Goal: Task Accomplishment & Management: Use online tool/utility

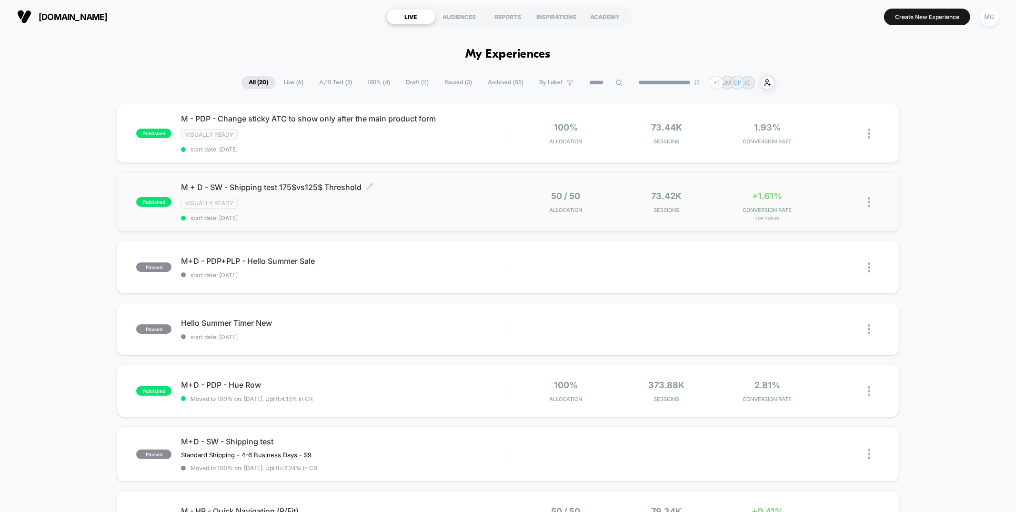
click at [367, 216] on span "start date: [DATE]" at bounding box center [344, 217] width 326 height 7
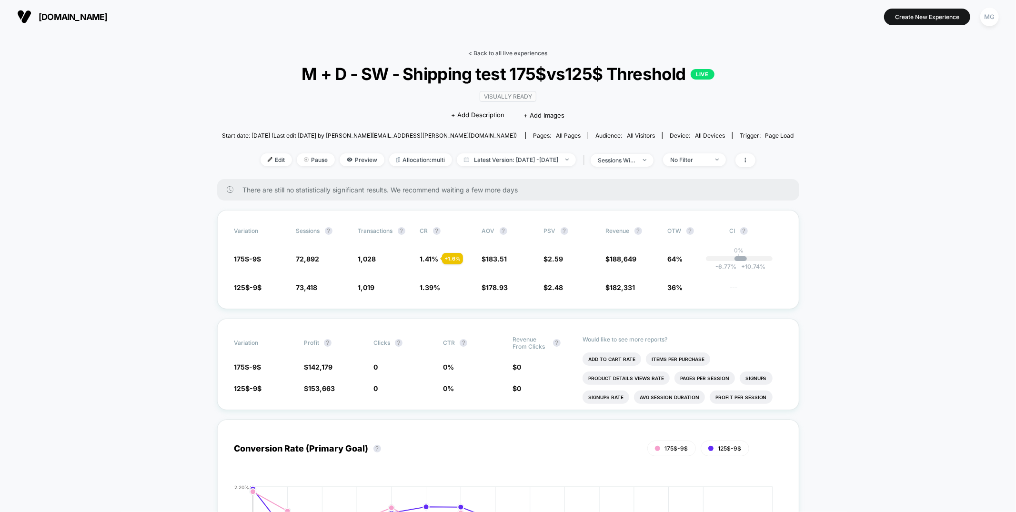
click at [513, 53] on link "< Back to all live experiences" at bounding box center [508, 53] width 79 height 7
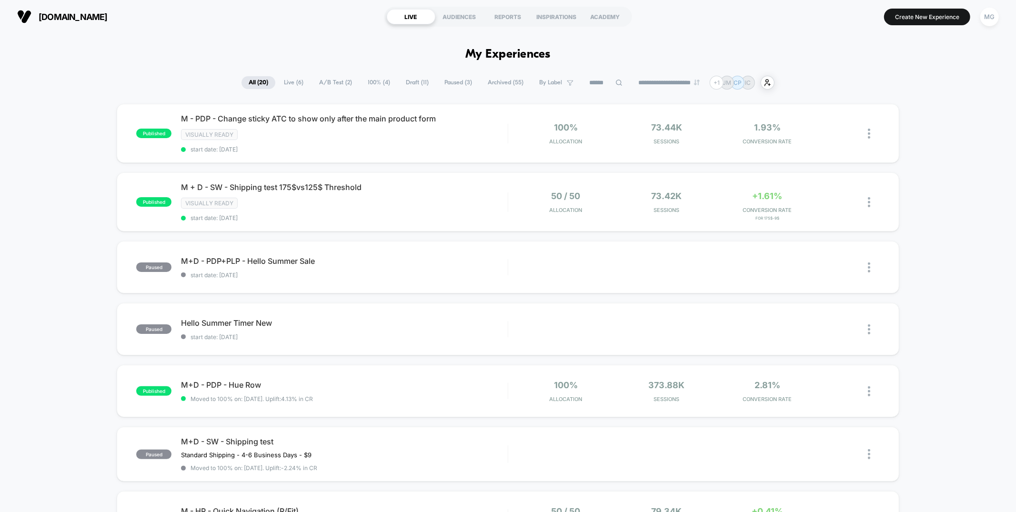
click at [339, 81] on span "A/B Test ( 2 )" at bounding box center [335, 82] width 47 height 13
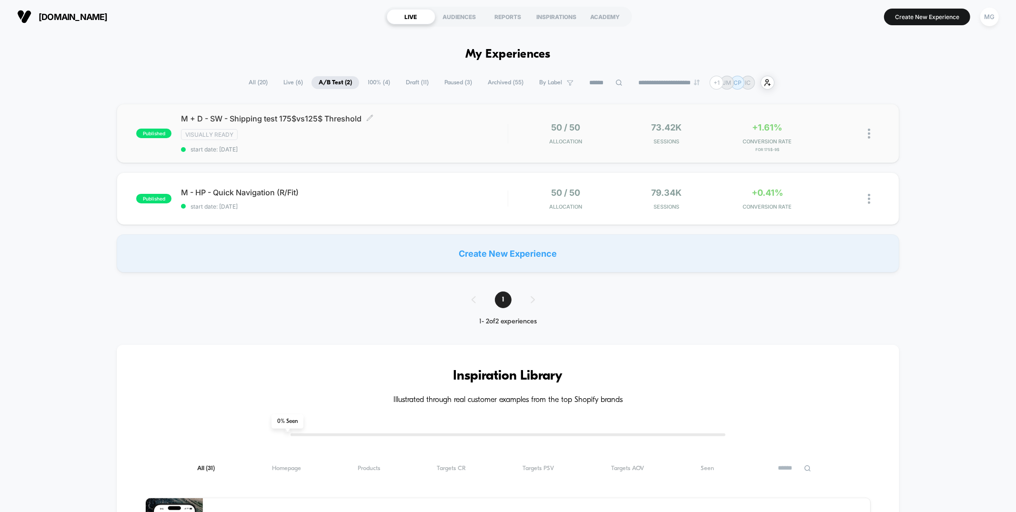
click at [409, 127] on div "M + D - SW - Shipping test 175$vs125$ Threshold Click to edit experience detail…" at bounding box center [344, 133] width 326 height 39
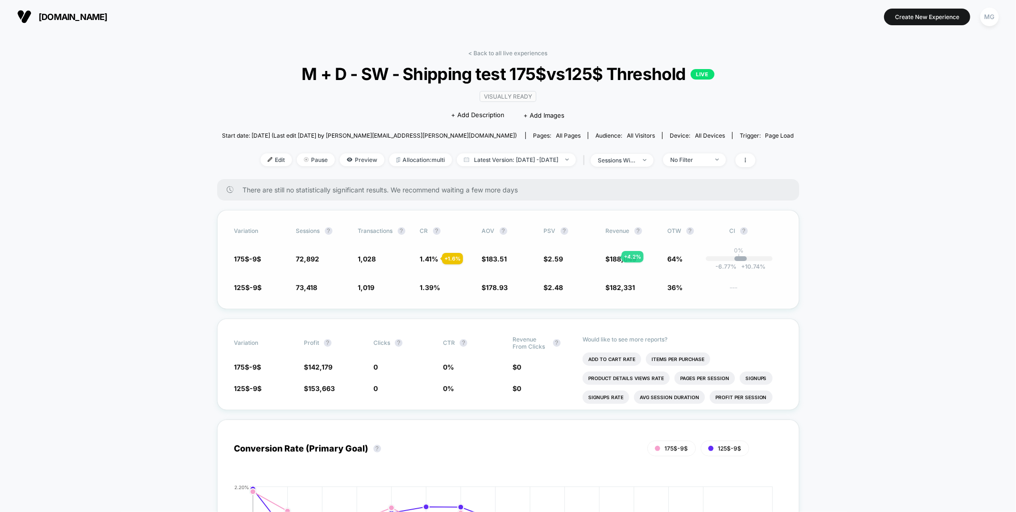
click at [602, 264] on div "Variation Sessions ? Transactions ? CR ? AOV ? PSV ? Revenue ? OTW ? CI ? 175$-…" at bounding box center [508, 259] width 582 height 99
click at [756, 159] on span at bounding box center [746, 160] width 20 height 14
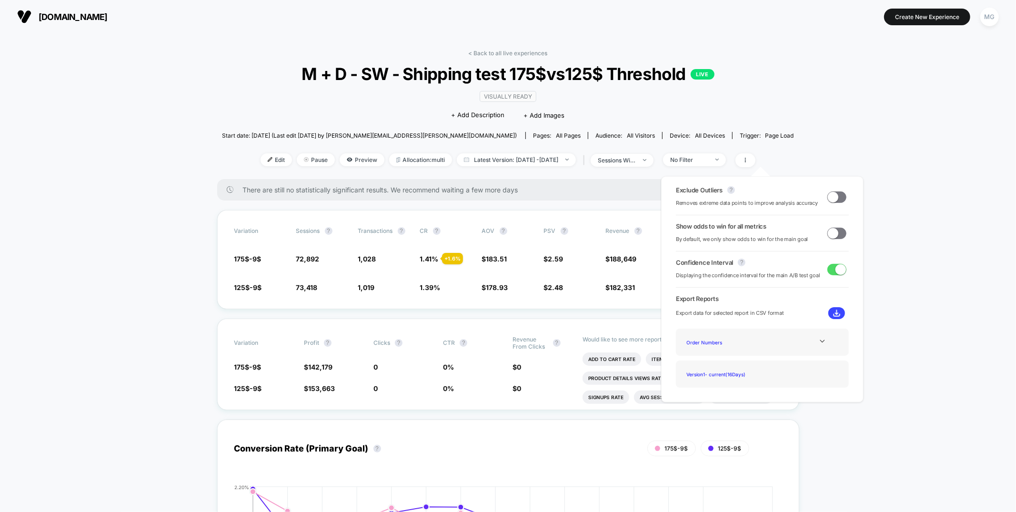
click at [837, 199] on span at bounding box center [837, 197] width 19 height 11
click at [836, 231] on span at bounding box center [837, 233] width 19 height 11
click at [587, 235] on div "Variation Sessions ? Transactions ? CR ? AOV ? PSV ? Revenue ? OTW ? CI ? 175$-…" at bounding box center [508, 259] width 582 height 99
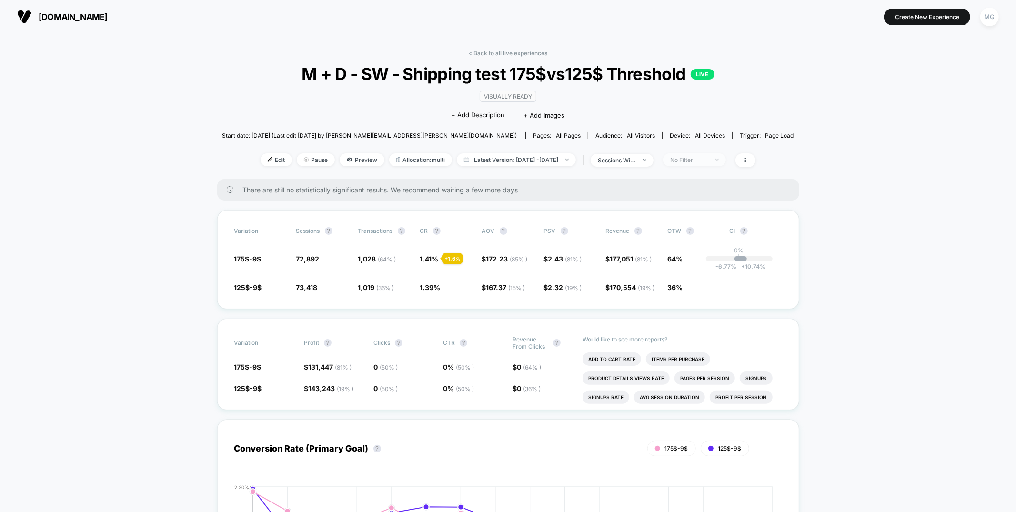
click at [700, 155] on span "No Filter" at bounding box center [694, 159] width 63 height 13
click at [698, 252] on span "New Visitors" at bounding box center [700, 252] width 39 height 8
click at [687, 303] on button "Save" at bounding box center [709, 298] width 87 height 16
click at [709, 157] on div "New Visitors" at bounding box center [689, 159] width 38 height 7
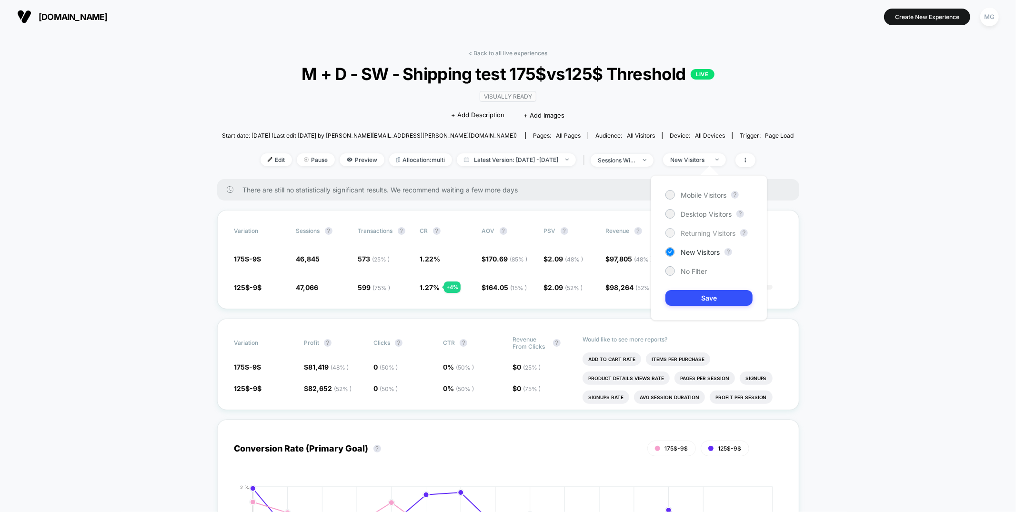
click at [717, 233] on span "Returning Visitors" at bounding box center [708, 233] width 55 height 8
click at [711, 252] on span "New Visitors" at bounding box center [700, 252] width 39 height 8
click at [712, 234] on span "Returning Visitors" at bounding box center [708, 233] width 55 height 8
click at [693, 303] on button "Save" at bounding box center [709, 298] width 87 height 16
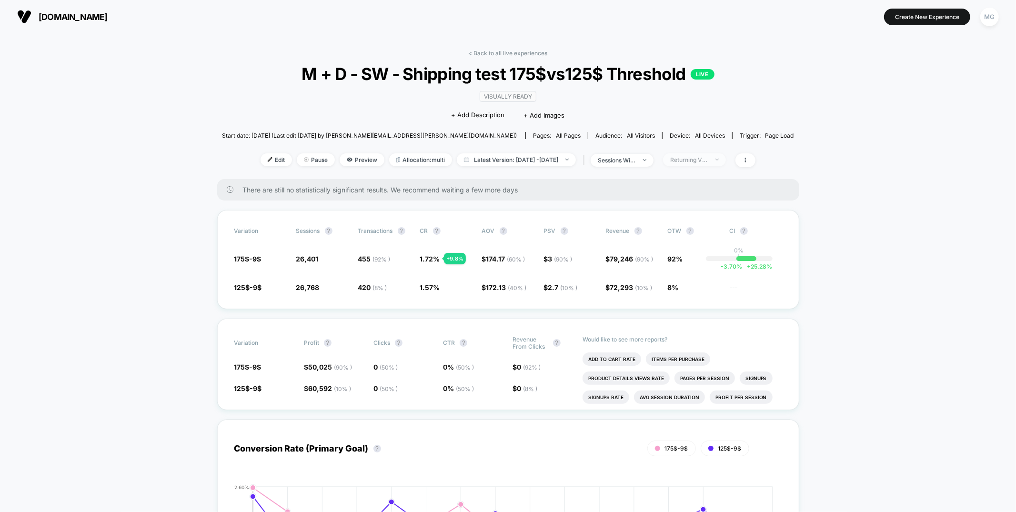
click at [709, 160] on div "Returning Visitors" at bounding box center [689, 159] width 38 height 7
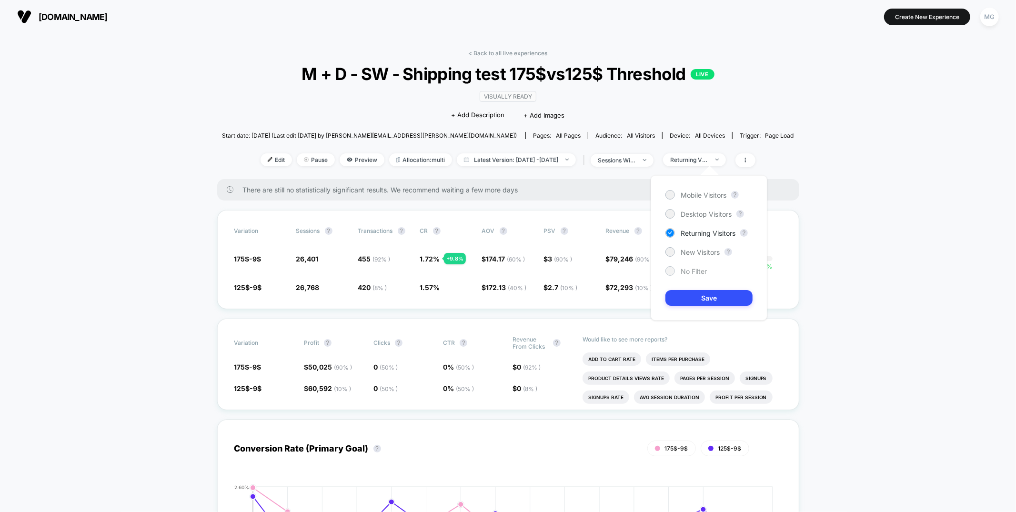
click at [688, 270] on span "No Filter" at bounding box center [694, 271] width 26 height 8
click at [688, 294] on button "Save" at bounding box center [709, 298] width 87 height 16
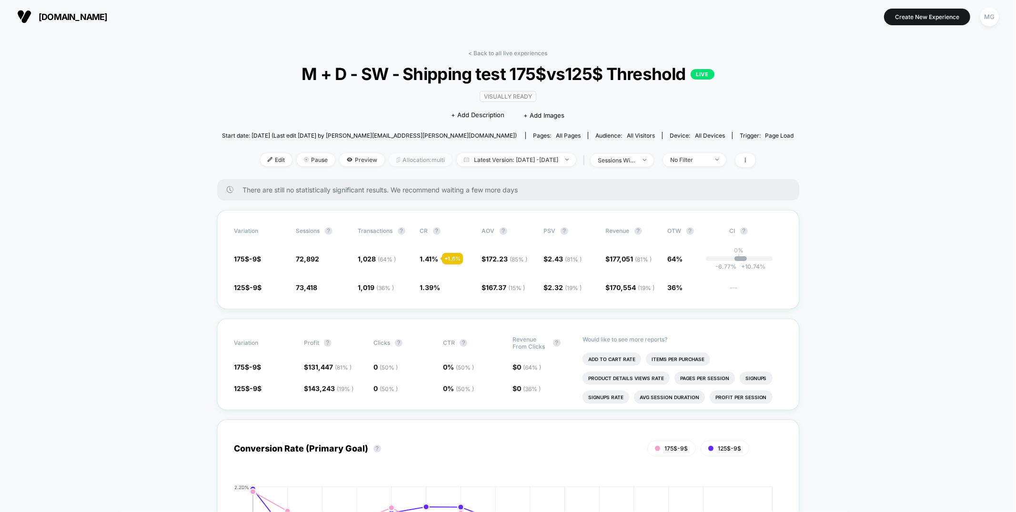
click at [427, 159] on span "Allocation: multi" at bounding box center [420, 159] width 63 height 13
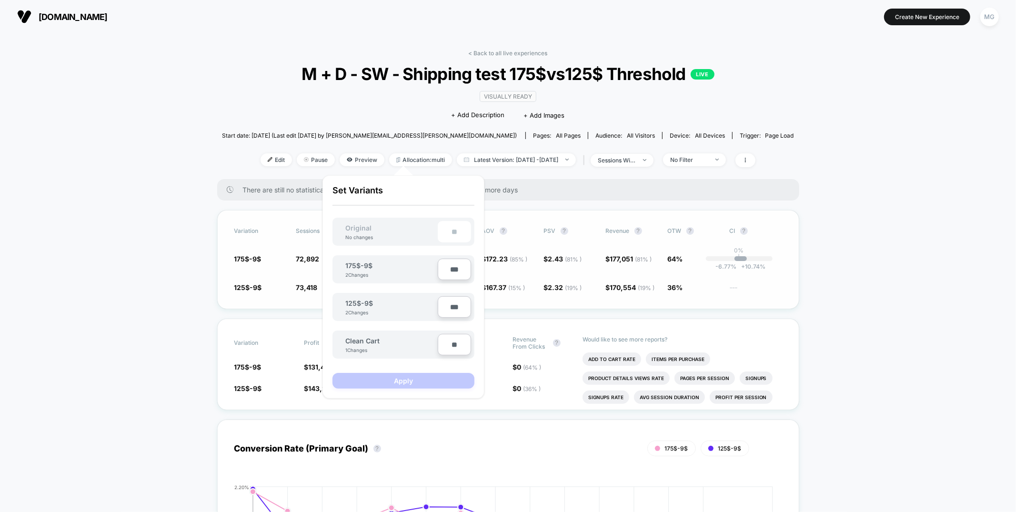
click at [632, 300] on div "Variation Sessions ? Transactions ? CR ? AOV ? PSV ? Revenue ? OTW ? CI ? 175$-…" at bounding box center [508, 259] width 582 height 99
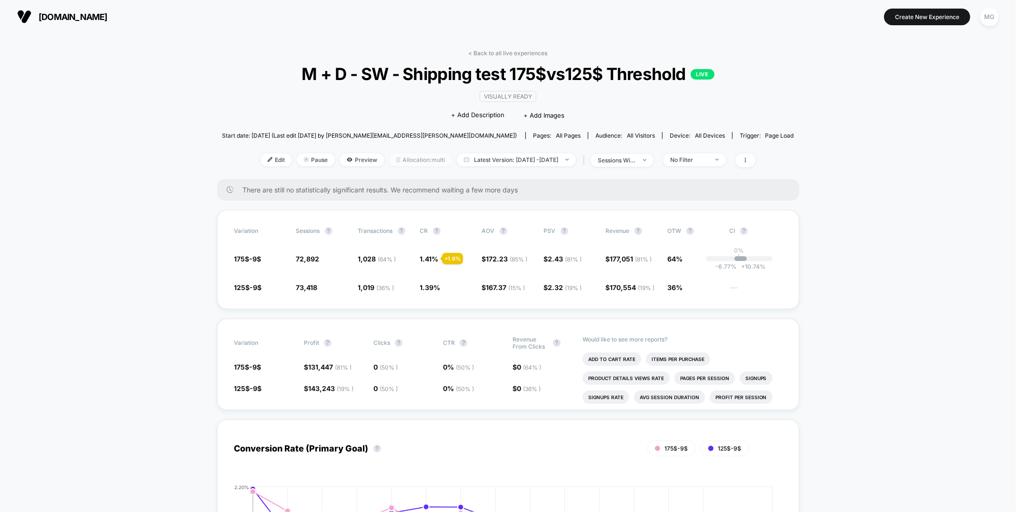
click at [391, 162] on span "Allocation: multi" at bounding box center [420, 159] width 63 height 13
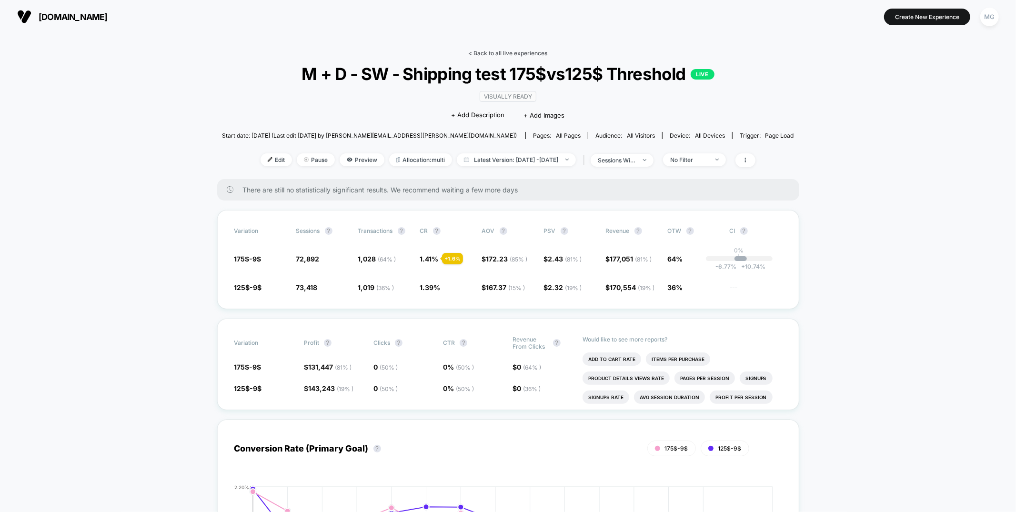
click at [518, 53] on link "< Back to all live experiences" at bounding box center [508, 53] width 79 height 7
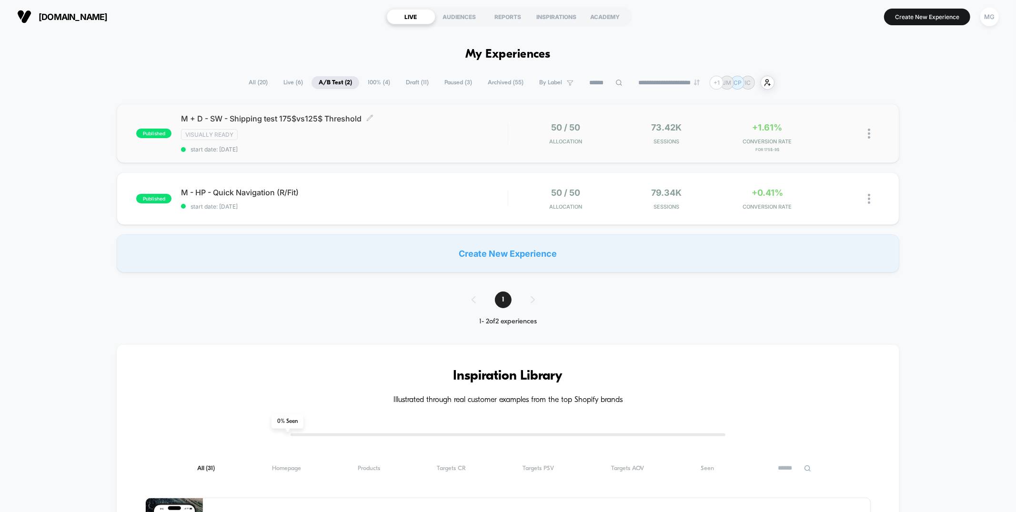
click at [441, 135] on div "Visually ready" at bounding box center [344, 134] width 326 height 11
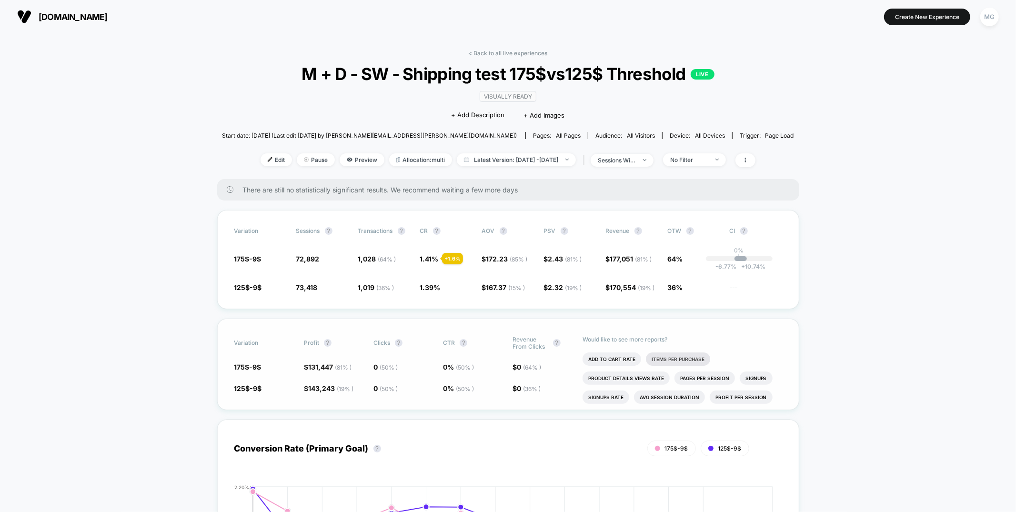
click at [669, 361] on li "Items Per Purchase" at bounding box center [678, 359] width 64 height 13
click at [726, 165] on span "No Filter" at bounding box center [694, 159] width 63 height 13
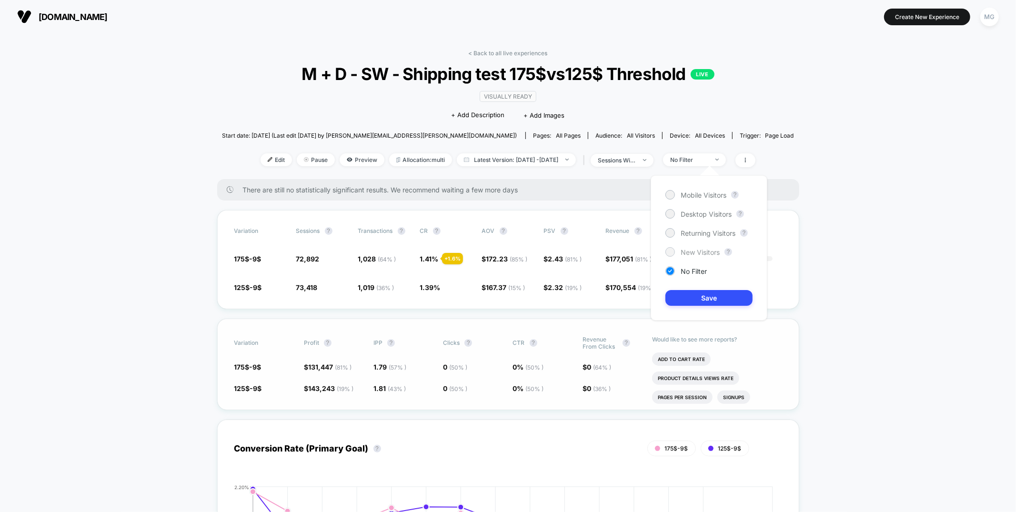
click at [705, 249] on span "New Visitors" at bounding box center [700, 252] width 39 height 8
click at [699, 294] on button "Save" at bounding box center [709, 298] width 87 height 16
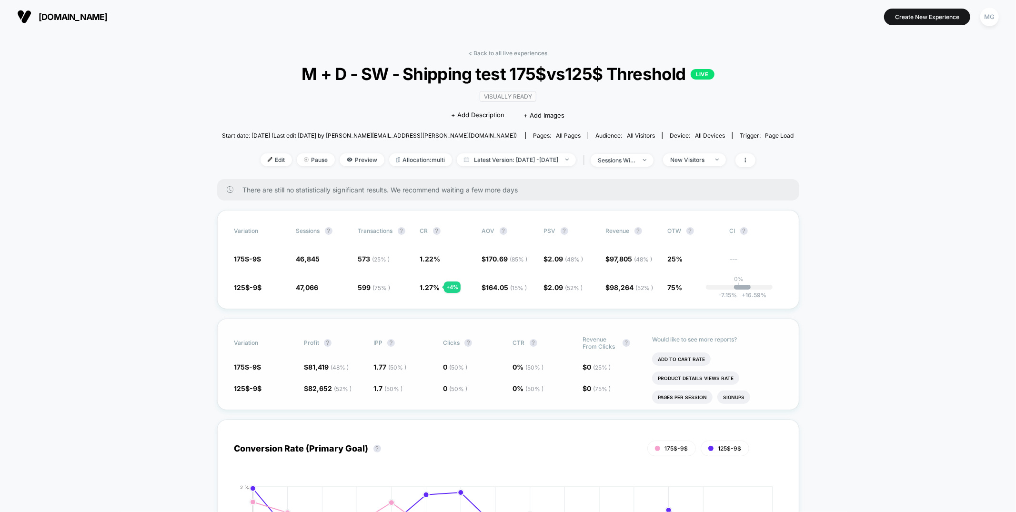
scroll to position [0, 0]
click at [488, 51] on link "< Back to all live experiences" at bounding box center [508, 52] width 79 height 7
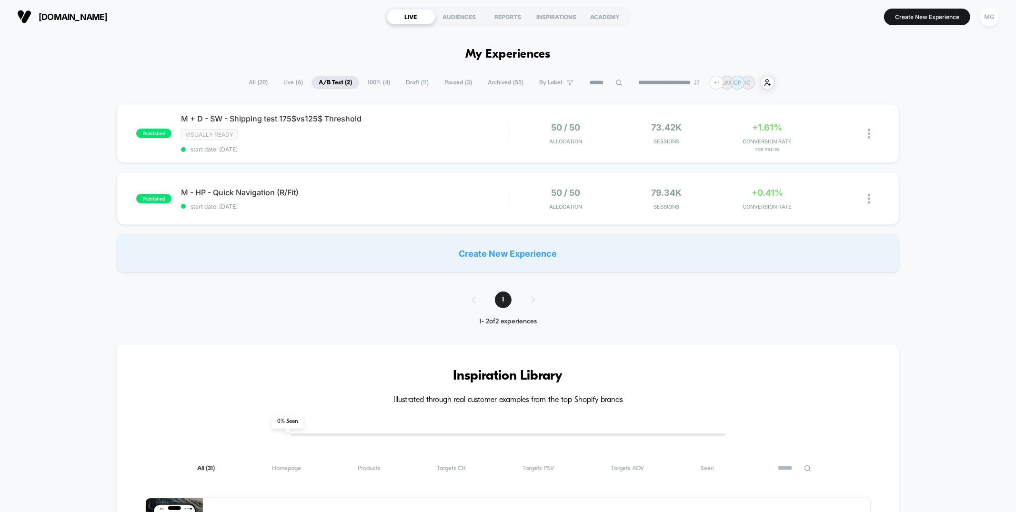
click at [415, 83] on span "Draft ( 11 )" at bounding box center [417, 82] width 37 height 13
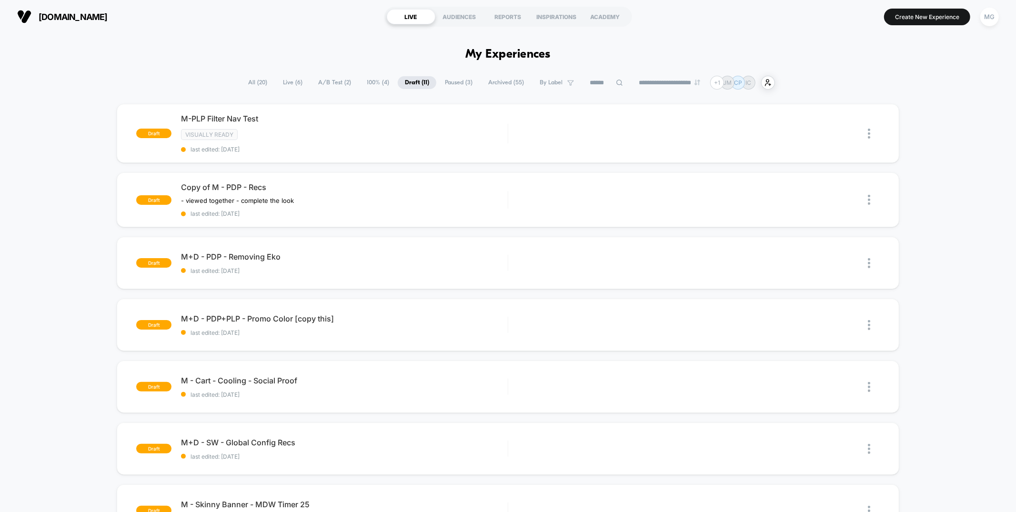
click at [362, 80] on span "100% ( 4 )" at bounding box center [378, 82] width 37 height 13
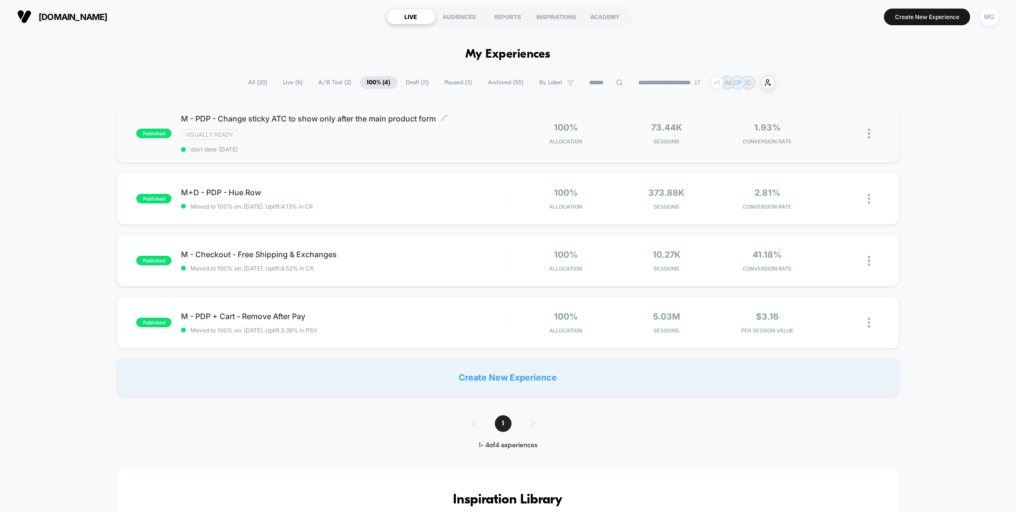
click at [351, 140] on div "M - PDP - Change sticky ATC to show only after the main product form Click to e…" at bounding box center [344, 133] width 326 height 39
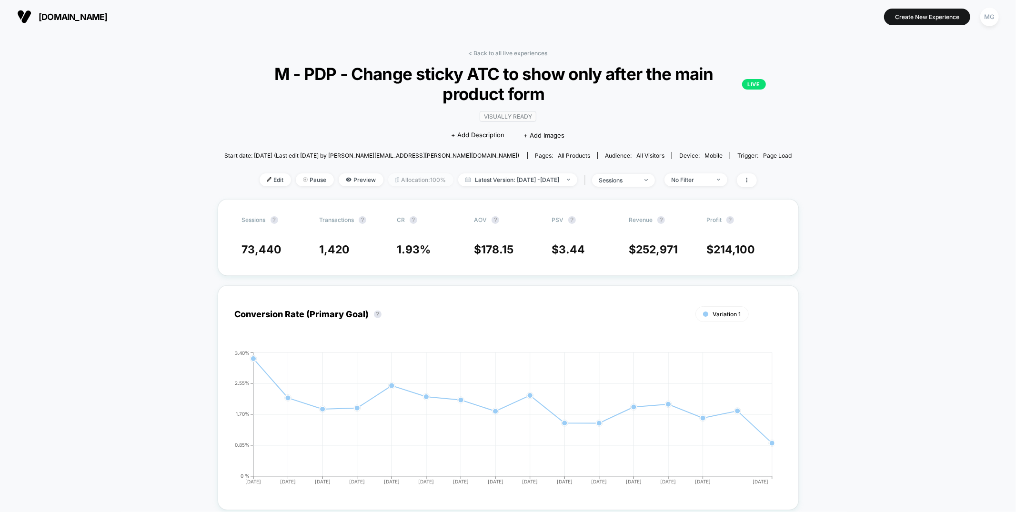
click at [404, 177] on span "Allocation: 100%" at bounding box center [420, 179] width 65 height 13
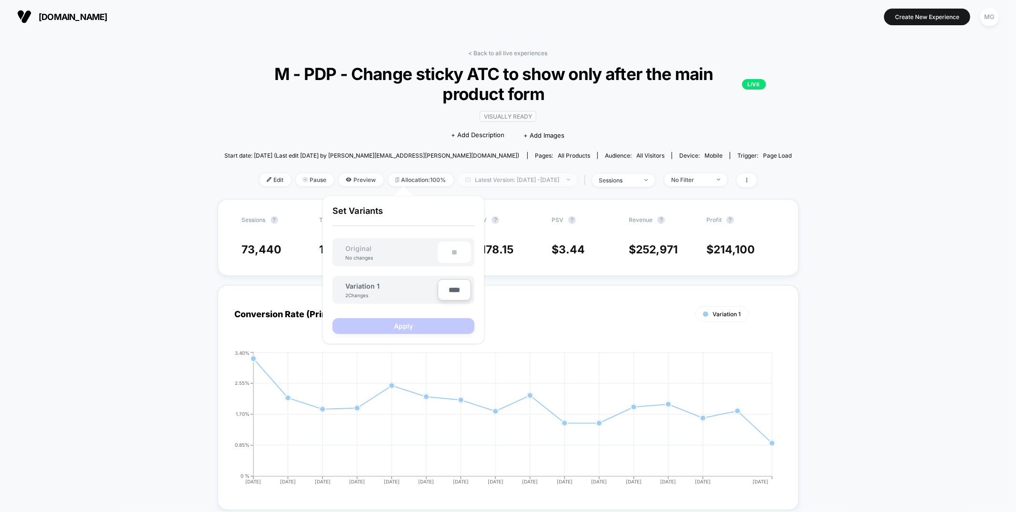
click at [508, 182] on span "Latest Version: Aug 5, 2025 - Aug 20, 2025" at bounding box center [517, 179] width 119 height 13
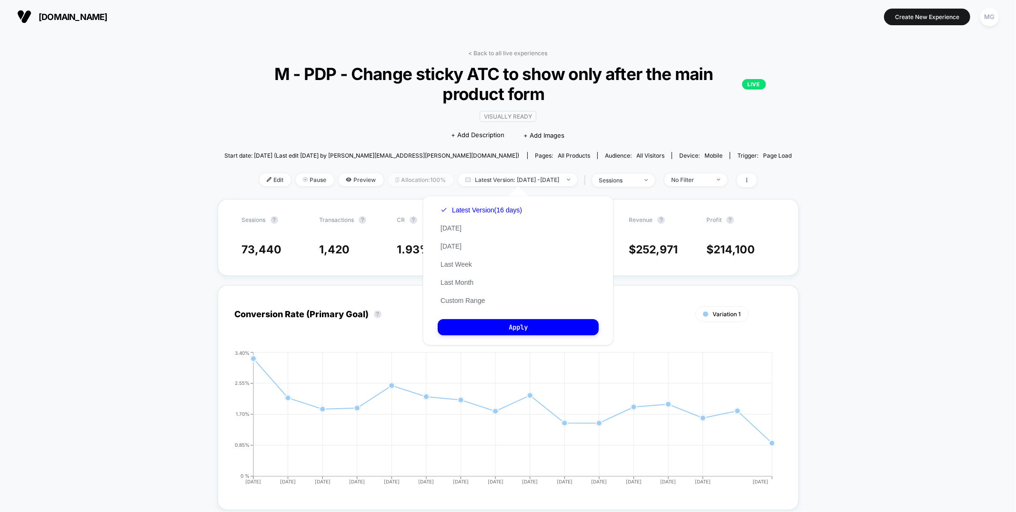
click at [408, 182] on span "Allocation: 100%" at bounding box center [420, 179] width 65 height 13
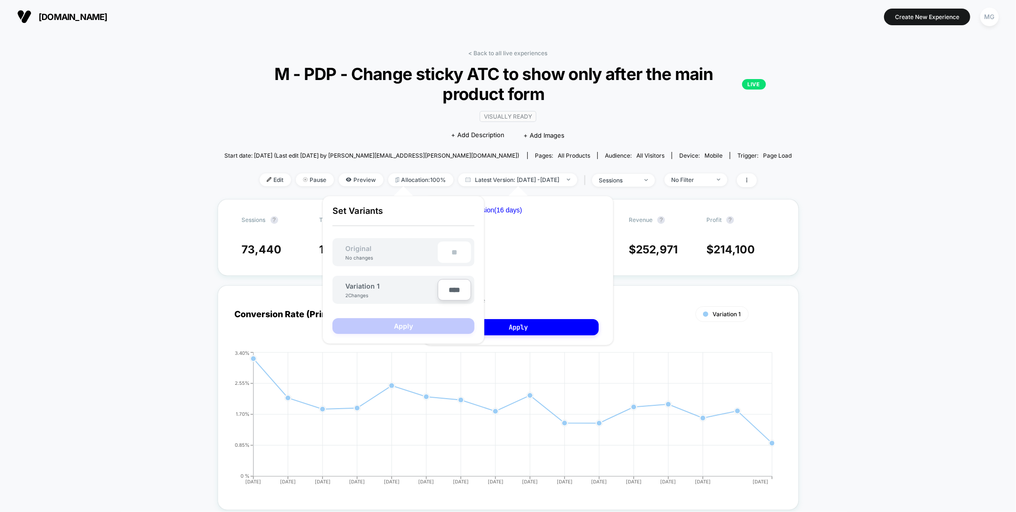
click at [451, 291] on input "****" at bounding box center [454, 289] width 33 height 21
type input "***"
type input "**"
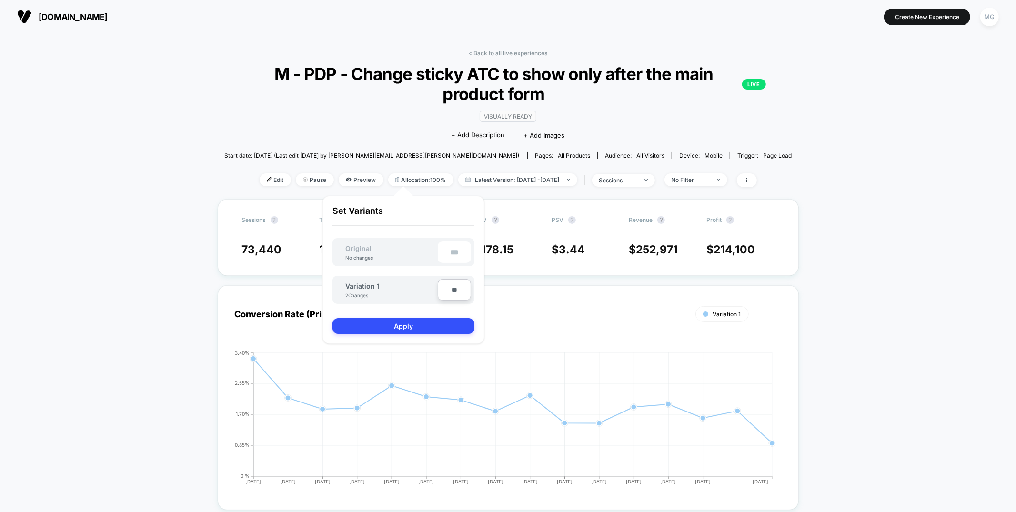
type input "***"
click at [429, 329] on button "Apply" at bounding box center [404, 326] width 142 height 16
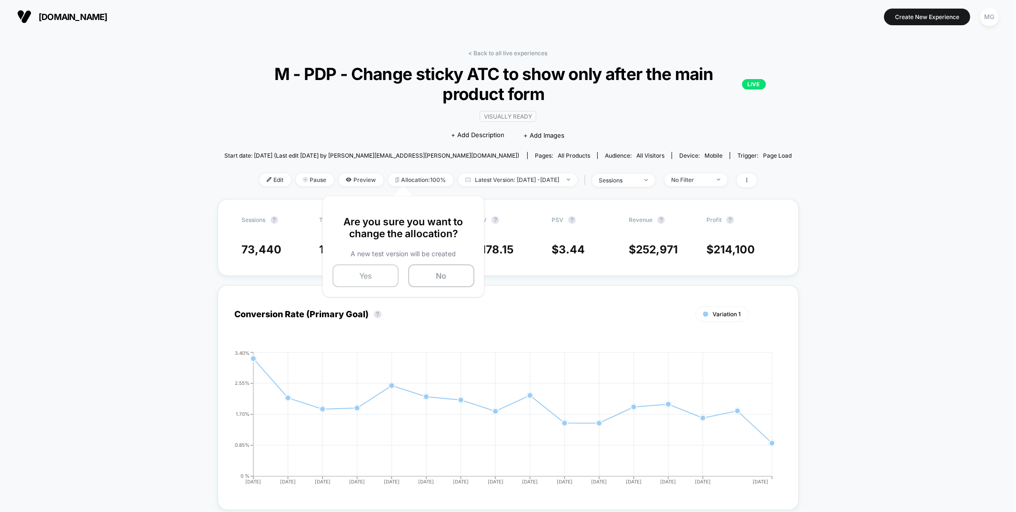
click at [348, 269] on button "Yes" at bounding box center [366, 275] width 66 height 23
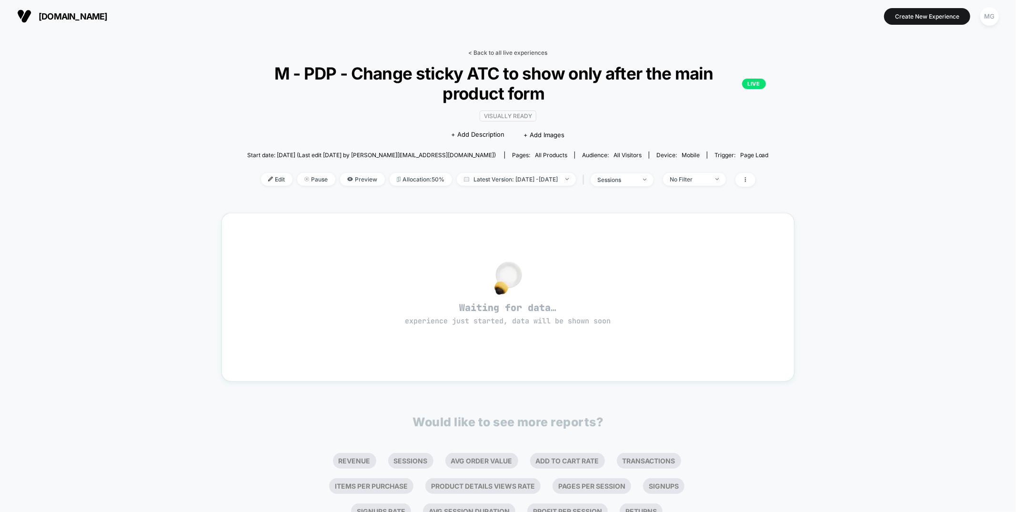
scroll to position [0, 0]
click at [488, 52] on link "< Back to all live experiences" at bounding box center [508, 52] width 79 height 7
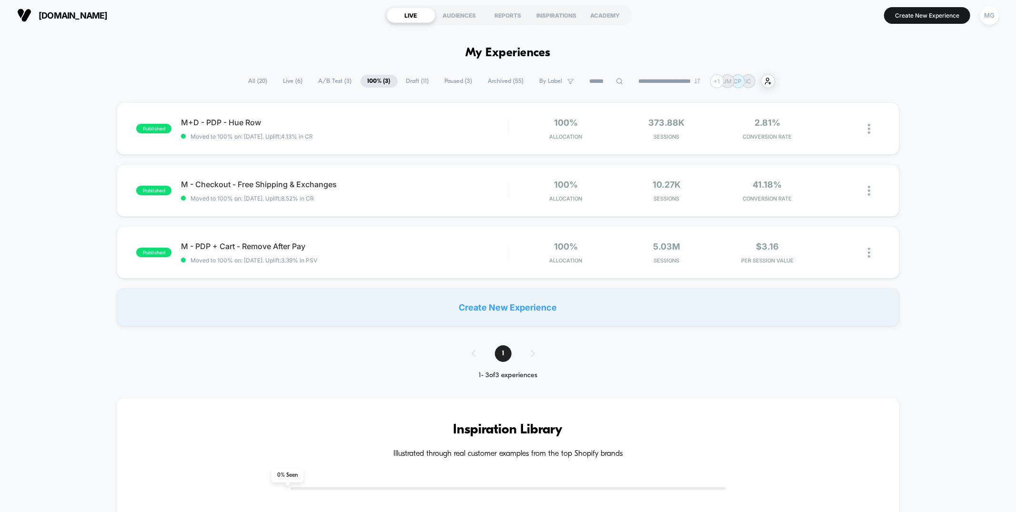
scroll to position [1, 0]
click at [475, 12] on div "AUDIENCES" at bounding box center [460, 15] width 49 height 15
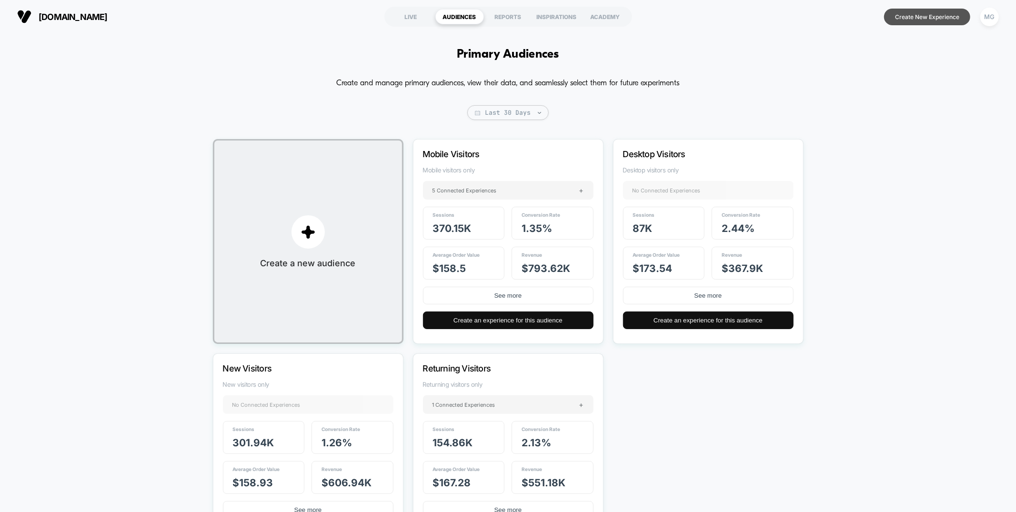
click at [925, 17] on button "Create New Experience" at bounding box center [927, 17] width 86 height 17
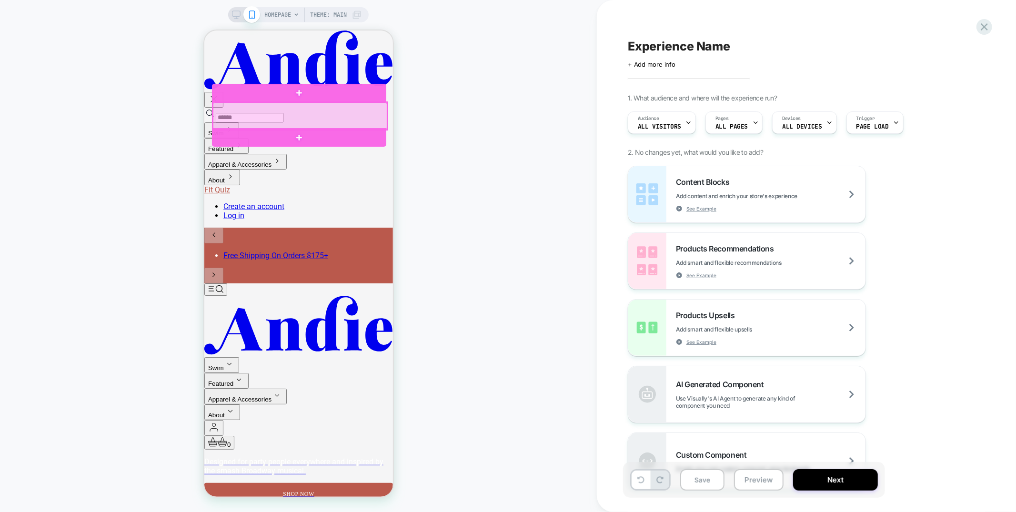
click at [355, 112] on div at bounding box center [300, 115] width 174 height 27
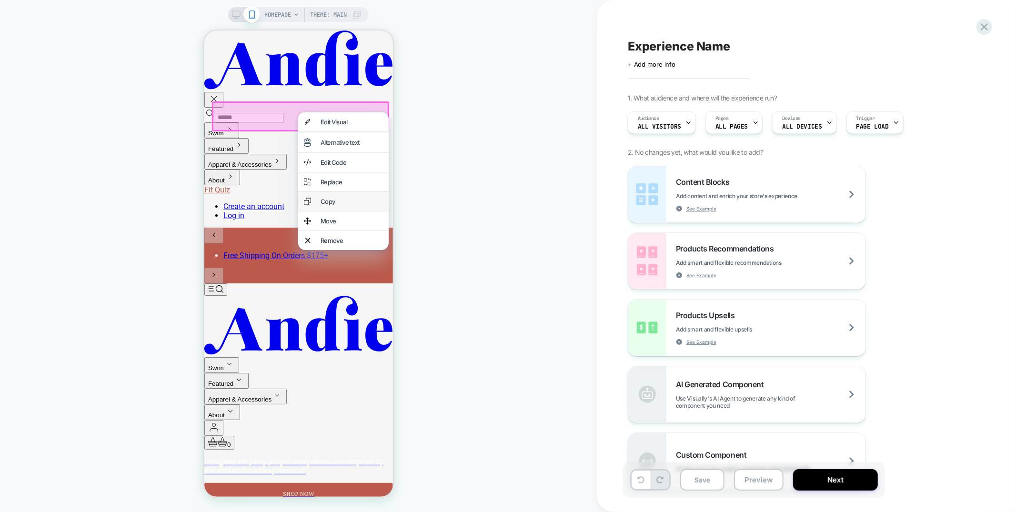
click at [331, 205] on div "Copy" at bounding box center [351, 201] width 62 height 8
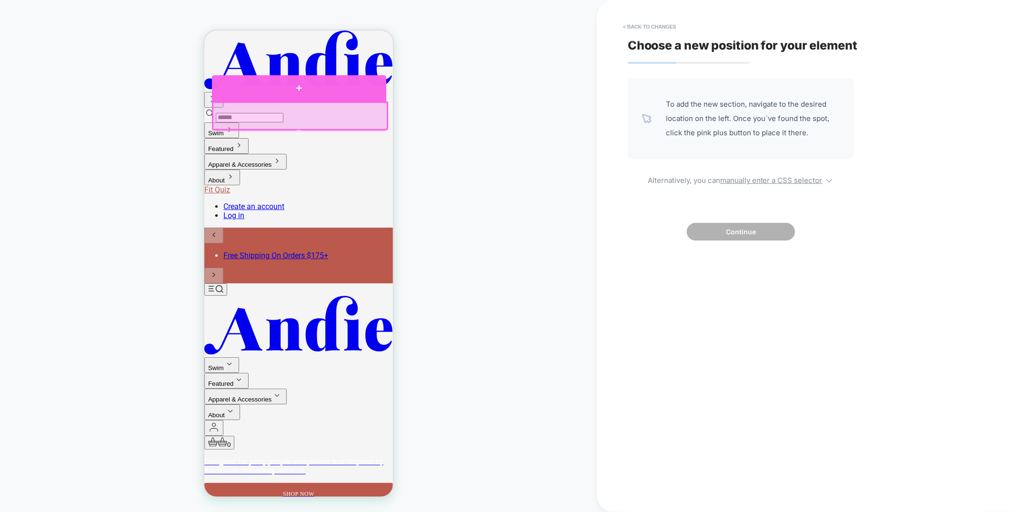
click at [271, 91] on div at bounding box center [299, 88] width 174 height 27
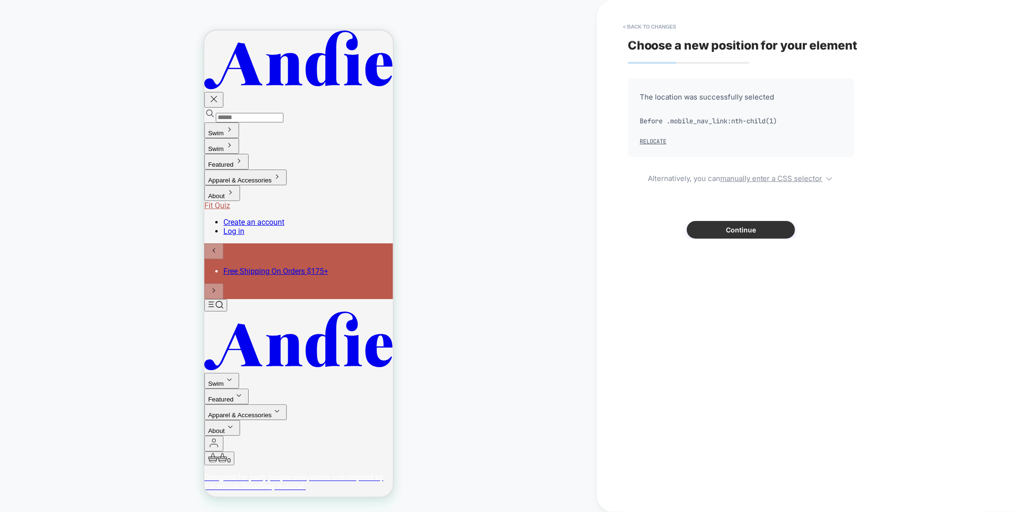
click at [784, 231] on button "Continue" at bounding box center [741, 230] width 108 height 18
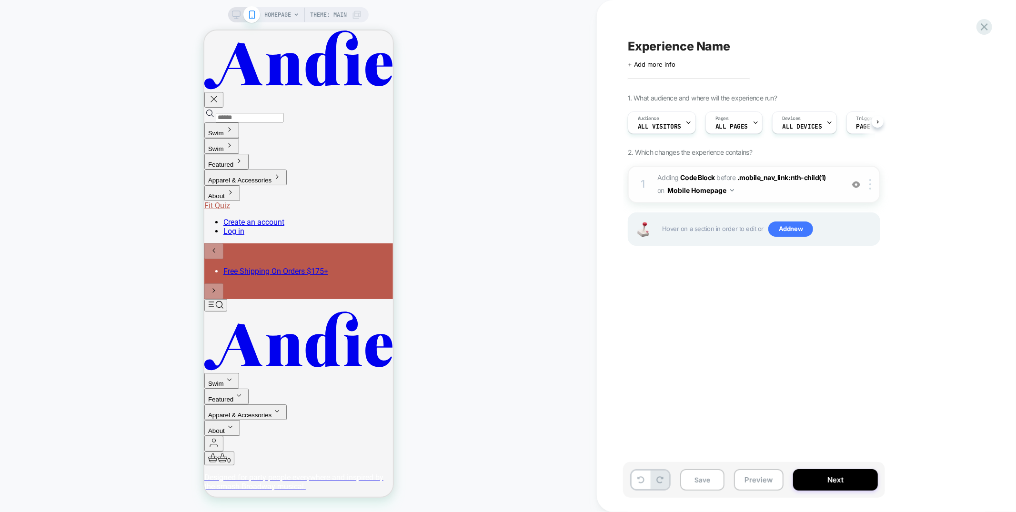
scroll to position [0, 0]
click at [784, 193] on span "Adding Code Block BEFORE .mobile_nav_link:nth-child(1) .mobile_nav_link:nth-chi…" at bounding box center [749, 185] width 182 height 26
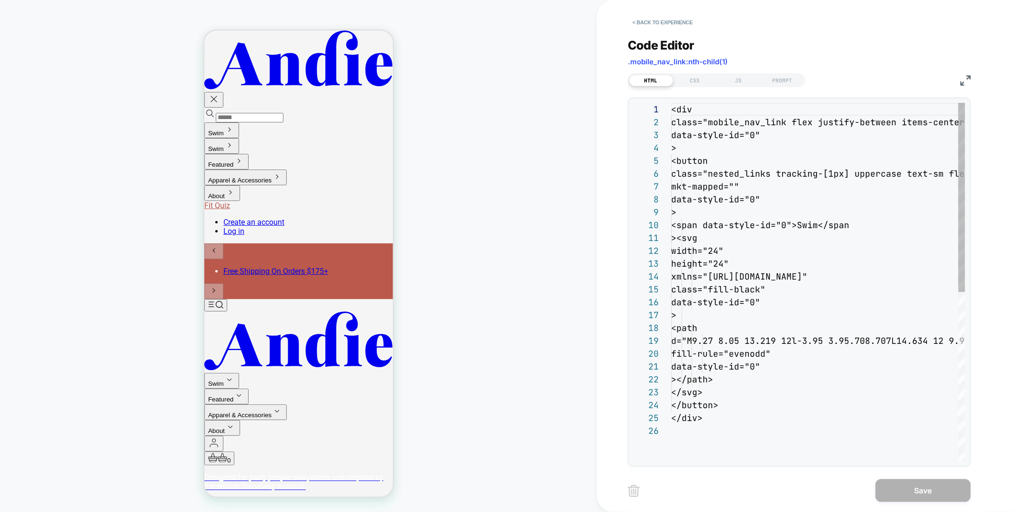
scroll to position [129, 0]
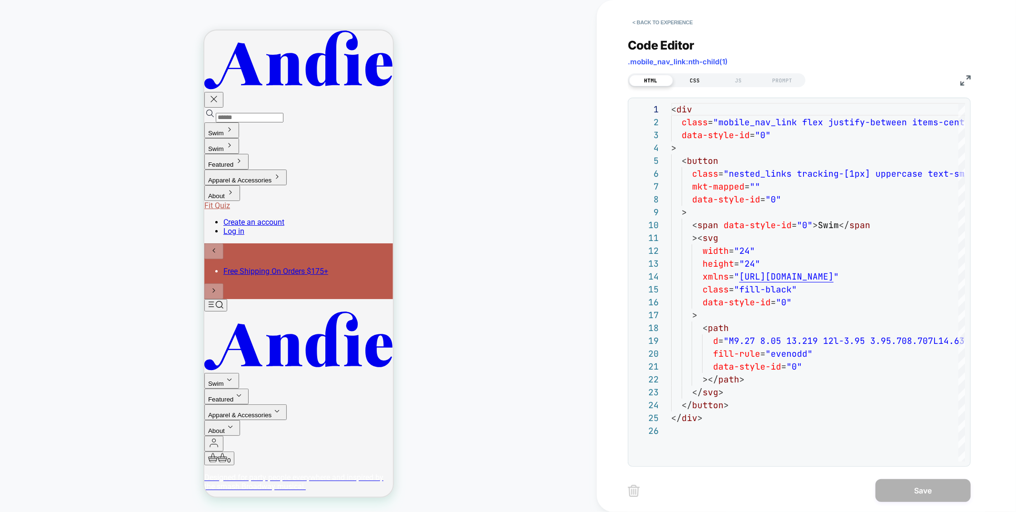
click at [705, 81] on div "CSS" at bounding box center [695, 80] width 44 height 11
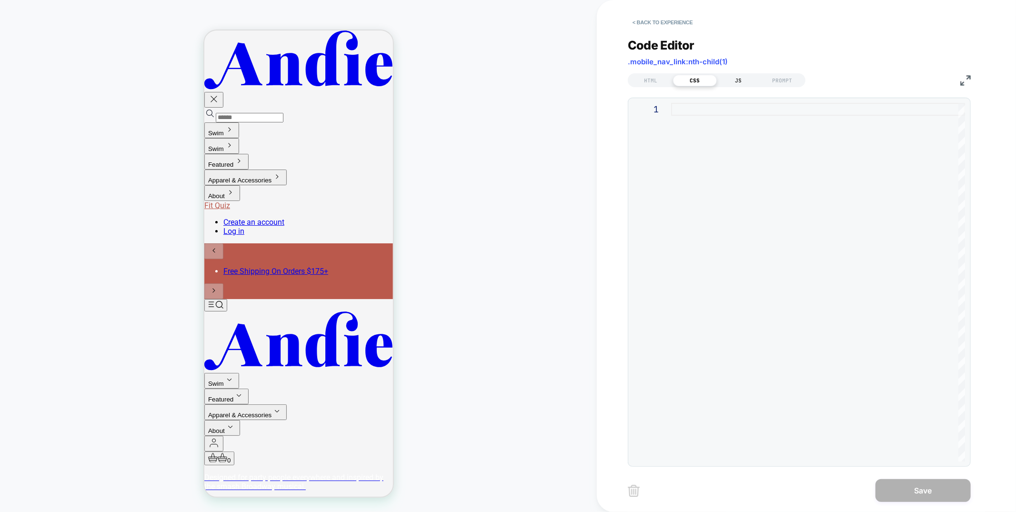
click at [739, 80] on div "JS" at bounding box center [739, 80] width 44 height 11
click at [647, 80] on div "HTML" at bounding box center [652, 80] width 44 height 11
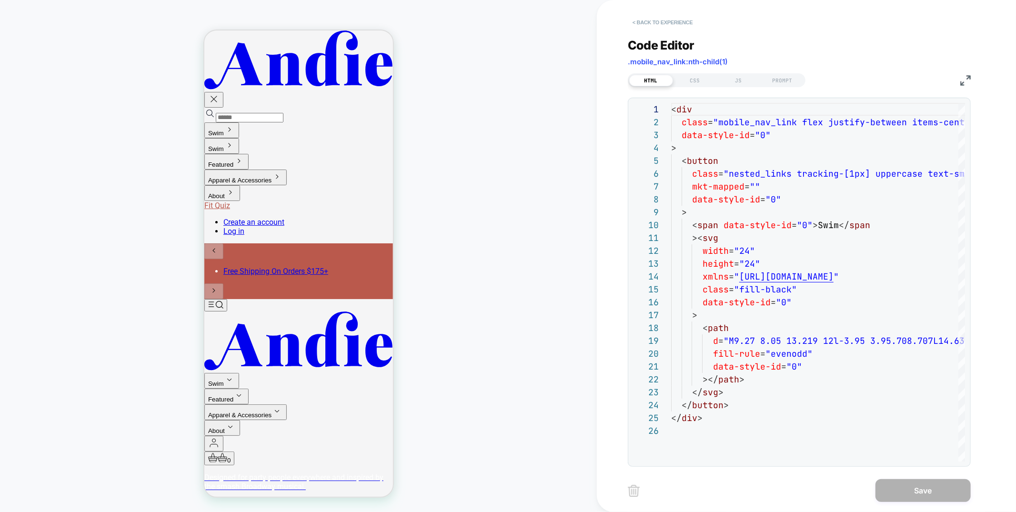
click at [662, 22] on button "< Back to experience" at bounding box center [663, 22] width 70 height 15
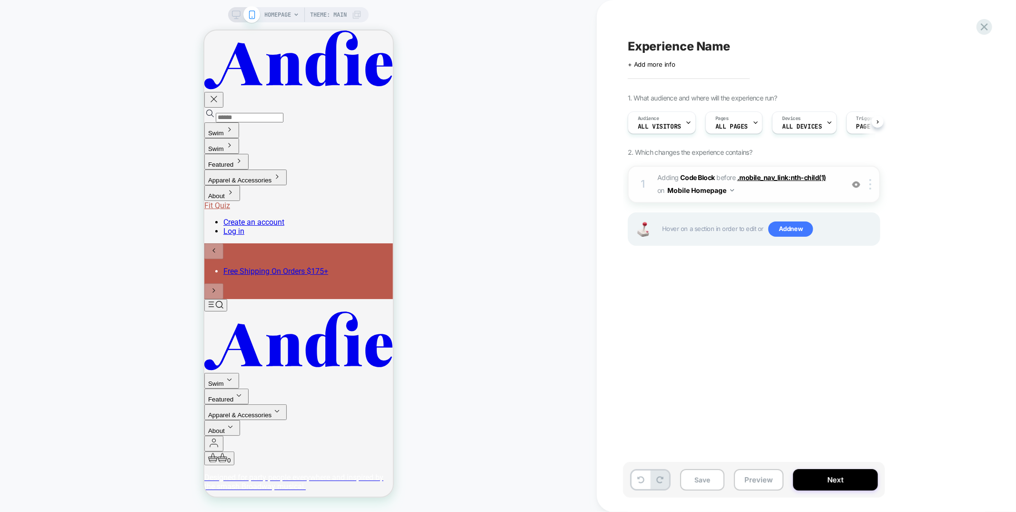
scroll to position [0, 0]
click at [239, 122] on button "Swim" at bounding box center [221, 130] width 35 height 16
click at [235, 123] on icon at bounding box center [228, 128] width 11 height 11
click at [873, 184] on div at bounding box center [872, 184] width 16 height 10
click at [856, 425] on div "Experience Name Click to edit experience details + Add more info 1. What audien…" at bounding box center [801, 256] width 357 height 493
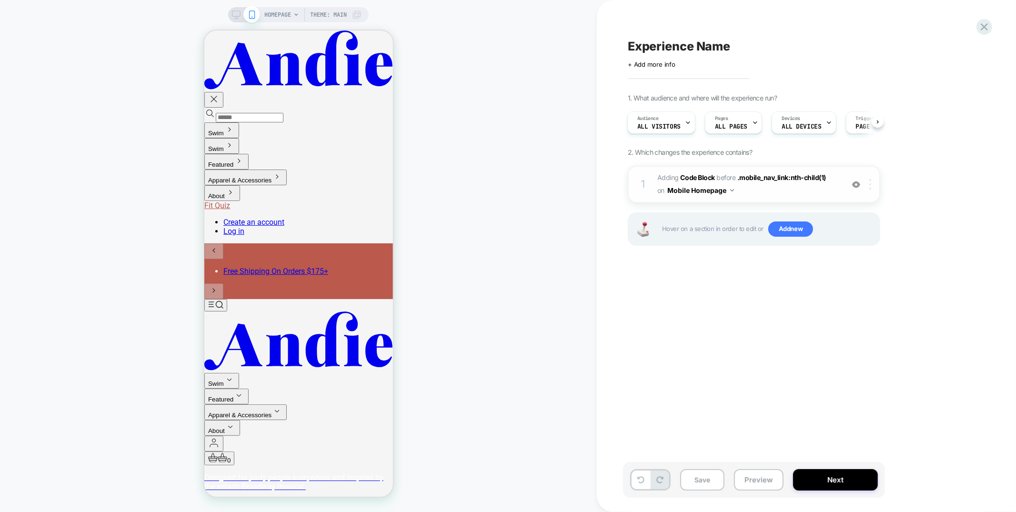
click at [873, 185] on div at bounding box center [872, 184] width 16 height 10
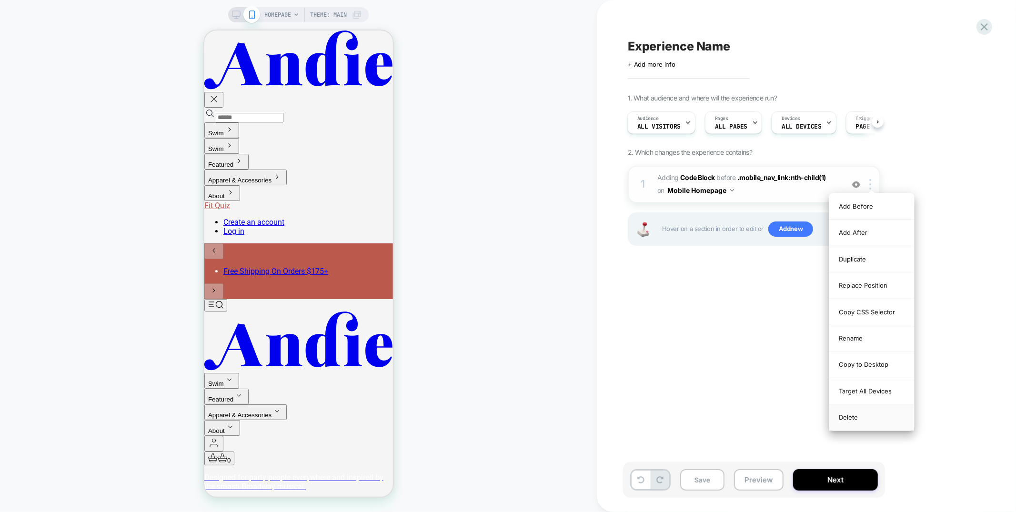
click at [852, 414] on div "Delete" at bounding box center [872, 418] width 85 height 26
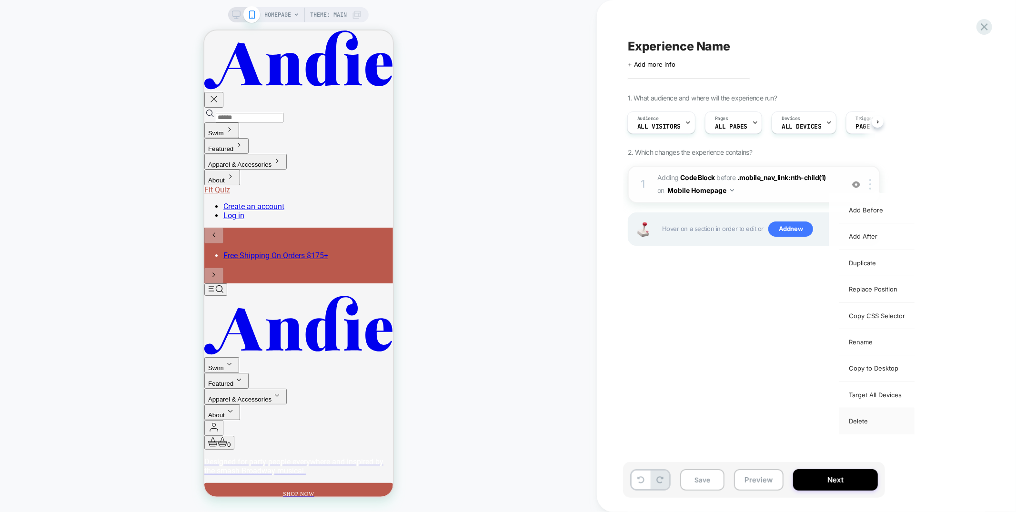
scroll to position [0, 0]
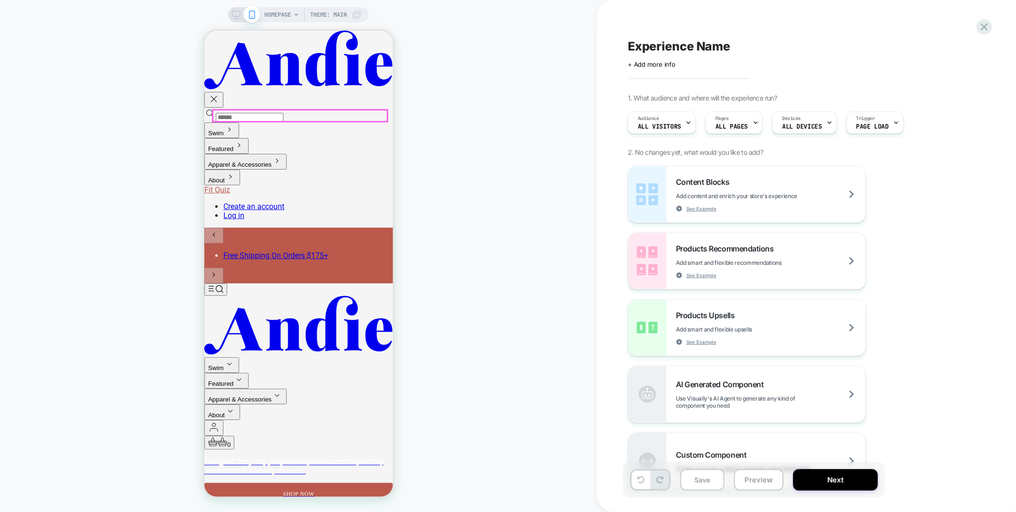
click at [239, 122] on button "Swim" at bounding box center [221, 130] width 35 height 16
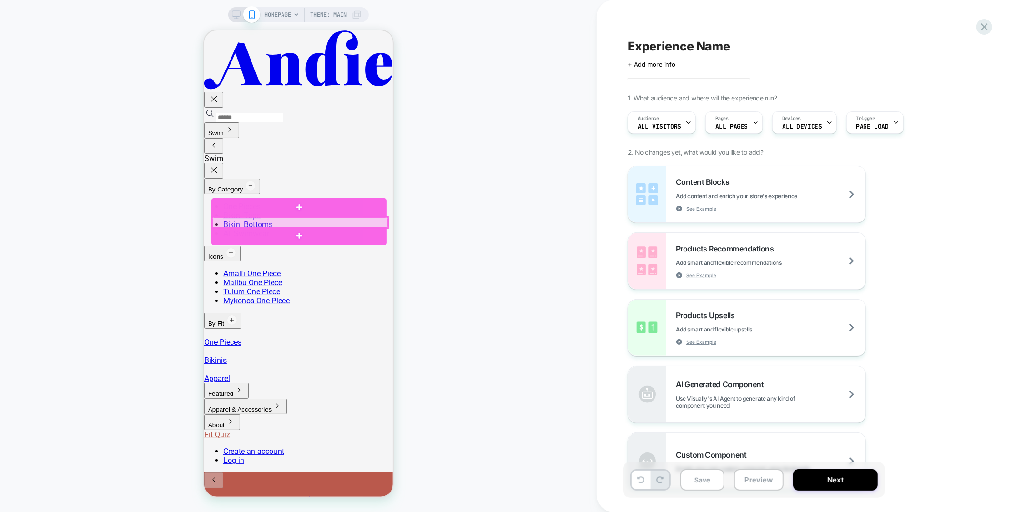
click at [278, 223] on div at bounding box center [299, 222] width 175 height 11
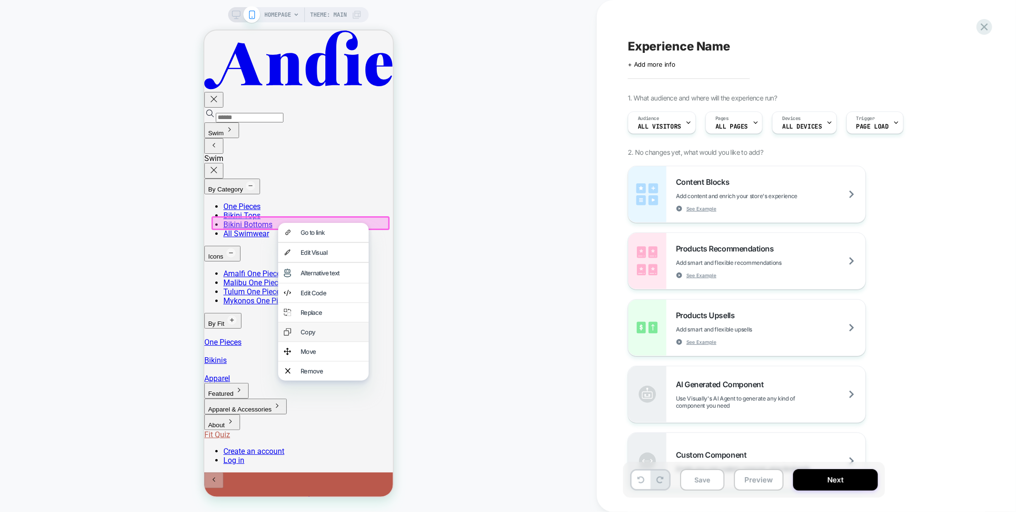
click at [334, 335] on div "Copy" at bounding box center [331, 332] width 62 height 8
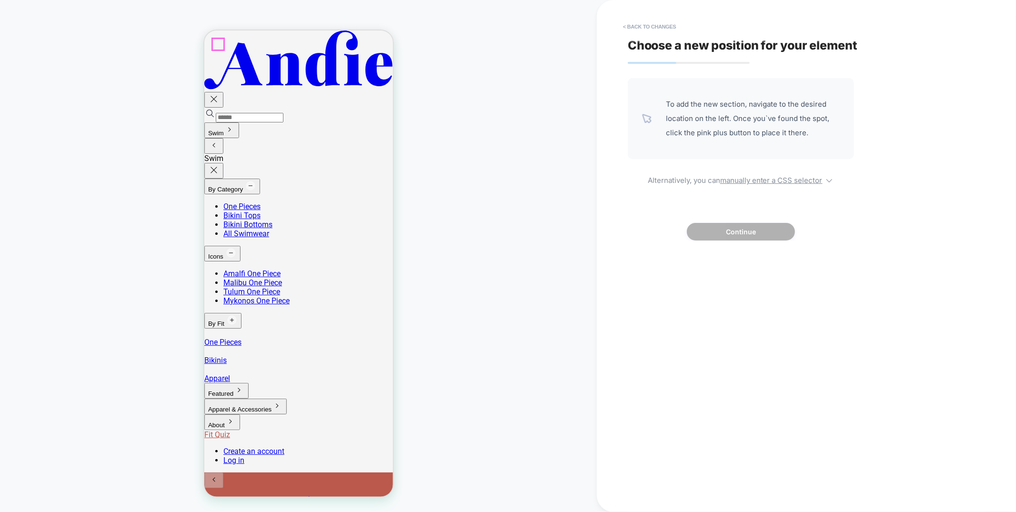
click at [216, 139] on icon at bounding box center [213, 144] width 11 height 11
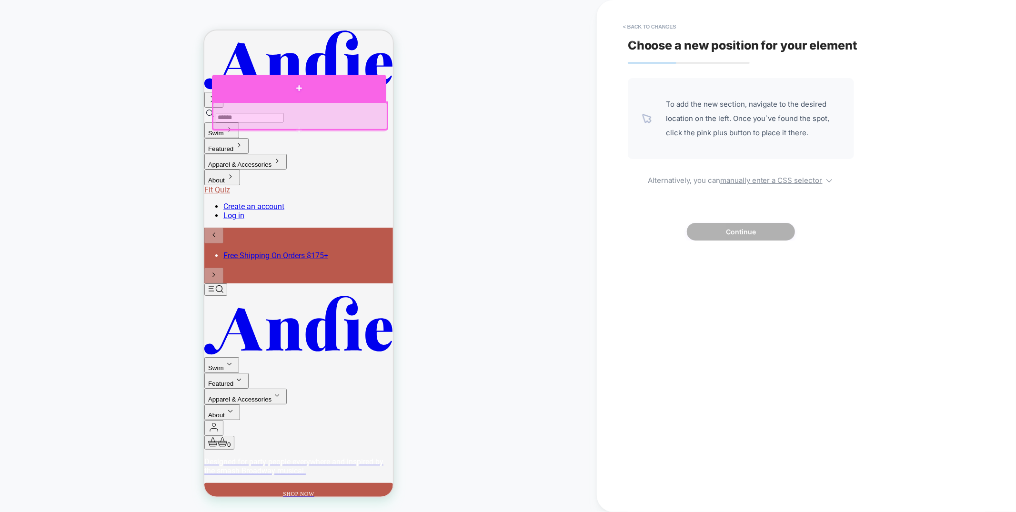
click at [365, 92] on div at bounding box center [299, 87] width 174 height 27
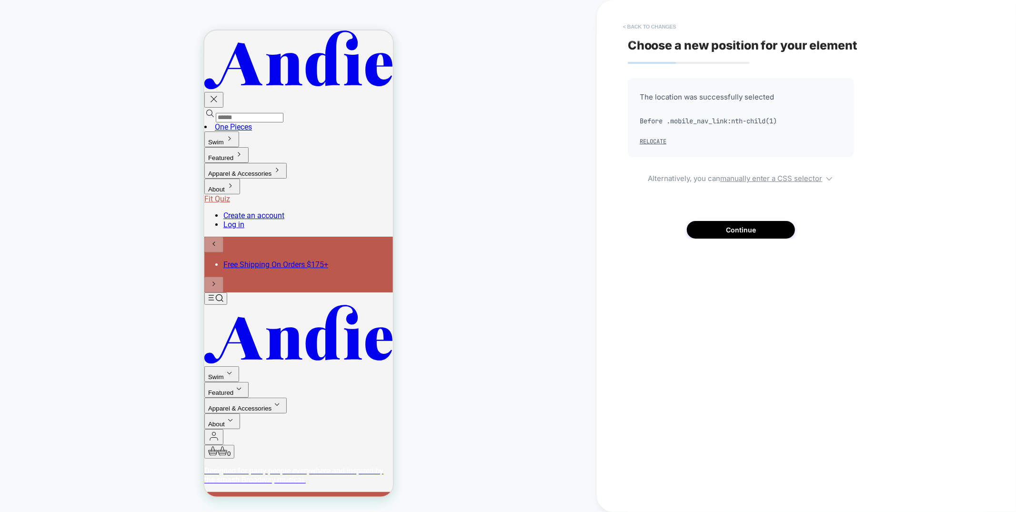
click at [666, 27] on button "< Back to changes" at bounding box center [650, 26] width 63 height 15
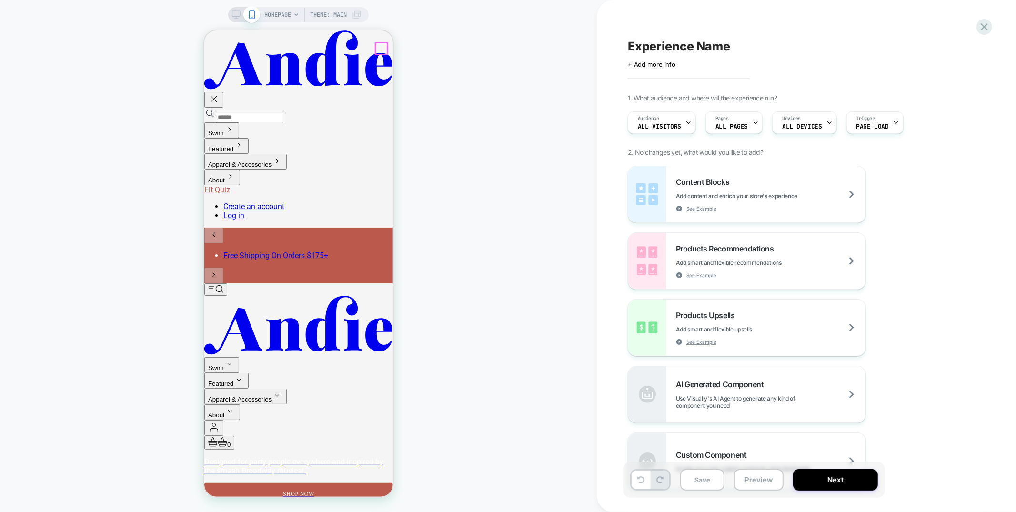
click at [219, 93] on icon "button" at bounding box center [213, 98] width 11 height 11
click at [214, 285] on icon "Top" at bounding box center [215, 289] width 15 height 8
click at [987, 31] on icon at bounding box center [984, 26] width 13 height 13
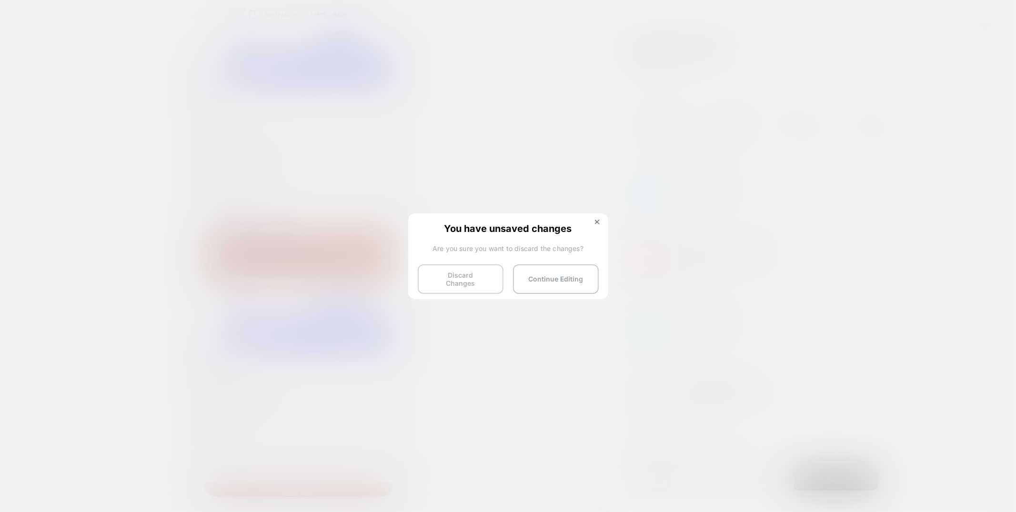
click at [463, 275] on button "Discard Changes" at bounding box center [461, 279] width 86 height 30
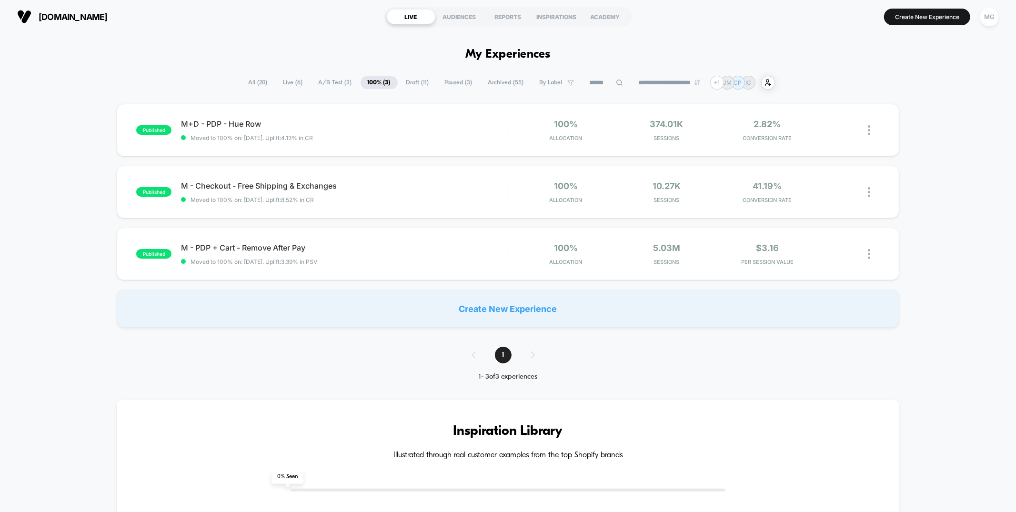
click at [328, 83] on span "A/B Test ( 3 )" at bounding box center [336, 82] width 48 height 13
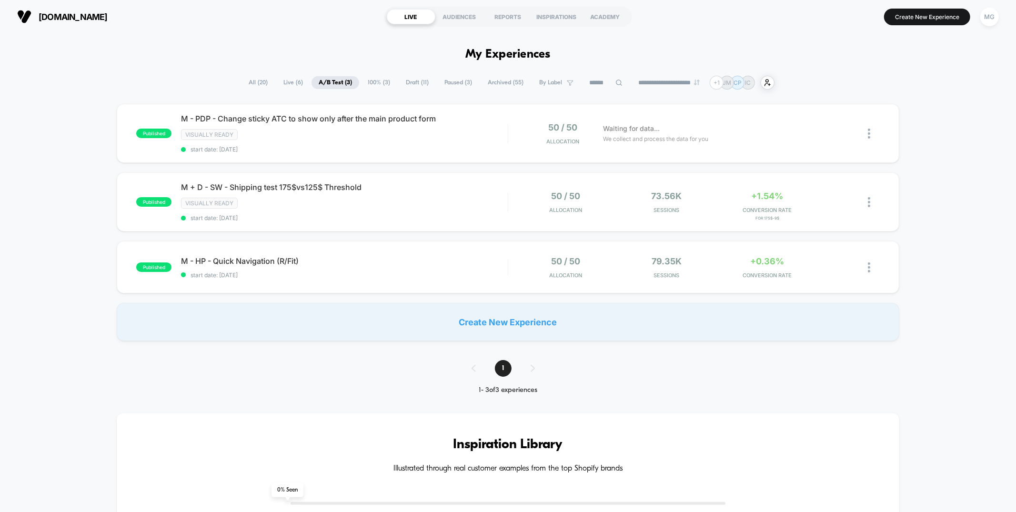
click at [422, 83] on span "Draft ( 11 )" at bounding box center [417, 82] width 37 height 13
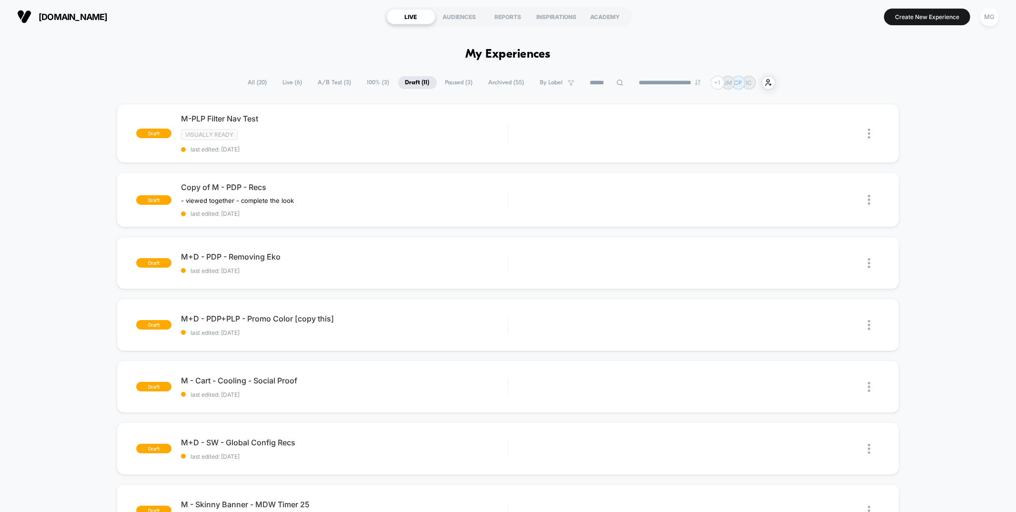
click at [449, 82] on span "Paused ( 3 )" at bounding box center [459, 82] width 42 height 13
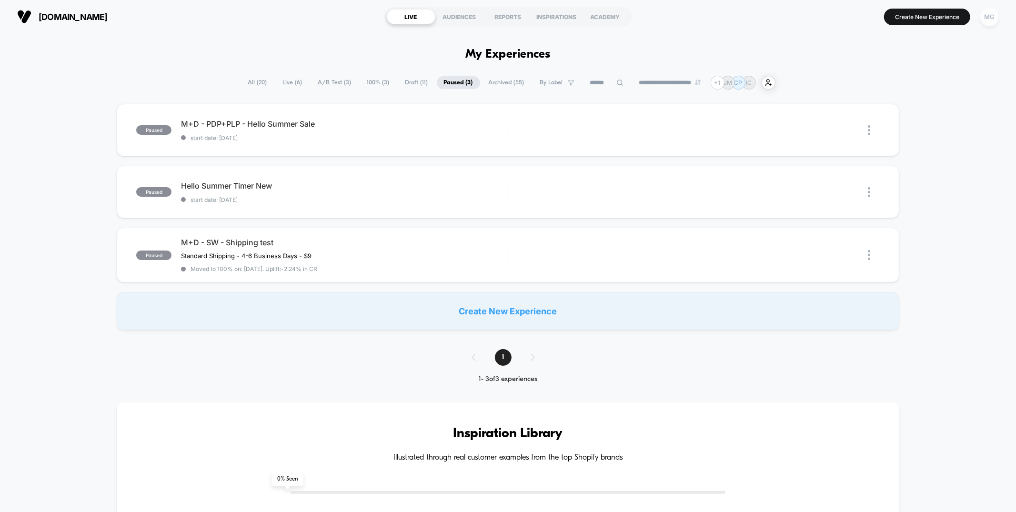
click at [992, 19] on div "MG" at bounding box center [990, 17] width 19 height 19
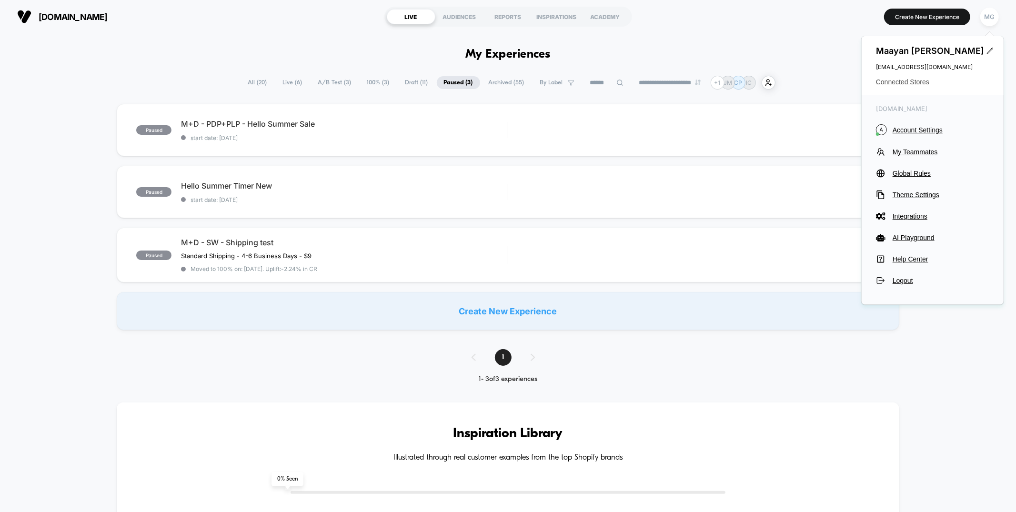
click at [912, 85] on span "Connected Stores" at bounding box center [932, 82] width 113 height 8
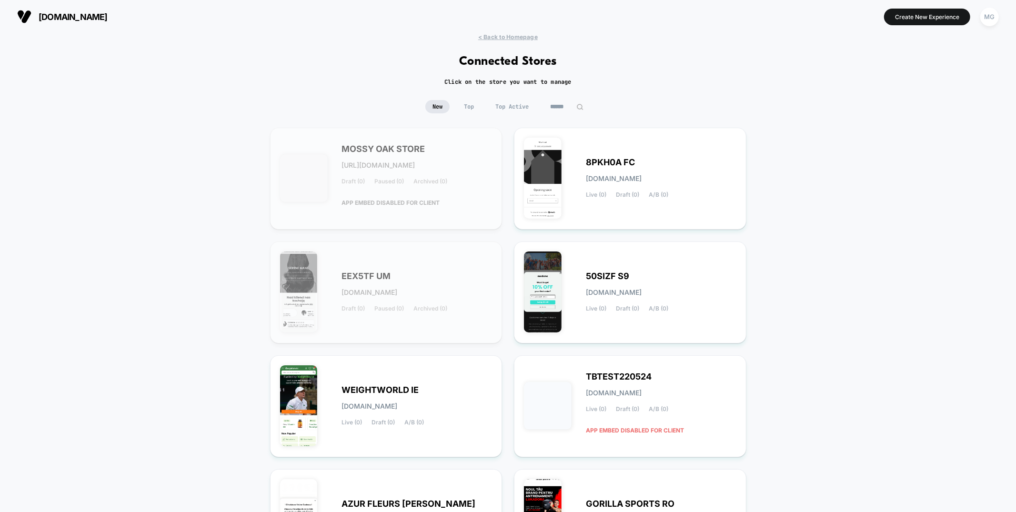
click at [556, 102] on input at bounding box center [567, 106] width 48 height 13
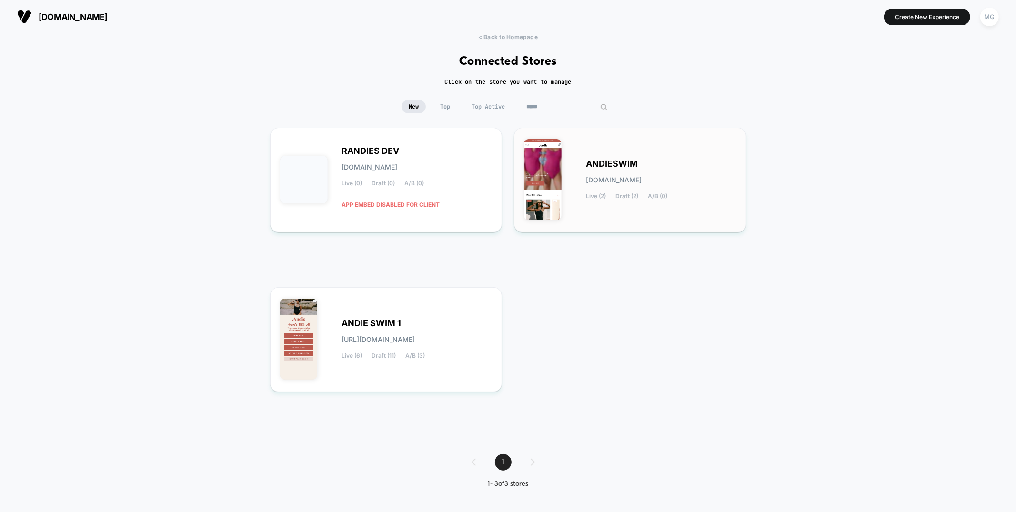
type input "*****"
click at [579, 160] on div "ANDIESWIM andieswim.myshopify.com Live (2) Draft (2) A/B (0)" at bounding box center [630, 180] width 213 height 85
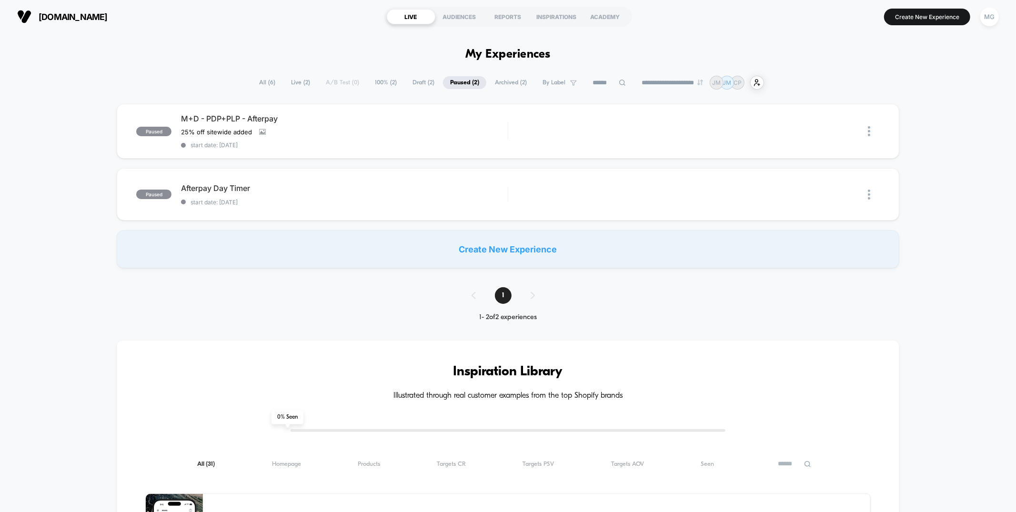
click at [373, 85] on span "100% ( 2 )" at bounding box center [386, 82] width 36 height 13
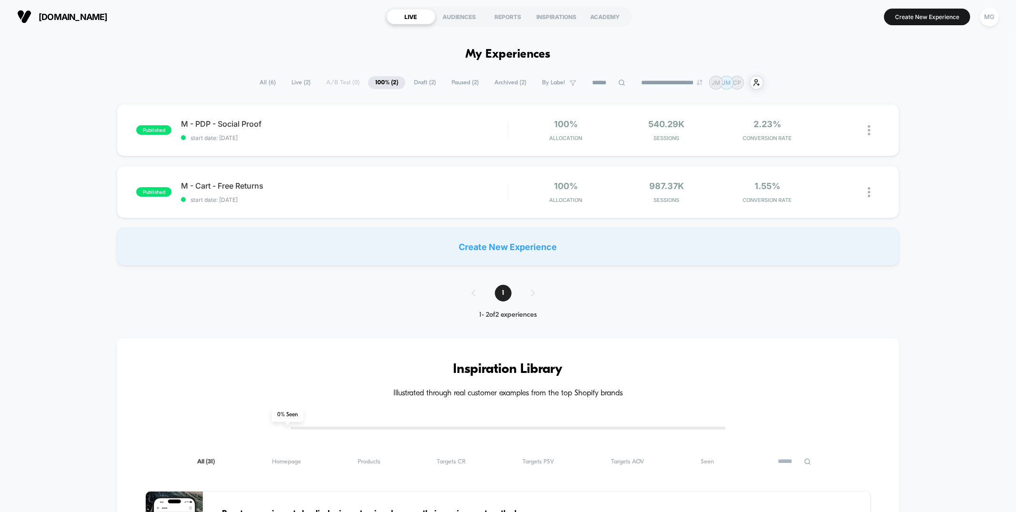
click at [286, 82] on span "Live ( 2 )" at bounding box center [300, 82] width 33 height 13
click at [422, 84] on span "Draft ( 2 )" at bounding box center [425, 82] width 36 height 13
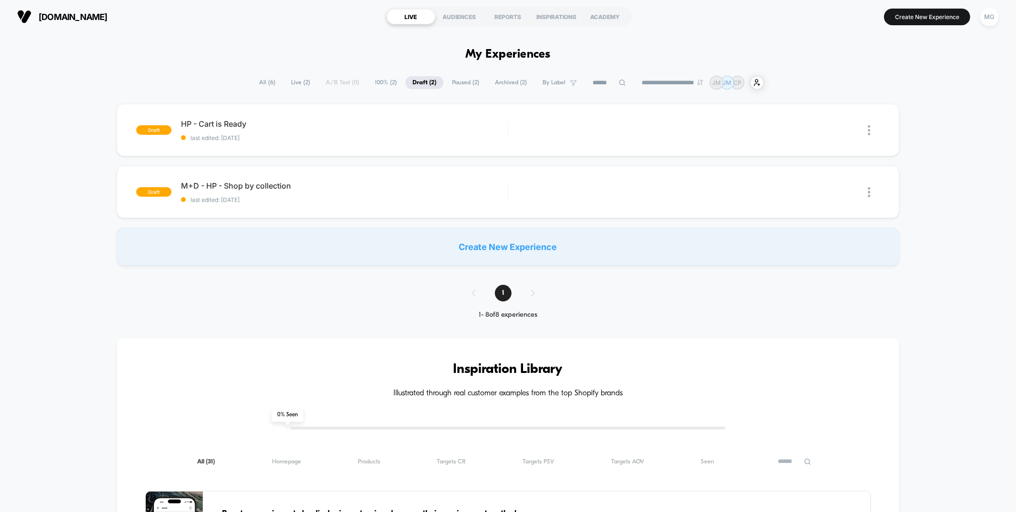
click at [450, 84] on span "Paused ( 2 )" at bounding box center [465, 82] width 41 height 13
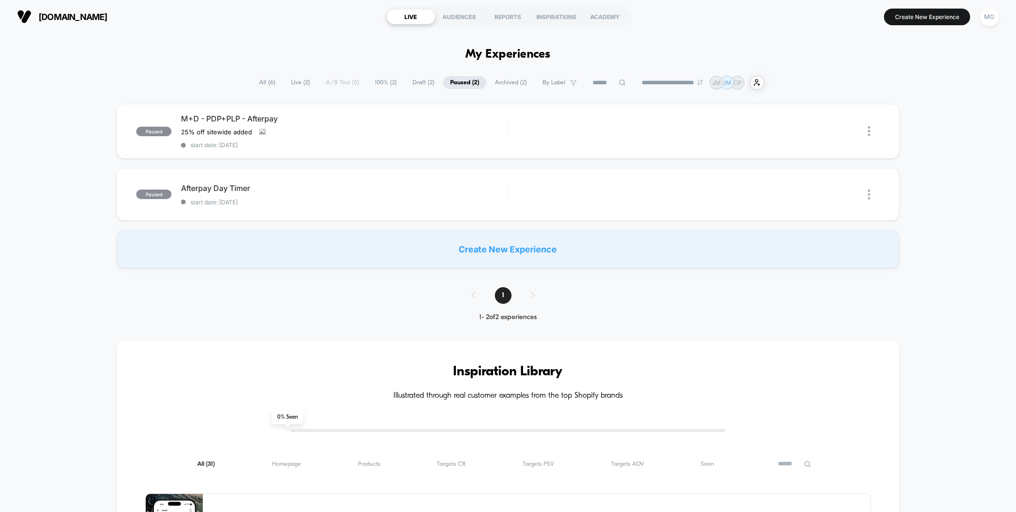
click at [499, 82] on span "Archived ( 2 )" at bounding box center [511, 82] width 46 height 13
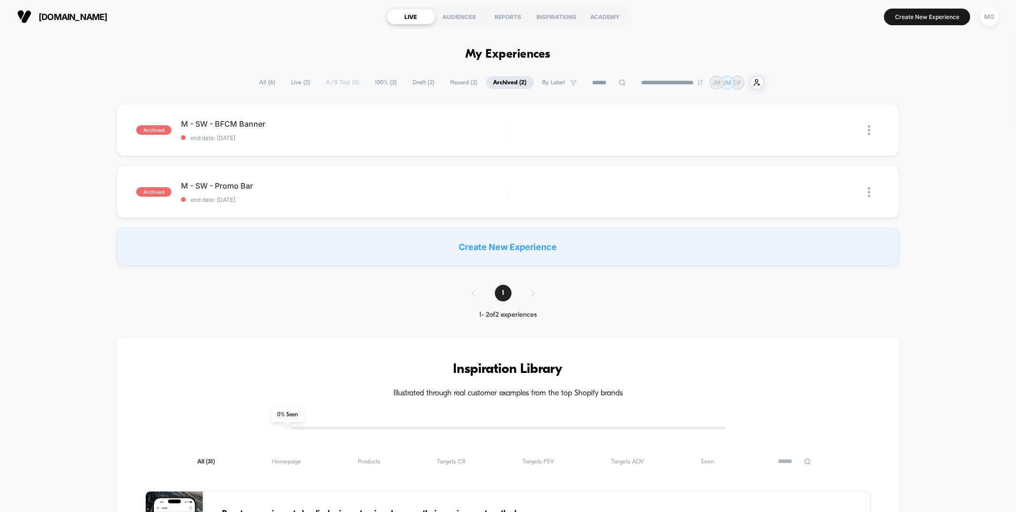
click at [299, 80] on span "Live ( 2 )" at bounding box center [300, 82] width 33 height 13
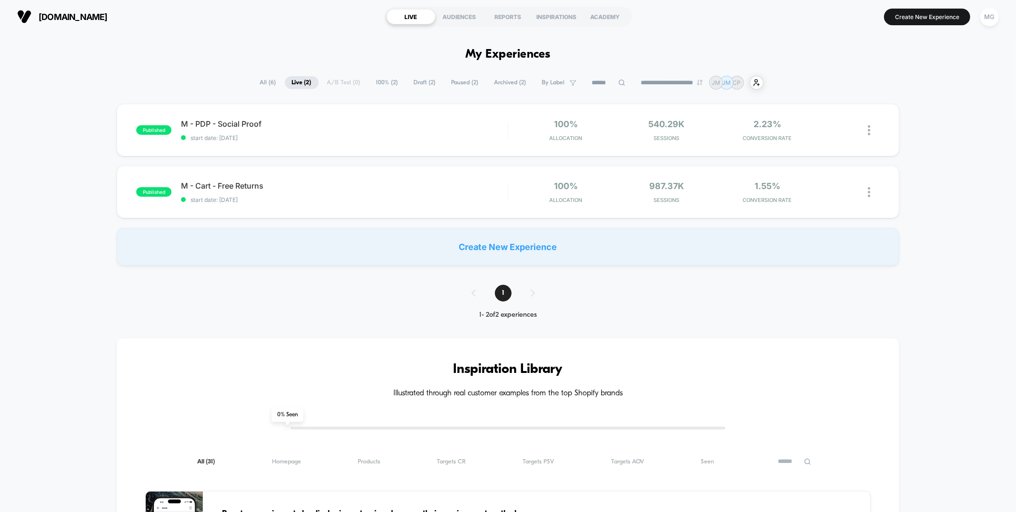
click at [385, 81] on span "100% ( 2 )" at bounding box center [387, 82] width 36 height 13
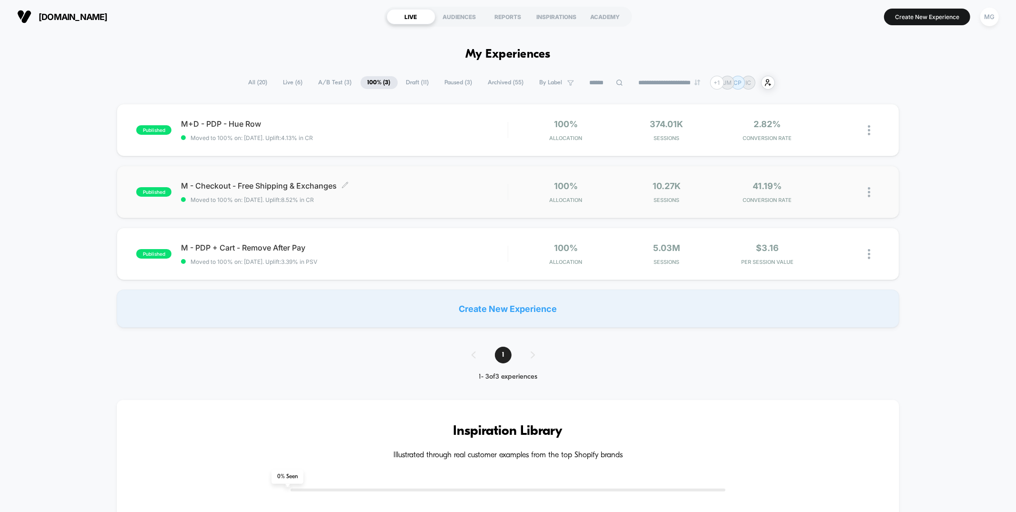
click at [395, 196] on span "Moved to 100% on: 4/28/2025 . Uplift: 8.52% in CR" at bounding box center [344, 199] width 326 height 7
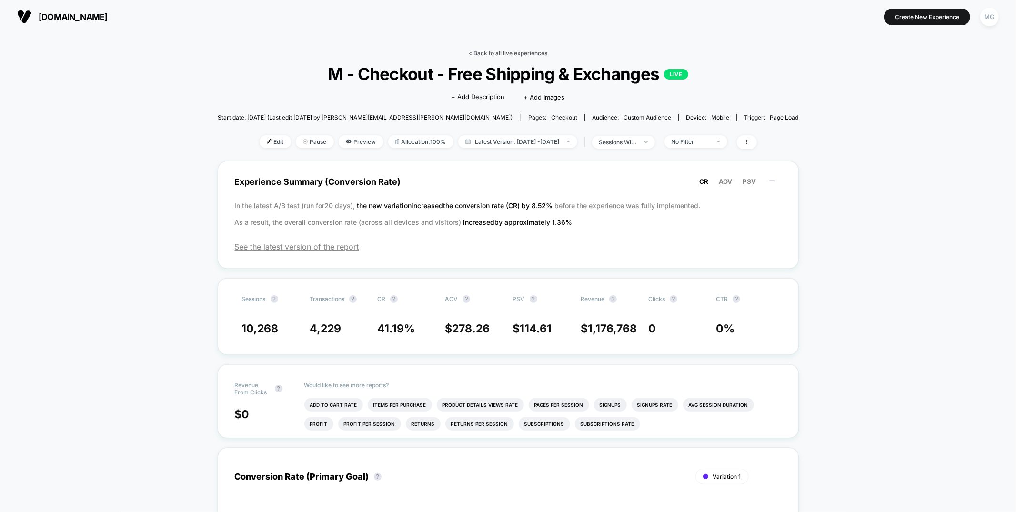
click at [522, 53] on link "< Back to all live experiences" at bounding box center [508, 53] width 79 height 7
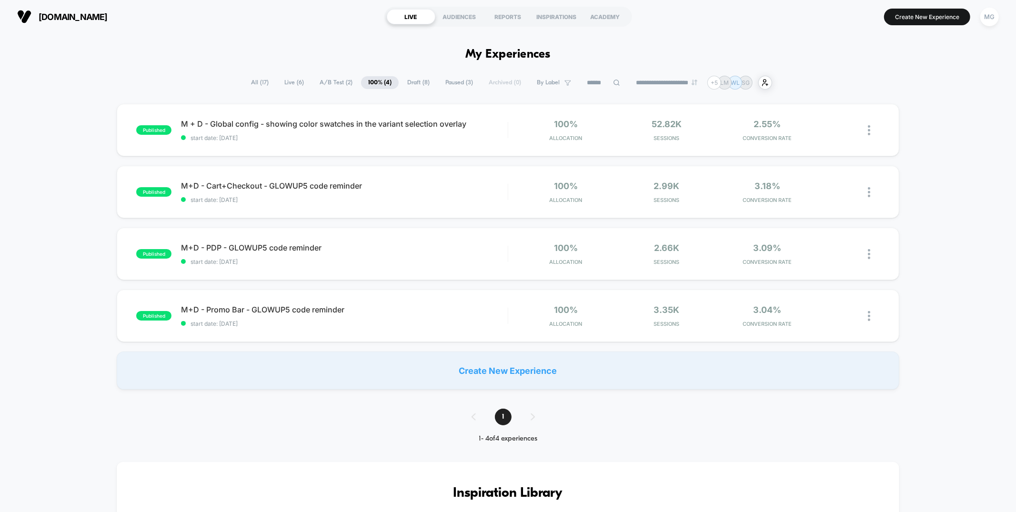
click at [321, 80] on span "A/B Test ( 2 )" at bounding box center [336, 82] width 47 height 13
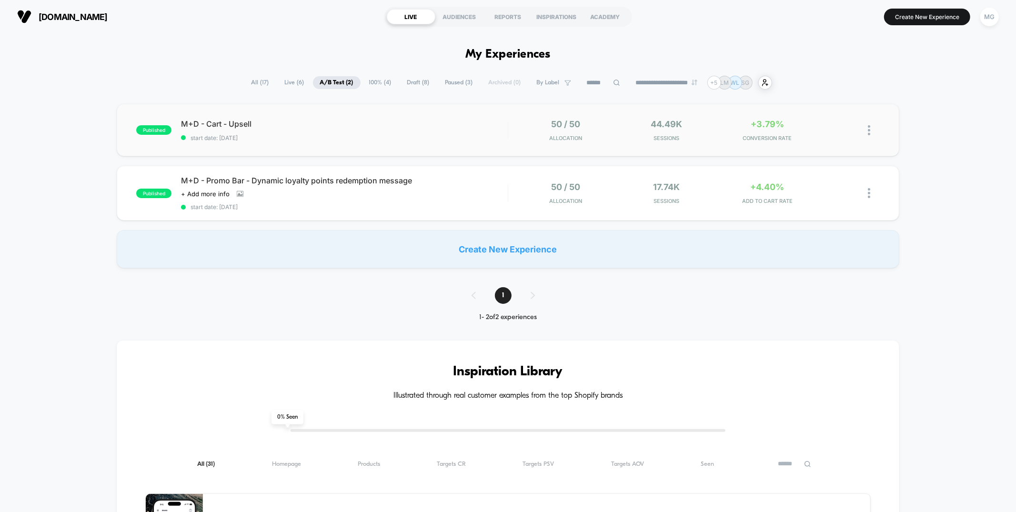
click at [477, 141] on div "published M+D - Cart - Upsell start date: 8/19/2025 50 / 50 Allocation 44.49k S…" at bounding box center [508, 130] width 782 height 52
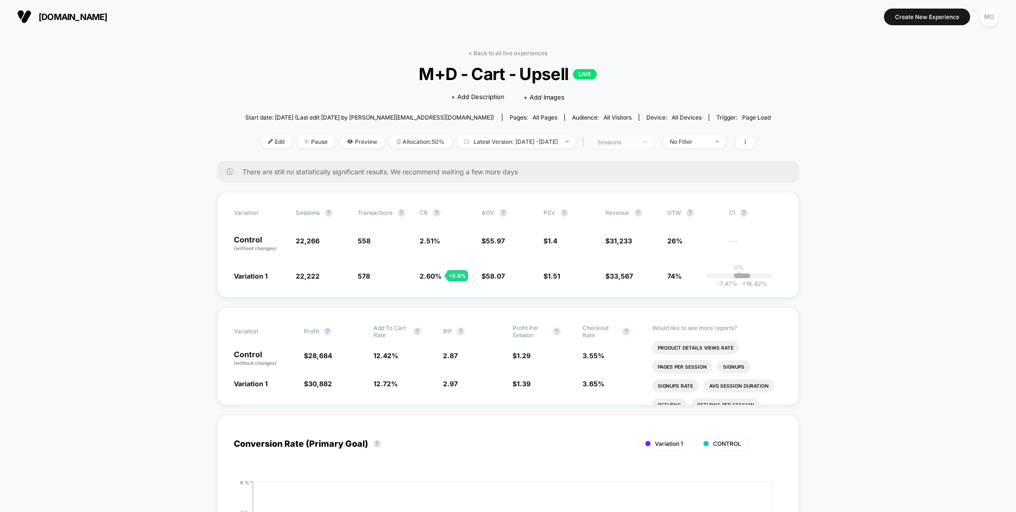
click at [628, 139] on div "sessions" at bounding box center [617, 142] width 38 height 7
drag, startPoint x: 777, startPoint y: 134, endPoint x: 767, endPoint y: 141, distance: 12.2
click at [749, 141] on icon at bounding box center [746, 142] width 6 height 6
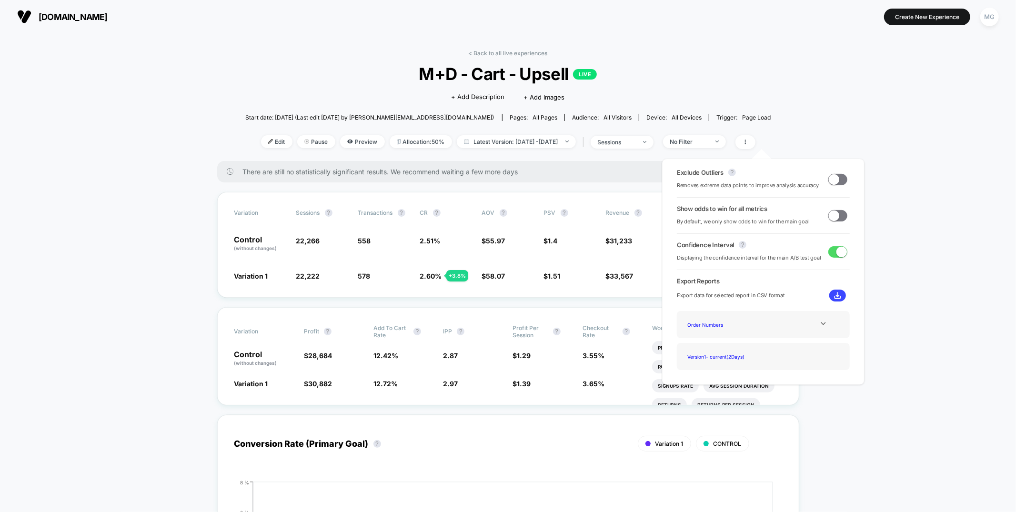
click at [845, 219] on div "Show odds to win for all metrics By default, we only show odds to win for the m…" at bounding box center [763, 215] width 173 height 21
click at [841, 215] on span at bounding box center [838, 215] width 19 height 11
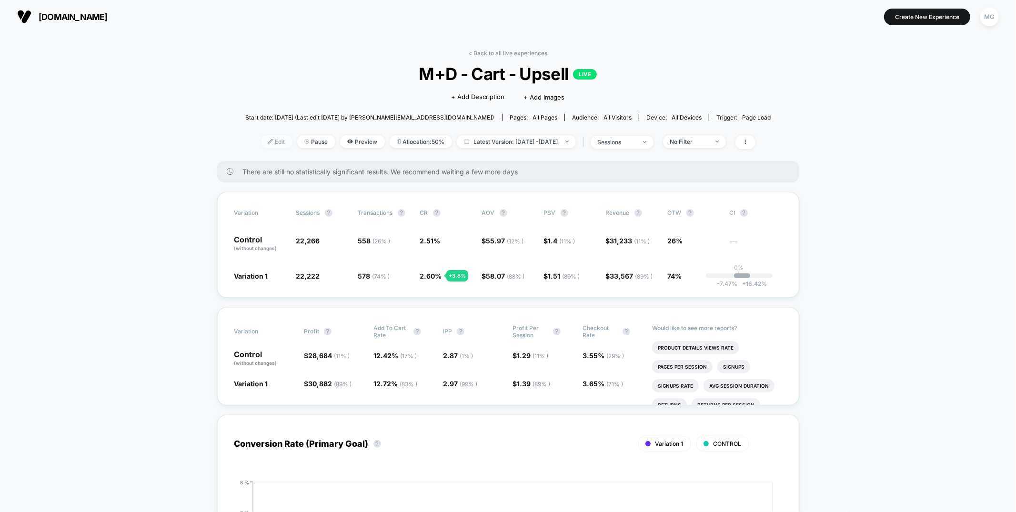
click at [267, 144] on span "Edit" at bounding box center [276, 141] width 31 height 13
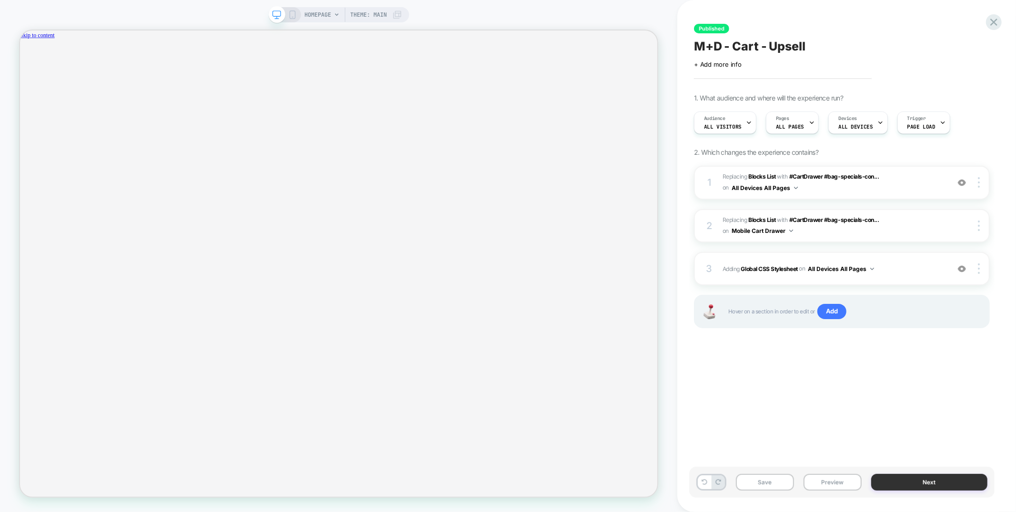
click at [908, 489] on button "Next" at bounding box center [930, 482] width 116 height 17
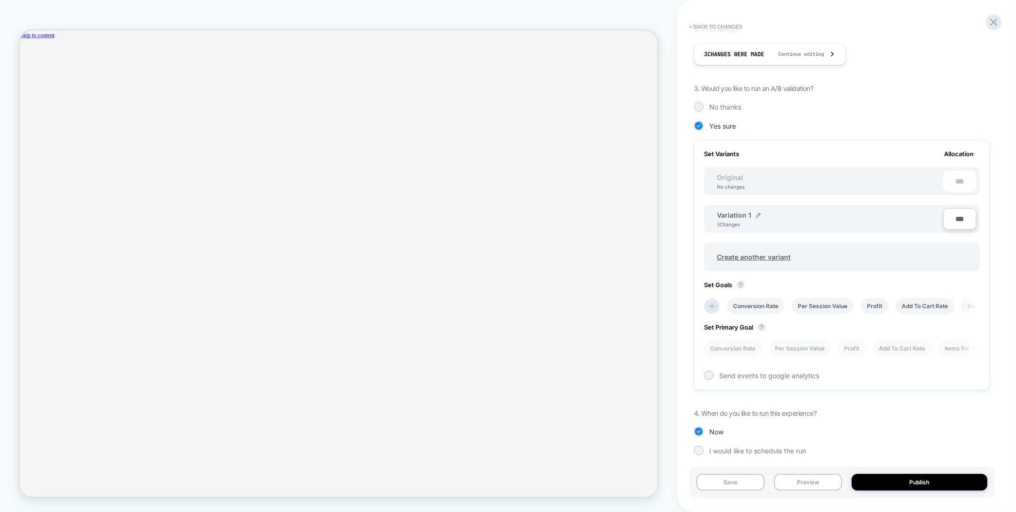
scroll to position [0, 1]
click at [804, 344] on li "Per Session Value" at bounding box center [799, 348] width 62 height 16
drag, startPoint x: 742, startPoint y: 486, endPoint x: 836, endPoint y: 369, distance: 149.5
click at [742, 485] on button "Save" at bounding box center [731, 482] width 68 height 17
click at [991, 25] on icon at bounding box center [994, 22] width 7 height 7
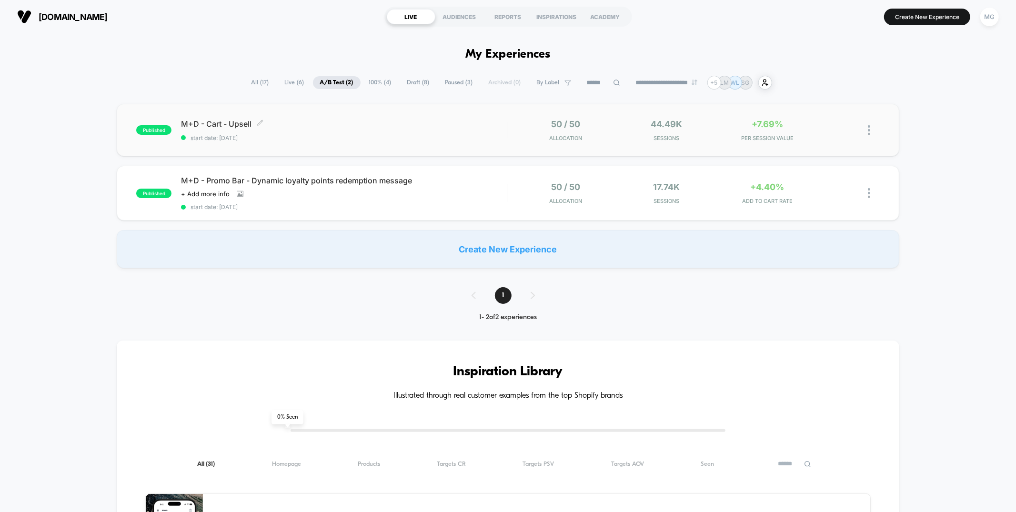
click at [373, 123] on span "M+D - Cart - Upsell Click to edit experience details" at bounding box center [344, 124] width 326 height 10
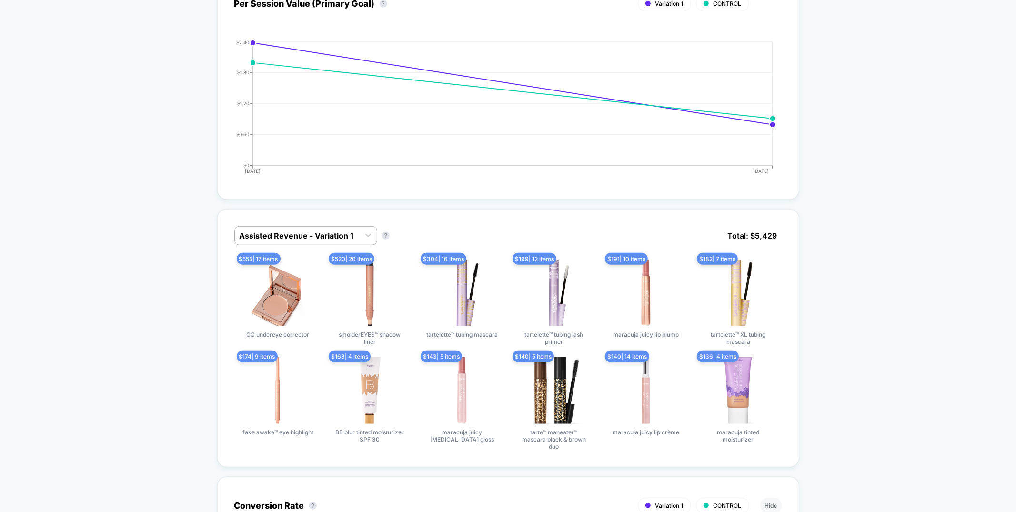
scroll to position [386, 0]
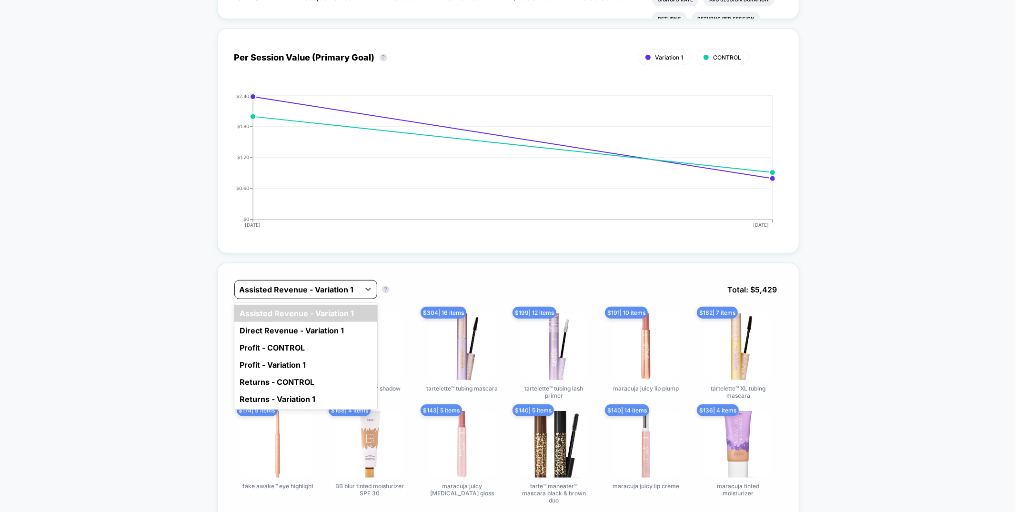
click at [352, 284] on div at bounding box center [297, 289] width 115 height 11
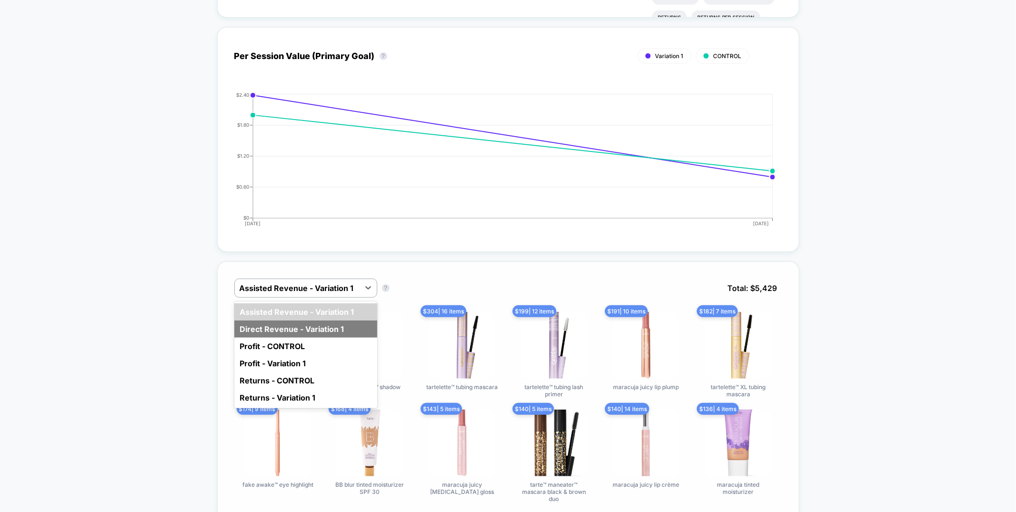
click at [355, 325] on div "Direct Revenue - Variation 1" at bounding box center [305, 329] width 143 height 17
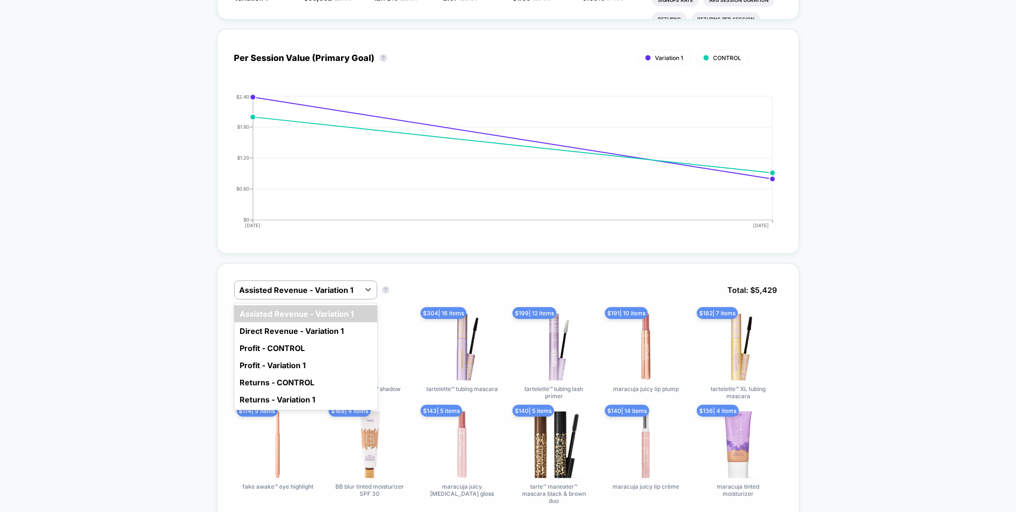
scroll to position [384, 0]
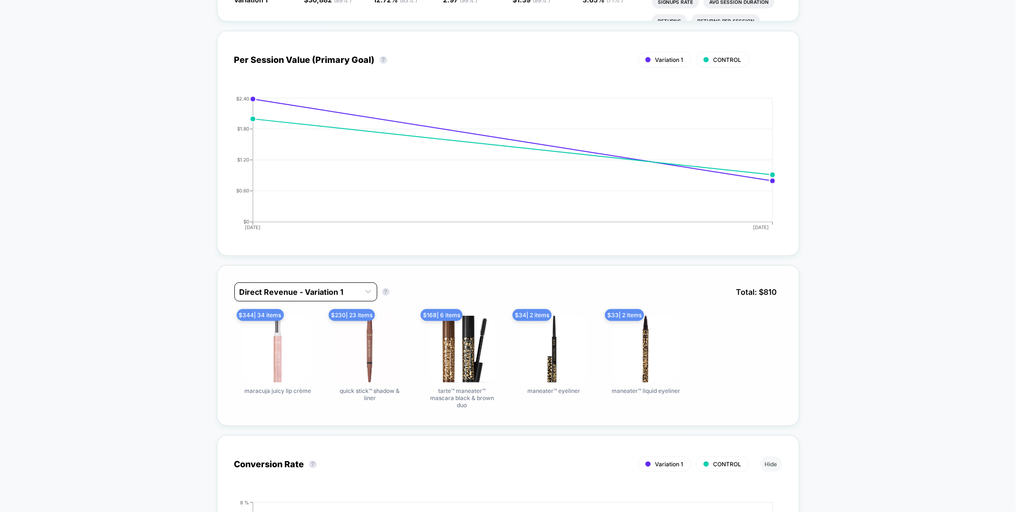
click at [323, 287] on div at bounding box center [297, 291] width 115 height 11
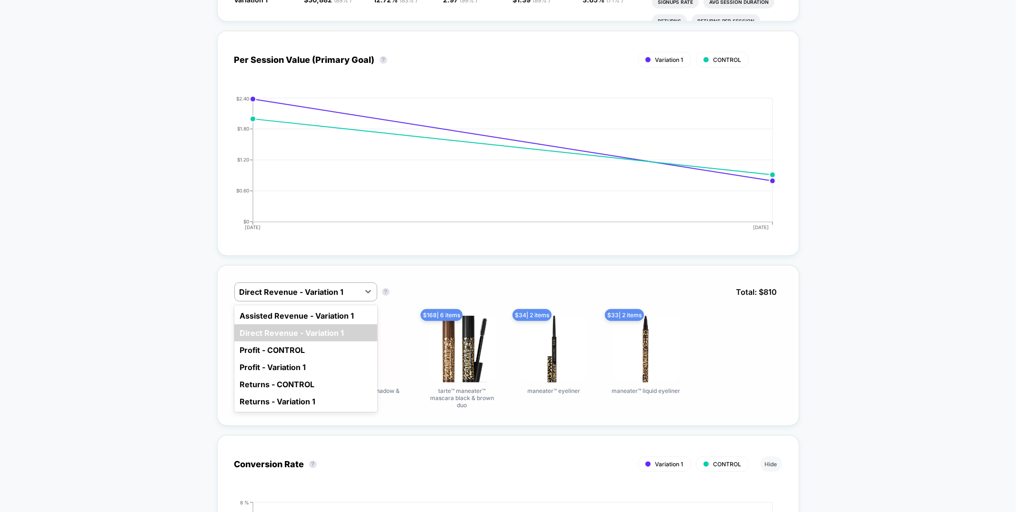
click at [406, 266] on div "option Assisted Revenue - Variation 1 focused, 1 of 6. 6 results available. Use…" at bounding box center [508, 345] width 582 height 161
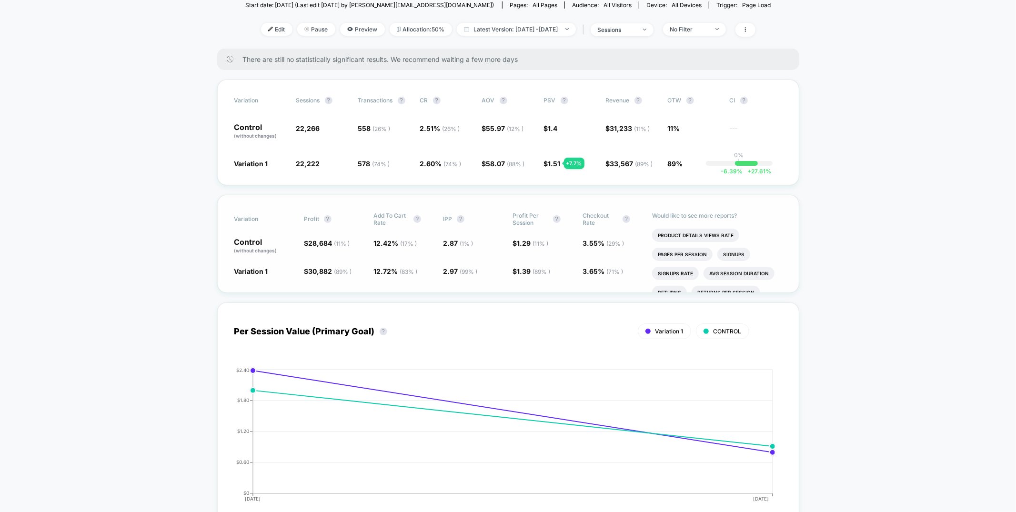
scroll to position [0, 0]
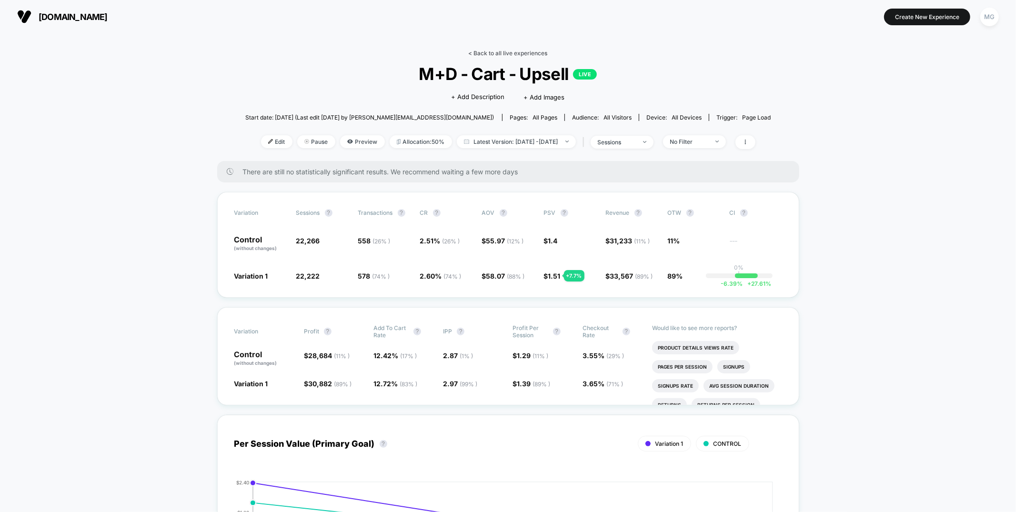
click at [531, 53] on link "< Back to all live experiences" at bounding box center [508, 53] width 79 height 7
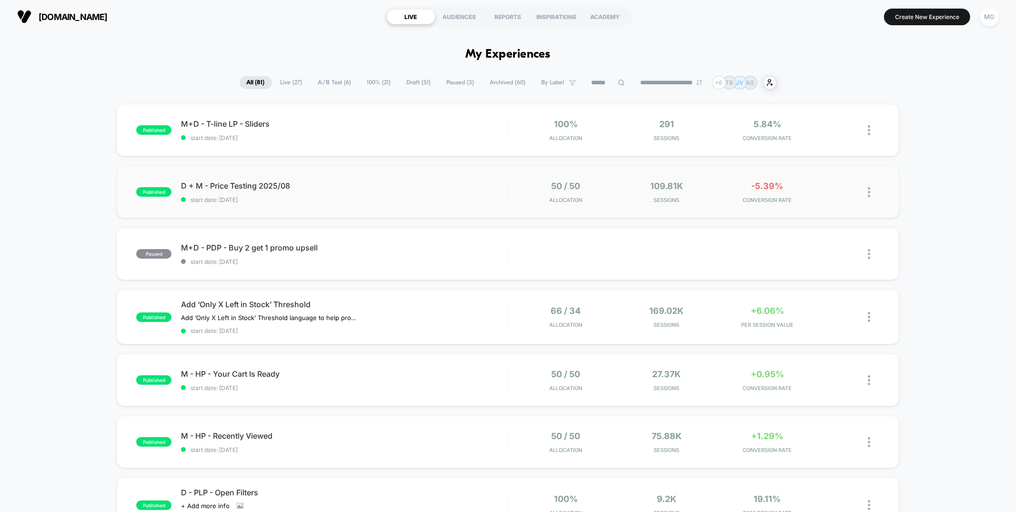
click at [406, 177] on div "published D + M - Price Testing 2025/08 start date: 8/12/2025 50 / 50 Allocatio…" at bounding box center [508, 192] width 782 height 52
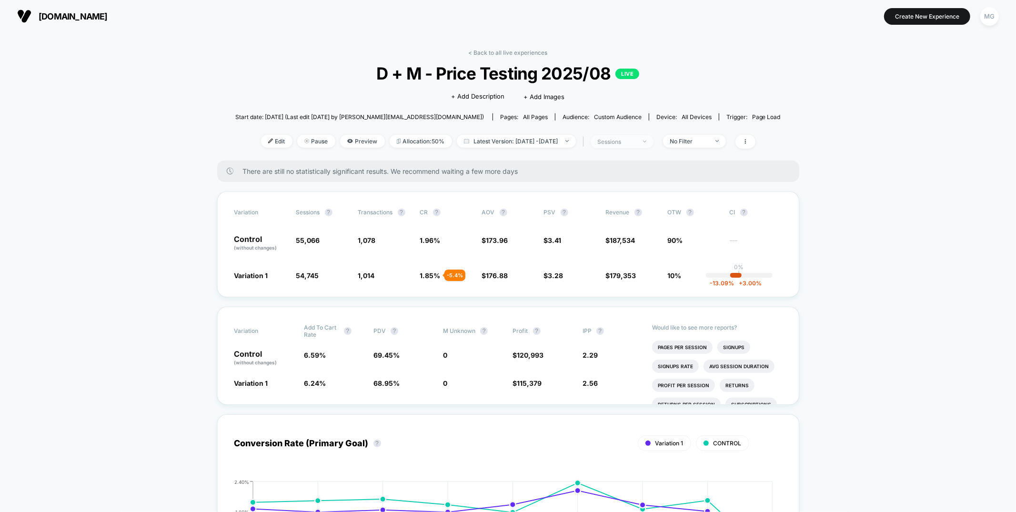
click at [654, 142] on span "sessions" at bounding box center [622, 141] width 63 height 13
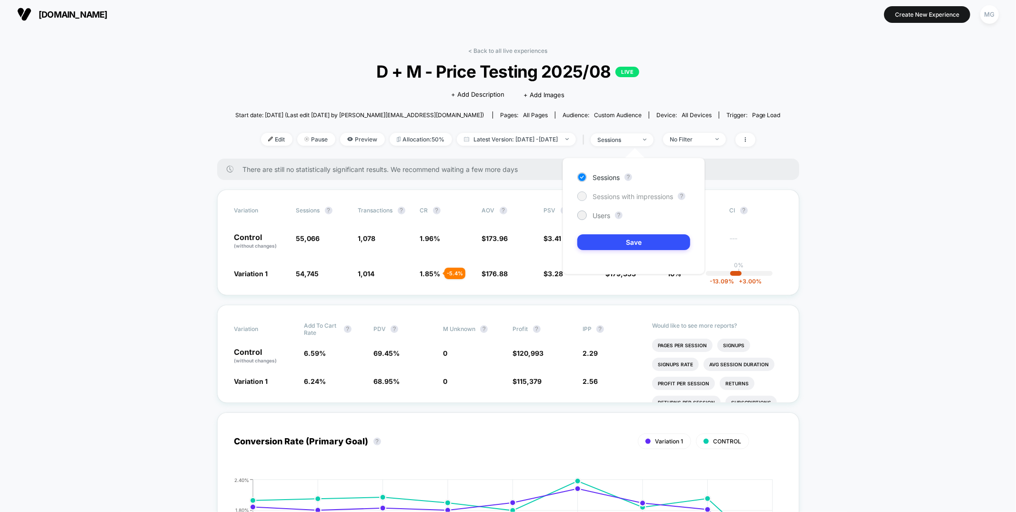
click at [630, 201] on div "Sessions ? Sessions with impressions ? Users ? Save" at bounding box center [634, 216] width 142 height 117
click at [647, 197] on span "Sessions with impressions" at bounding box center [633, 196] width 81 height 8
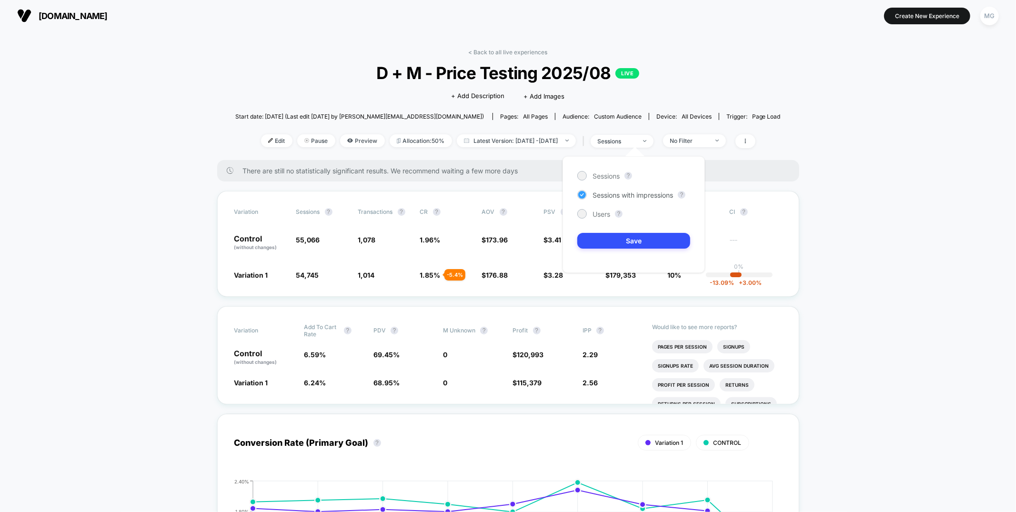
scroll to position [0, 0]
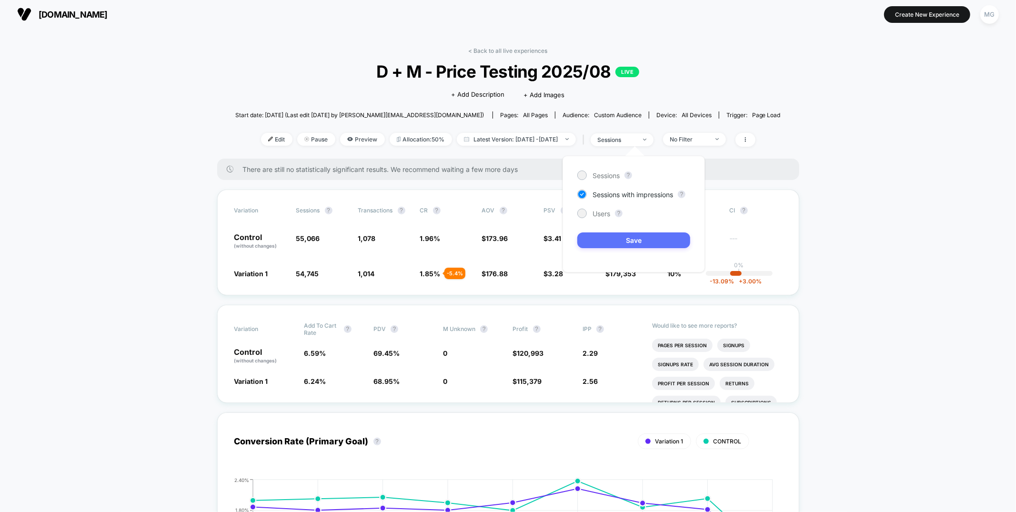
click at [647, 242] on button "Save" at bounding box center [634, 241] width 113 height 16
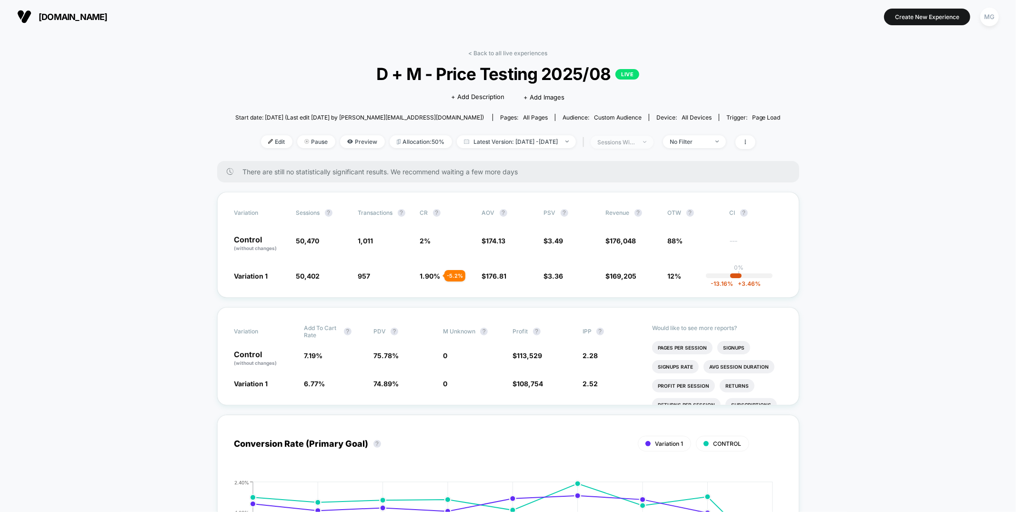
click at [654, 143] on span "sessions with impression" at bounding box center [622, 142] width 63 height 13
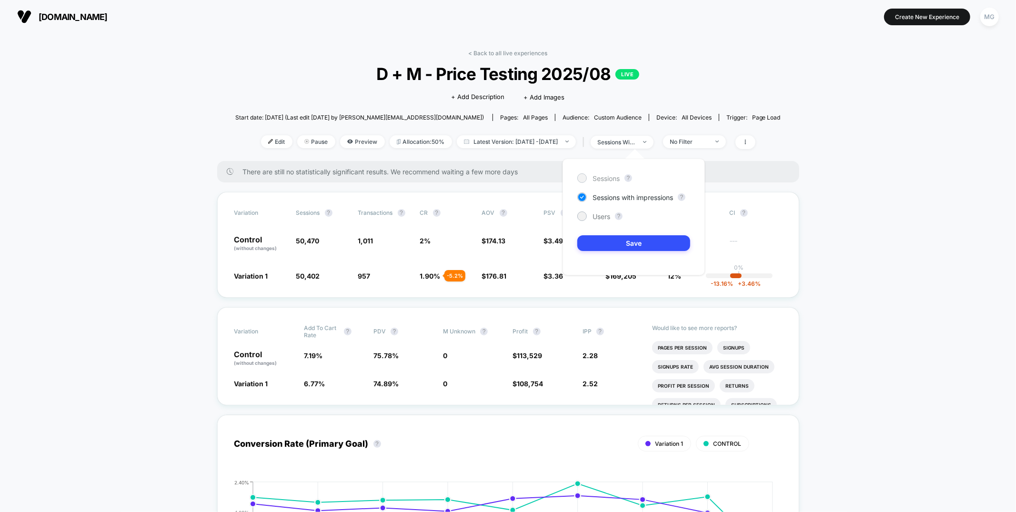
click at [612, 182] on span "Sessions" at bounding box center [606, 178] width 27 height 8
click at [617, 248] on button "Save" at bounding box center [634, 243] width 113 height 16
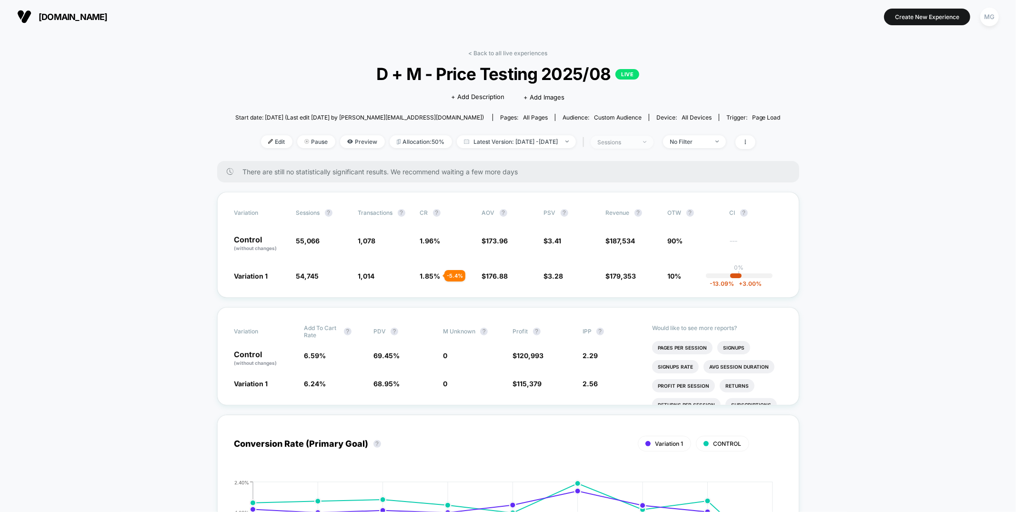
click at [636, 143] on div "sessions" at bounding box center [617, 142] width 38 height 7
click at [633, 198] on span "Sessions with impressions" at bounding box center [633, 197] width 81 height 8
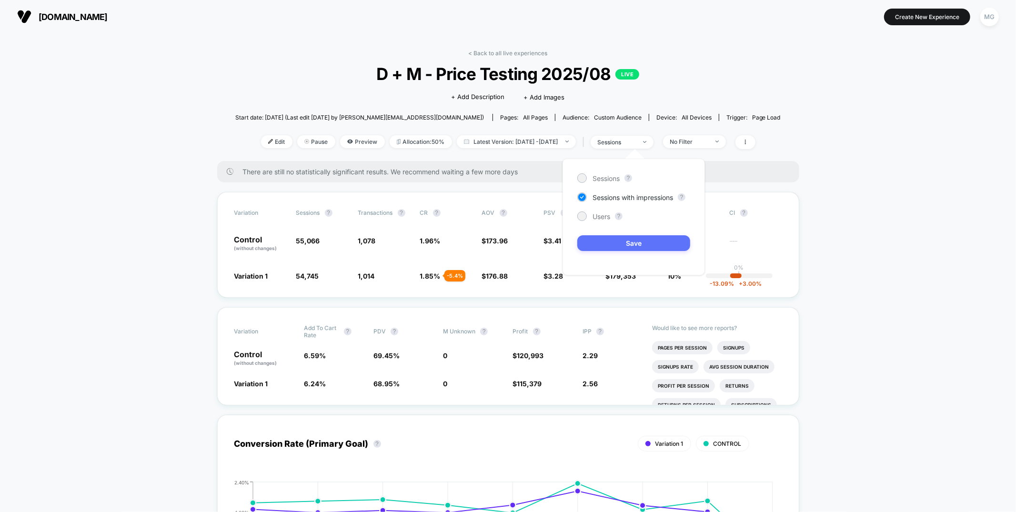
click at [627, 244] on button "Save" at bounding box center [634, 243] width 113 height 16
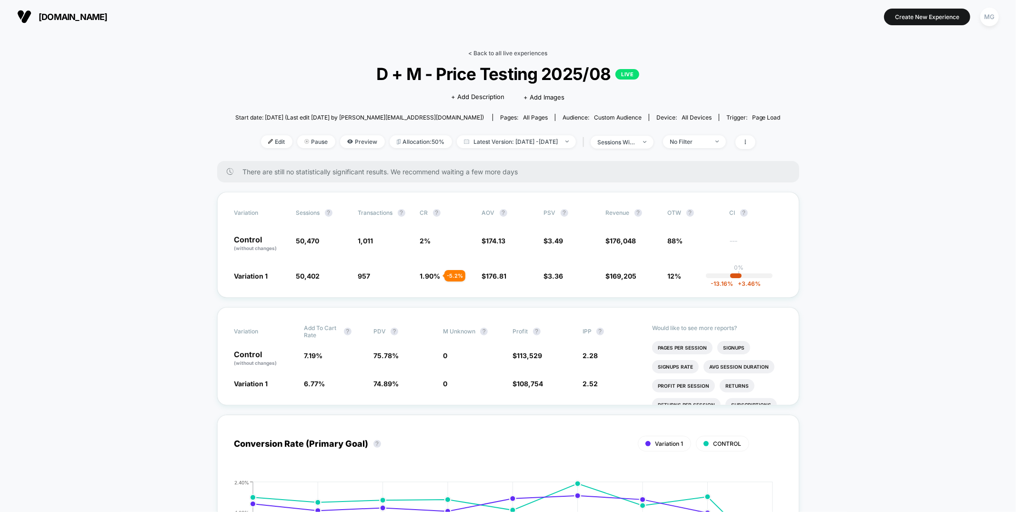
scroll to position [2, 0]
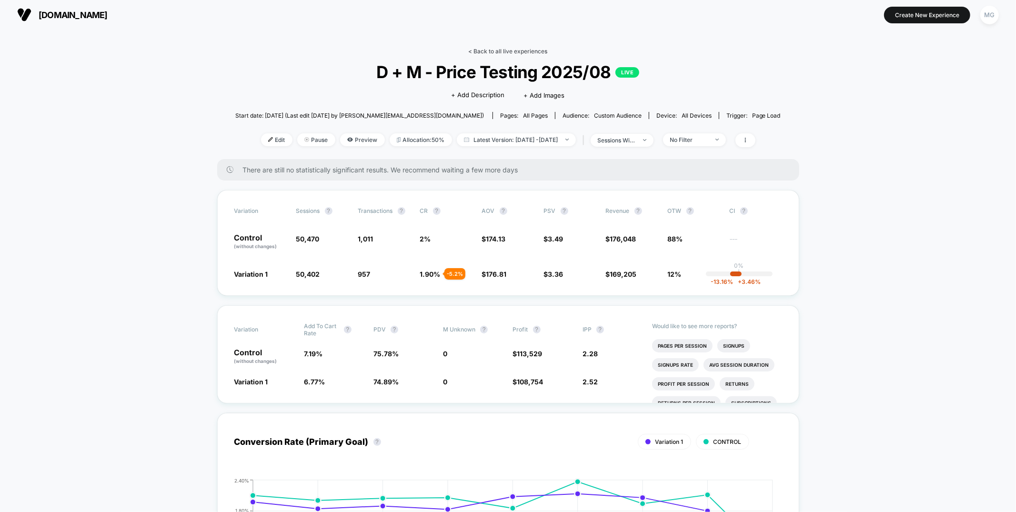
click at [509, 53] on link "< Back to all live experiences" at bounding box center [508, 51] width 79 height 7
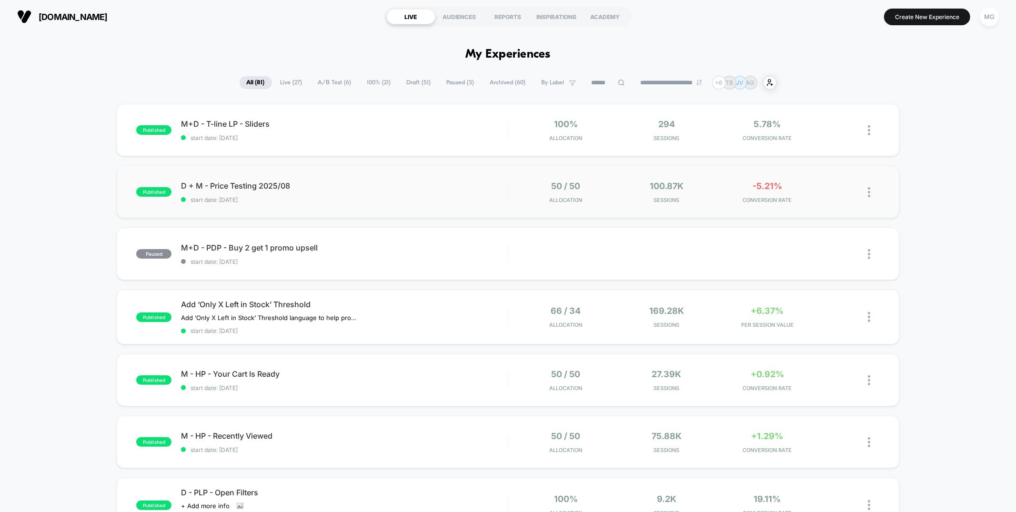
click at [376, 179] on div "published D + M - Price Testing 2025/08 start date: 8/12/2025 50 / 50 Allocatio…" at bounding box center [508, 192] width 782 height 52
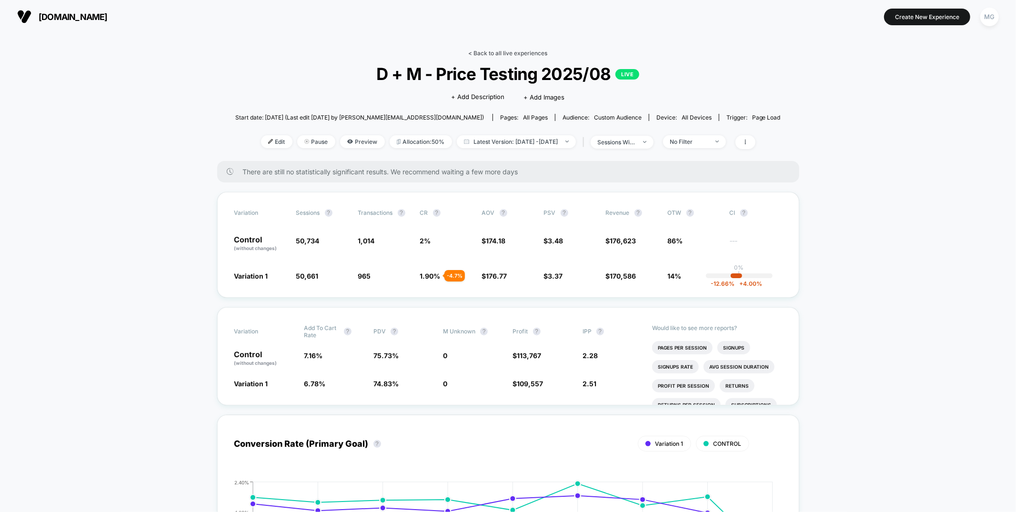
click at [478, 51] on link "< Back to all live experiences" at bounding box center [508, 53] width 79 height 7
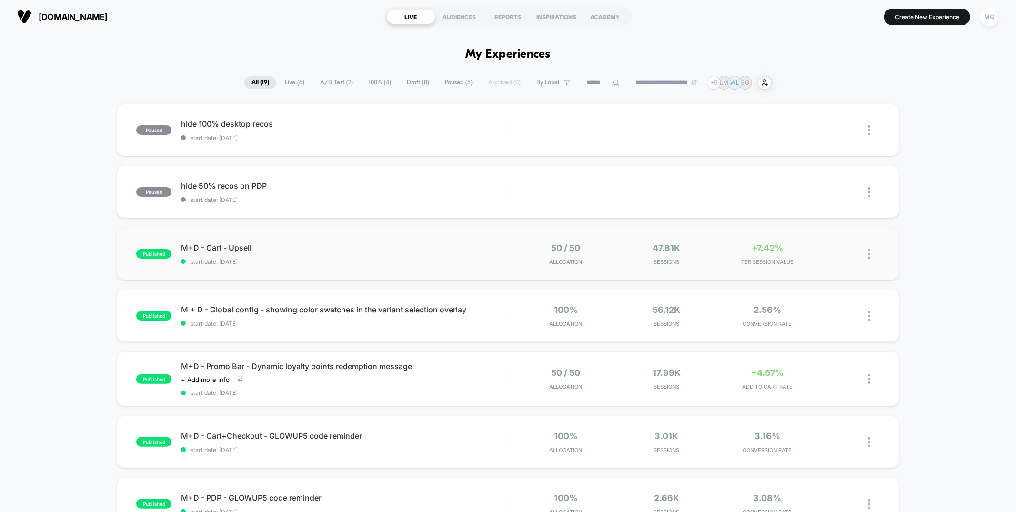
click at [458, 236] on div "published M+D - Cart - Upsell start date: [DATE] 50 / 50 Allocation 47.81k Sess…" at bounding box center [508, 254] width 782 height 52
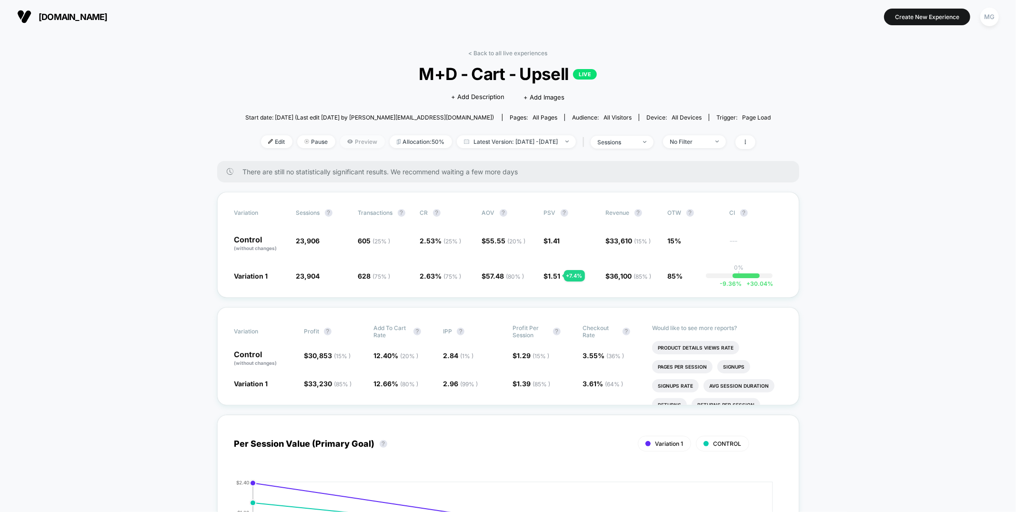
click at [349, 141] on span "Preview" at bounding box center [362, 141] width 45 height 13
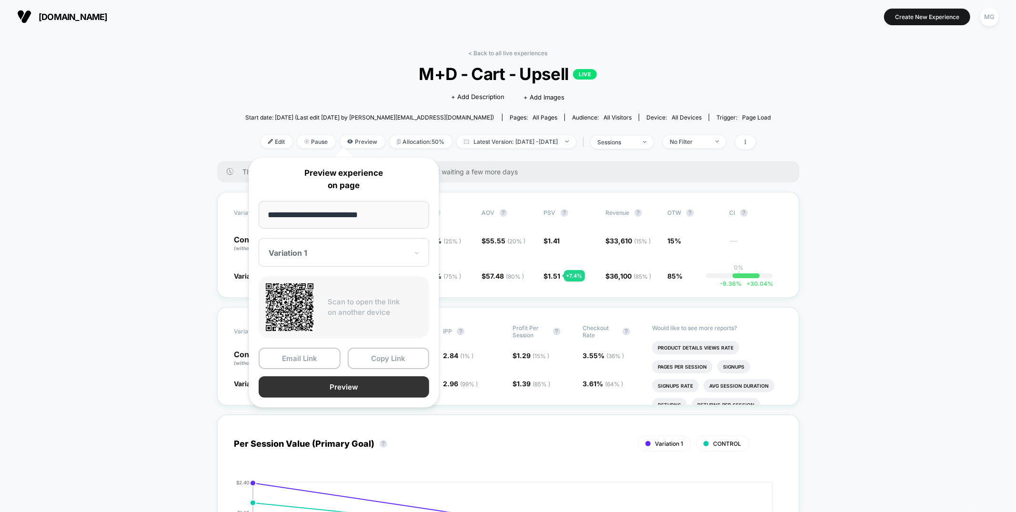
click at [367, 390] on button "Preview" at bounding box center [344, 386] width 171 height 21
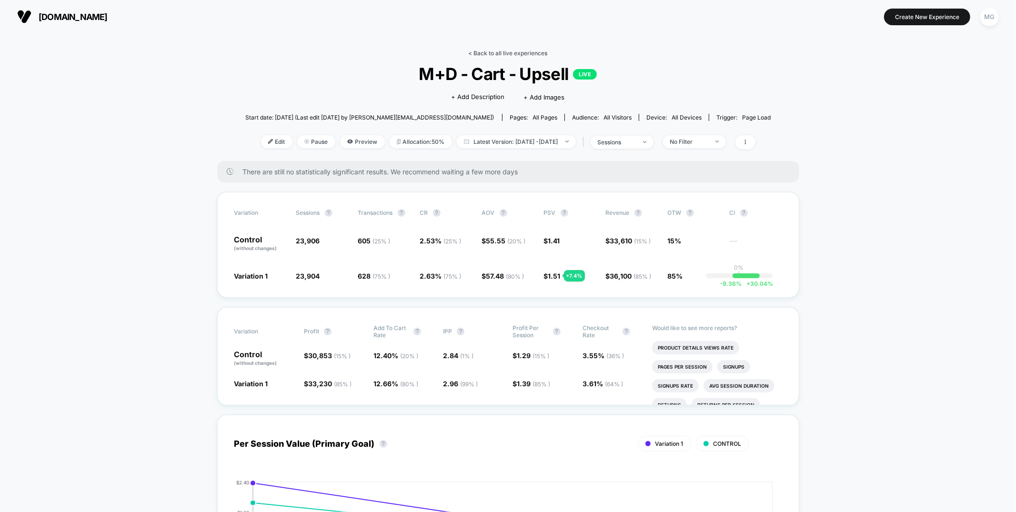
click at [506, 54] on link "< Back to all live experiences" at bounding box center [508, 53] width 79 height 7
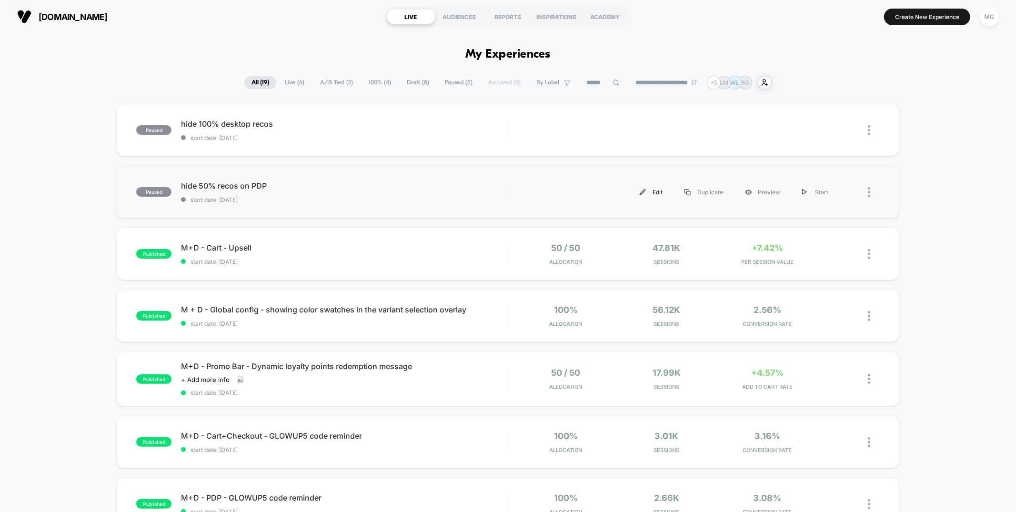
click at [660, 194] on div "Edit" at bounding box center [651, 192] width 45 height 21
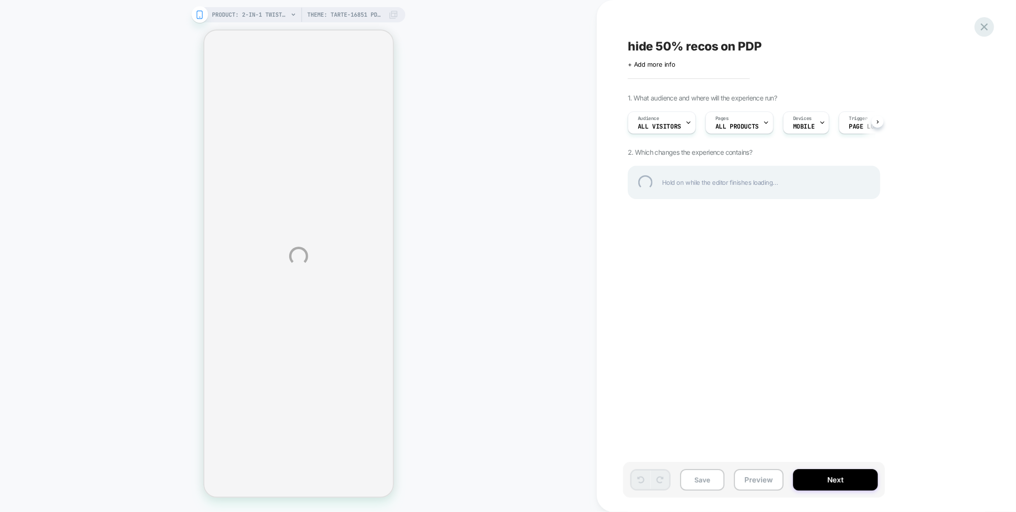
click at [982, 24] on div at bounding box center [985, 27] width 20 height 20
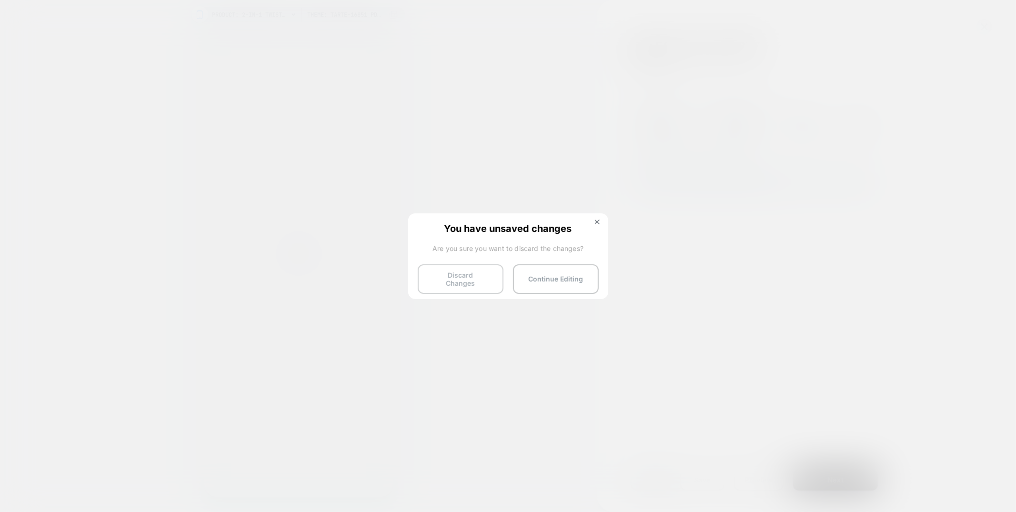
click at [460, 275] on button "Discard Changes" at bounding box center [461, 279] width 86 height 30
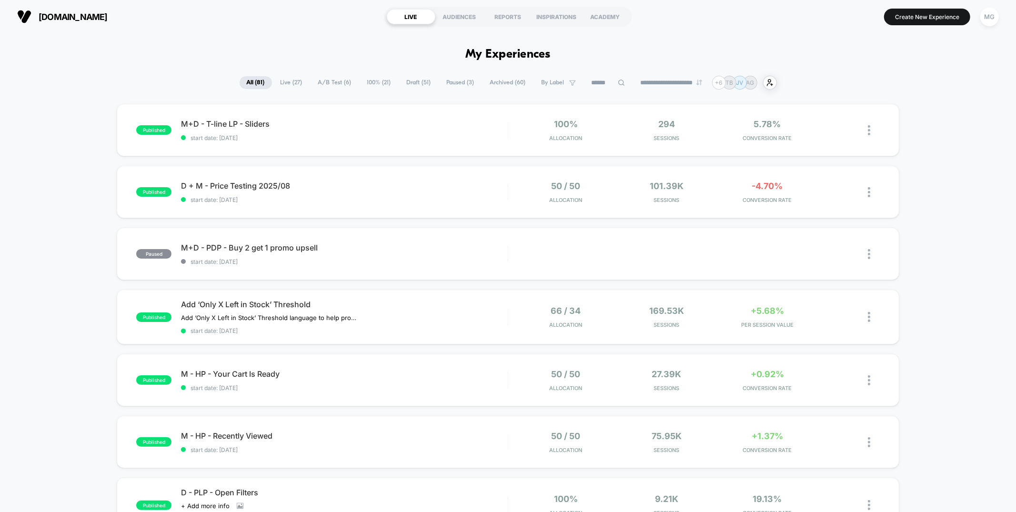
scroll to position [3, 0]
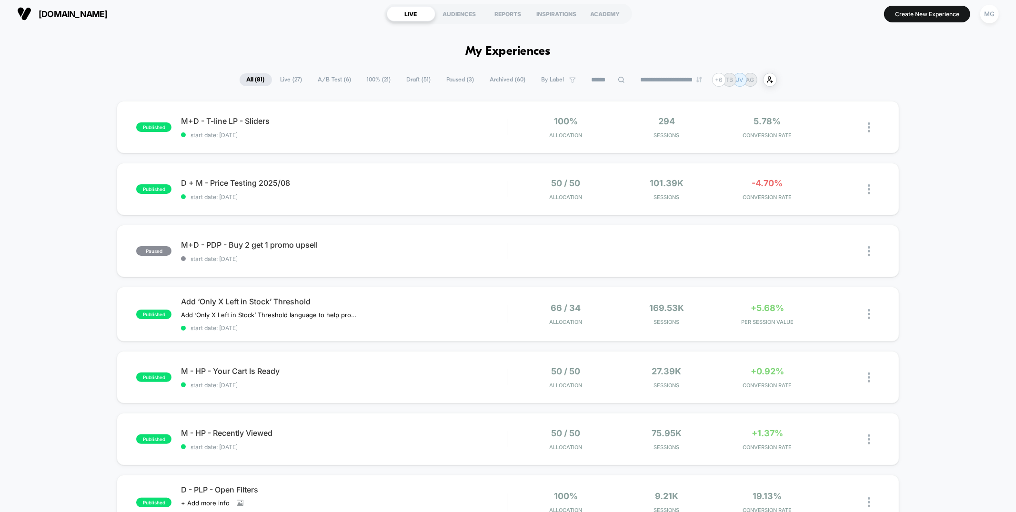
click at [345, 82] on span "A/B Test ( 6 )" at bounding box center [335, 79] width 48 height 13
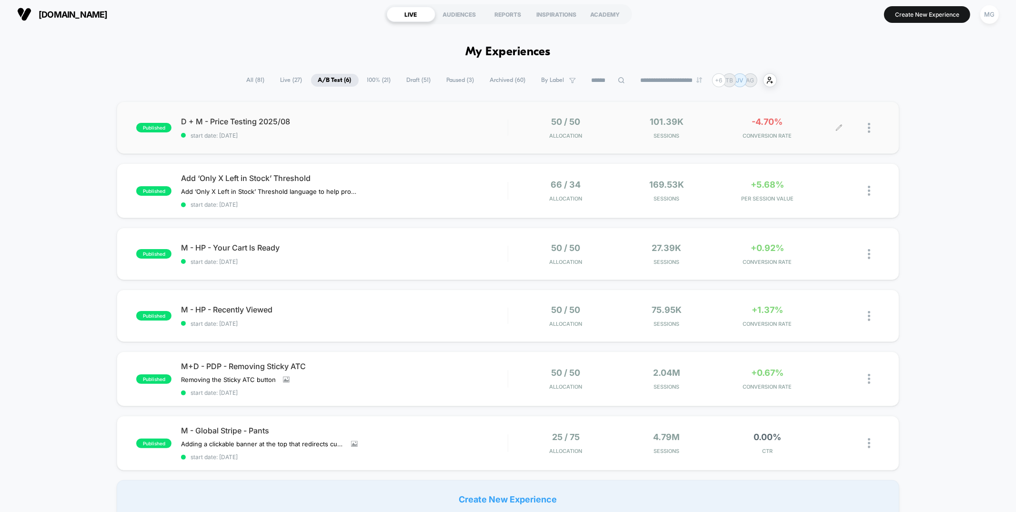
scroll to position [6, 0]
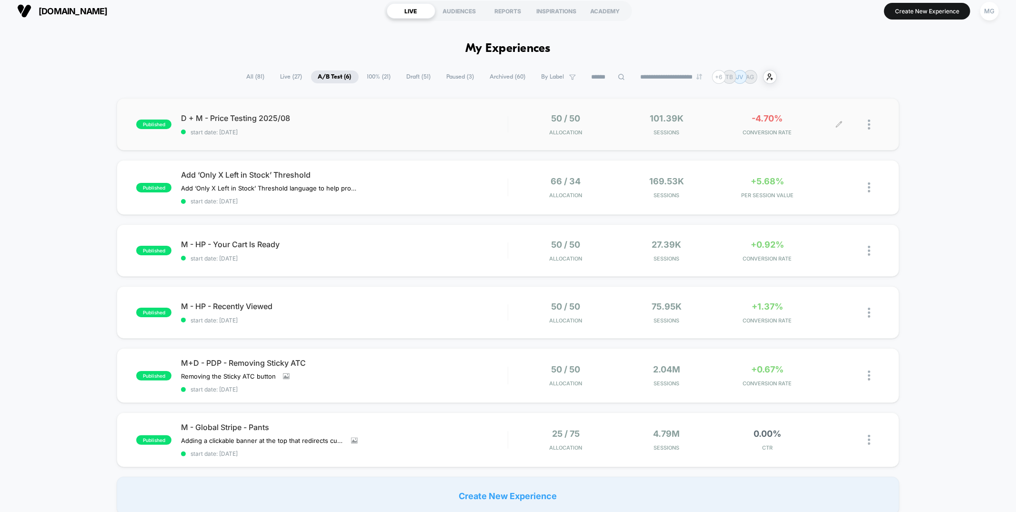
click at [841, 129] on div at bounding box center [860, 124] width 40 height 22
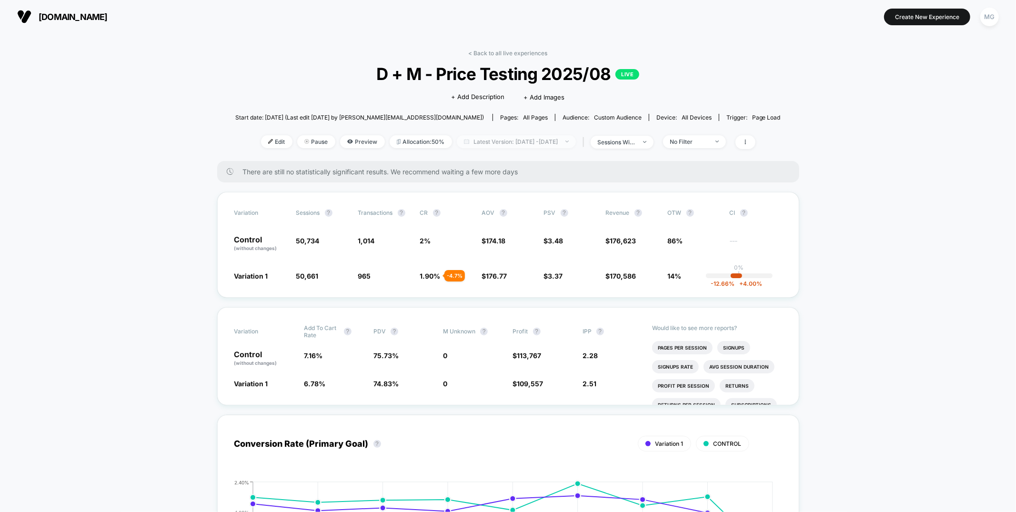
click at [475, 143] on span "Latest Version: Aug 11, 2025 - Aug 20, 2025" at bounding box center [516, 141] width 119 height 13
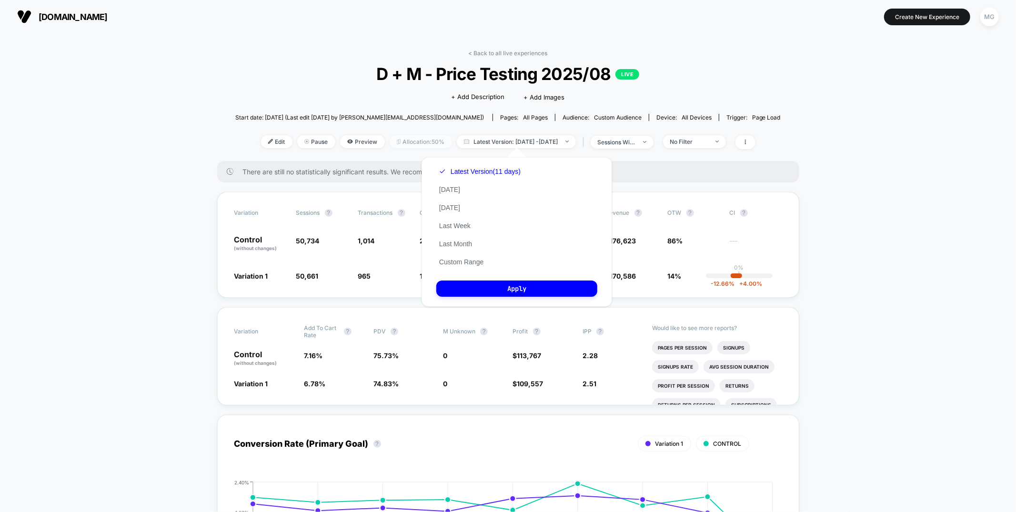
click at [396, 138] on span "Allocation: 50%" at bounding box center [421, 141] width 62 height 13
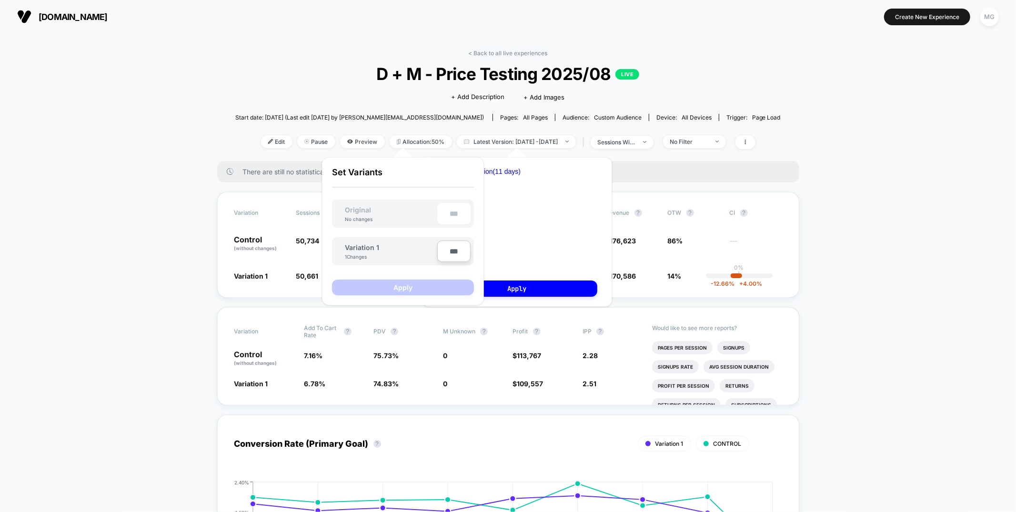
click at [254, 86] on div "< Back to all live experiences D + M - Price Testing 2025/08 LIVE Click to edit…" at bounding box center [508, 106] width 546 height 112
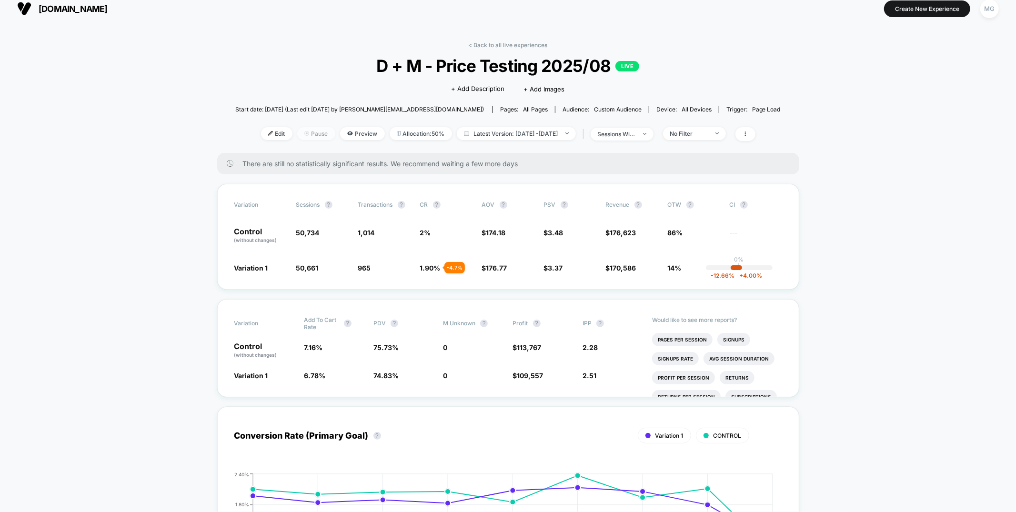
scroll to position [10, 0]
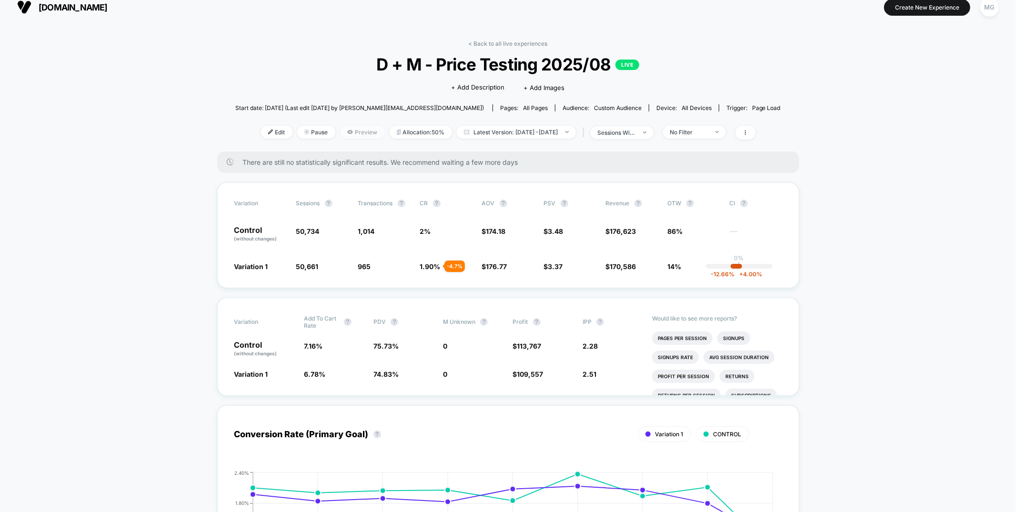
click at [345, 134] on span "Preview" at bounding box center [362, 132] width 45 height 13
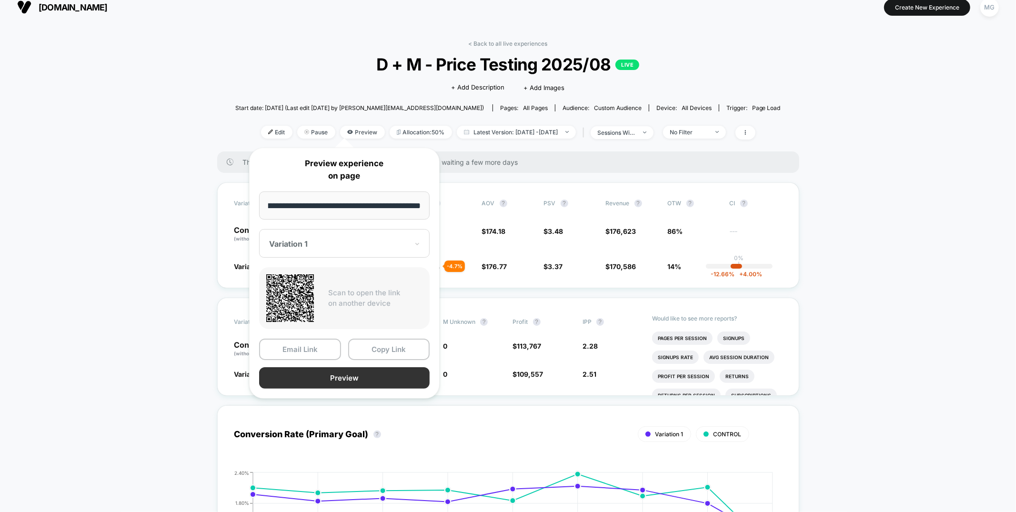
scroll to position [0, 0]
click at [404, 379] on button "Preview" at bounding box center [344, 377] width 171 height 21
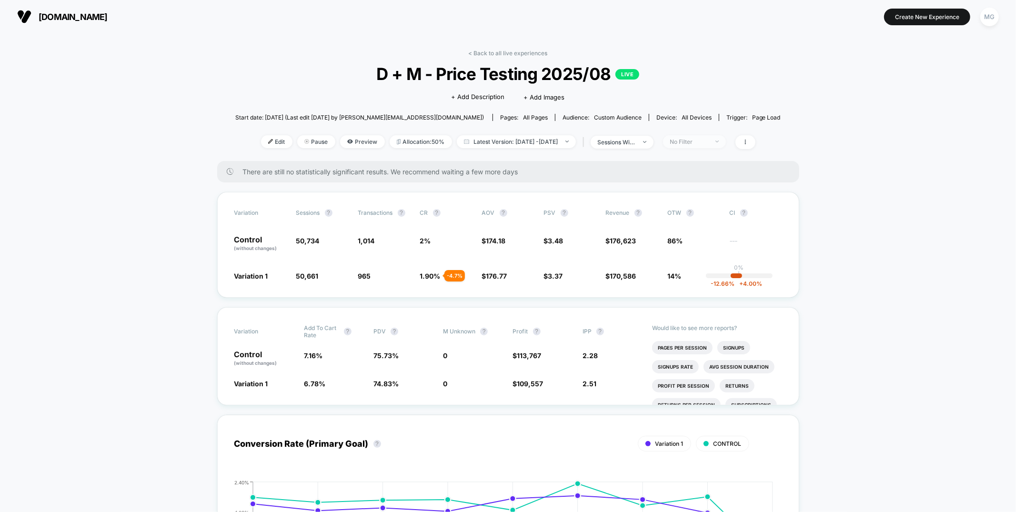
click at [706, 140] on div "No Filter" at bounding box center [689, 141] width 38 height 7
click at [687, 234] on span "New Visitors" at bounding box center [700, 234] width 39 height 8
click at [692, 217] on span "Returning Visitors" at bounding box center [708, 215] width 55 height 8
click at [696, 282] on button "Save" at bounding box center [709, 280] width 87 height 16
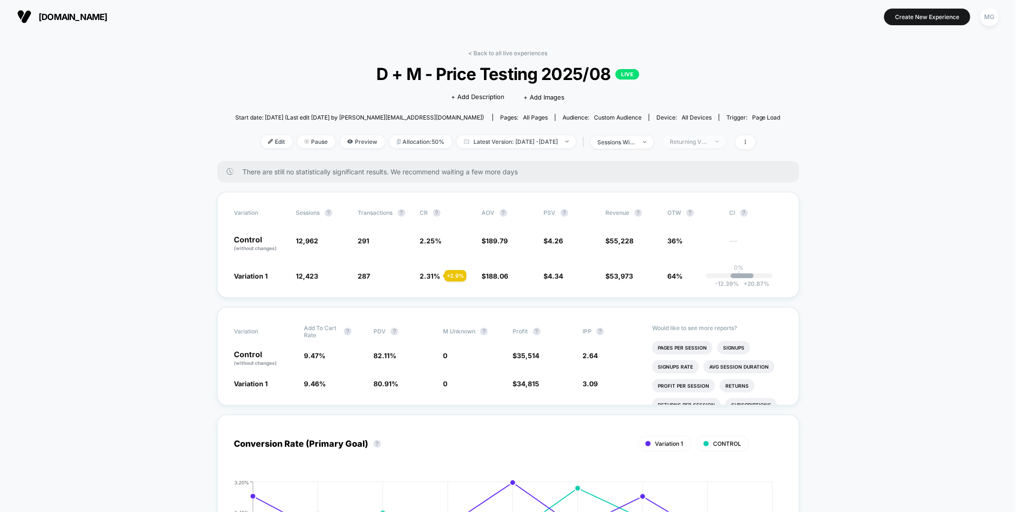
click at [707, 141] on div "Returning Visitors" at bounding box center [689, 141] width 38 height 7
click at [689, 234] on span "New Visitors" at bounding box center [700, 234] width 39 height 8
click at [686, 275] on button "Save" at bounding box center [709, 280] width 87 height 16
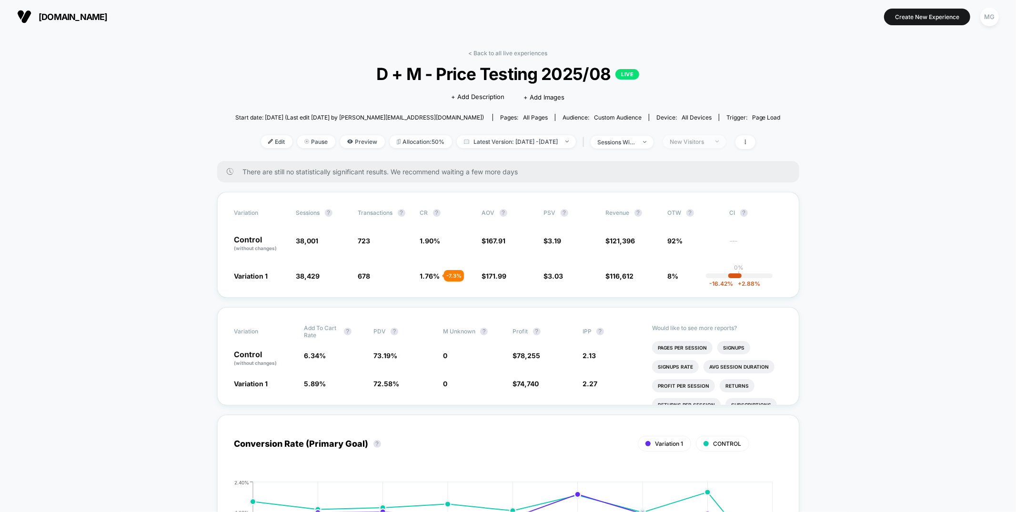
click at [707, 139] on div "New Visitors" at bounding box center [689, 141] width 38 height 7
click at [687, 252] on span "No Filter" at bounding box center [694, 253] width 26 height 8
click at [691, 284] on button "Save" at bounding box center [709, 280] width 87 height 16
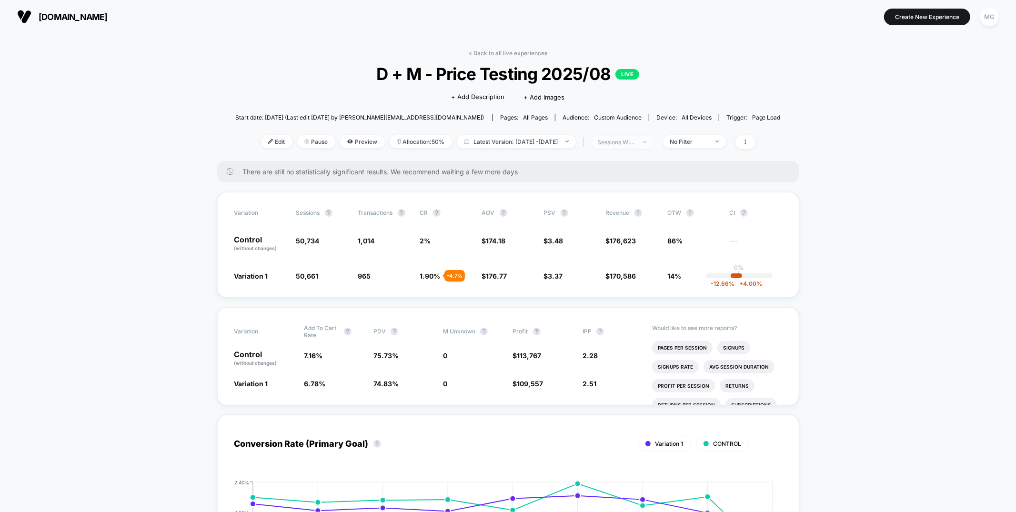
click at [654, 143] on span "sessions with impression" at bounding box center [622, 142] width 63 height 13
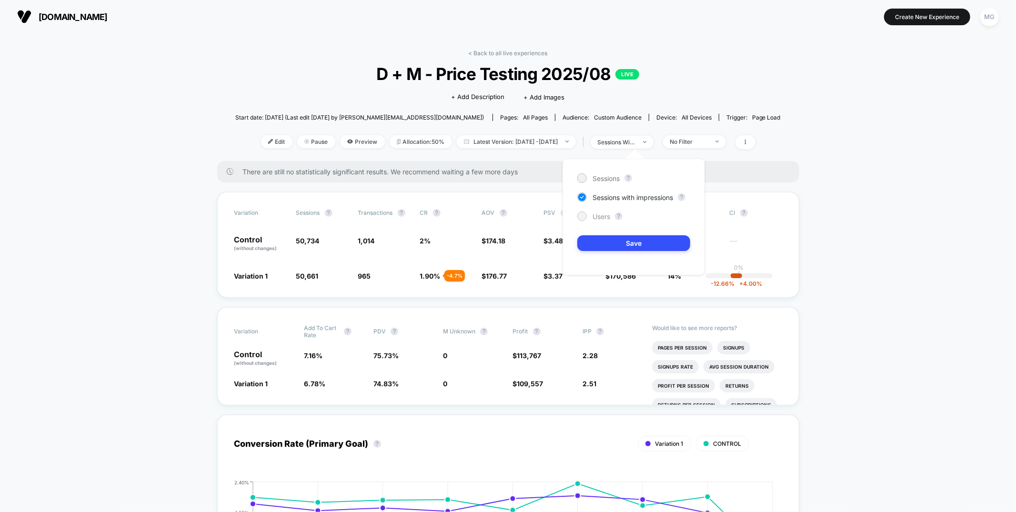
click at [608, 213] on span "Users" at bounding box center [602, 217] width 18 height 8
click at [617, 240] on button "Save" at bounding box center [634, 243] width 113 height 16
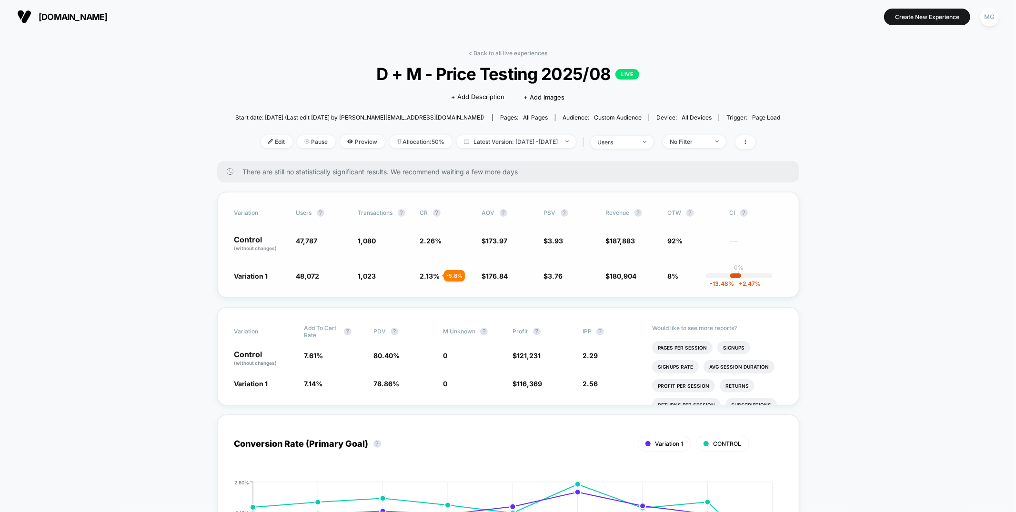
scroll to position [1, 0]
click at [726, 141] on span "No Filter" at bounding box center [694, 140] width 63 height 13
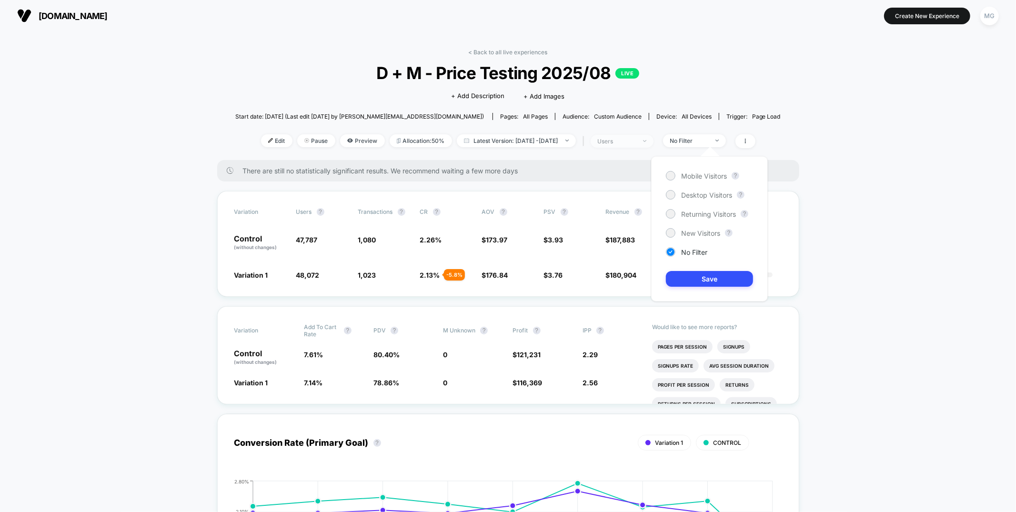
click at [621, 138] on div "users" at bounding box center [617, 141] width 38 height 7
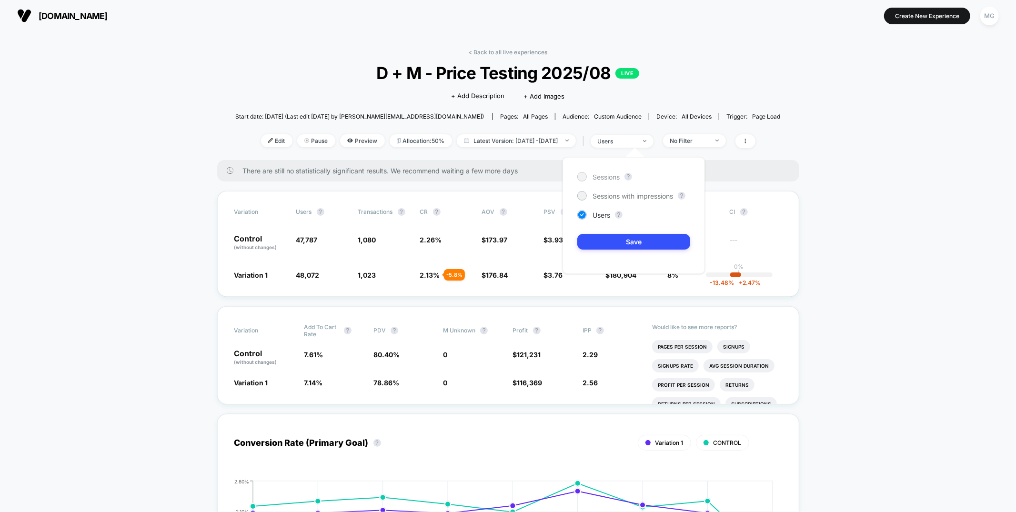
click at [603, 174] on span "Sessions" at bounding box center [606, 177] width 27 height 8
click at [610, 243] on button "Save" at bounding box center [634, 242] width 113 height 16
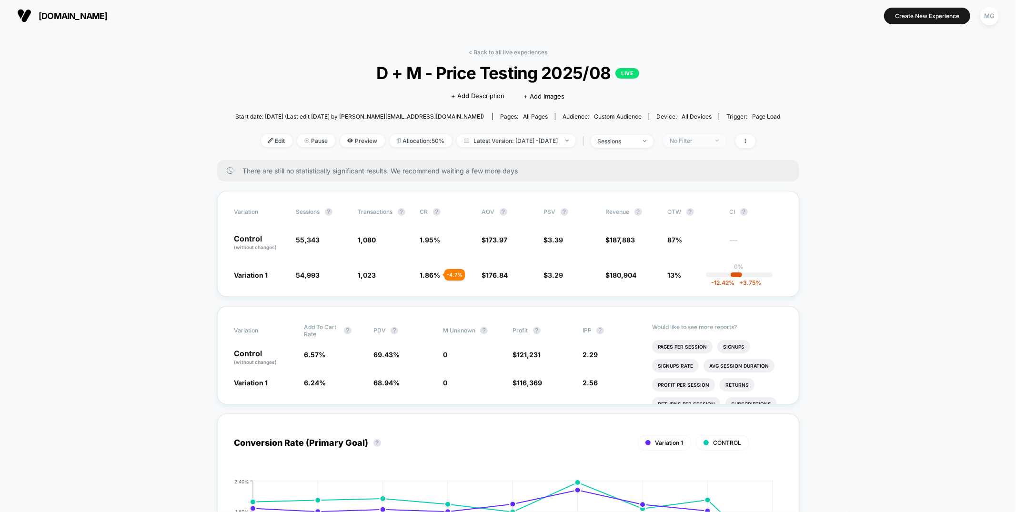
click at [709, 138] on div "No Filter" at bounding box center [689, 140] width 38 height 7
click at [654, 141] on span "sessions" at bounding box center [622, 141] width 63 height 13
click at [591, 221] on div "Sessions ? Sessions with impressions ? Users ? Save" at bounding box center [634, 215] width 142 height 117
click at [595, 216] on span "Users" at bounding box center [602, 215] width 18 height 8
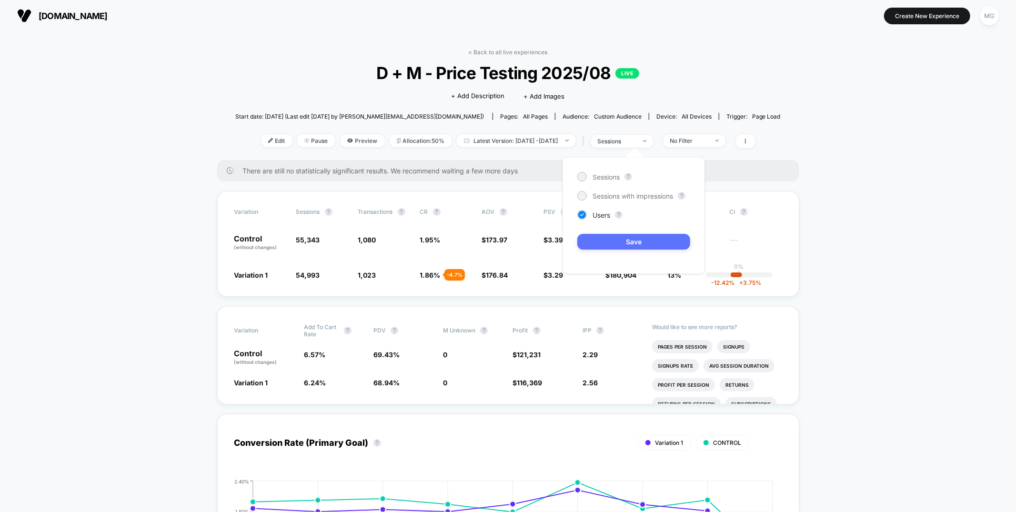
click at [596, 244] on button "Save" at bounding box center [634, 242] width 113 height 16
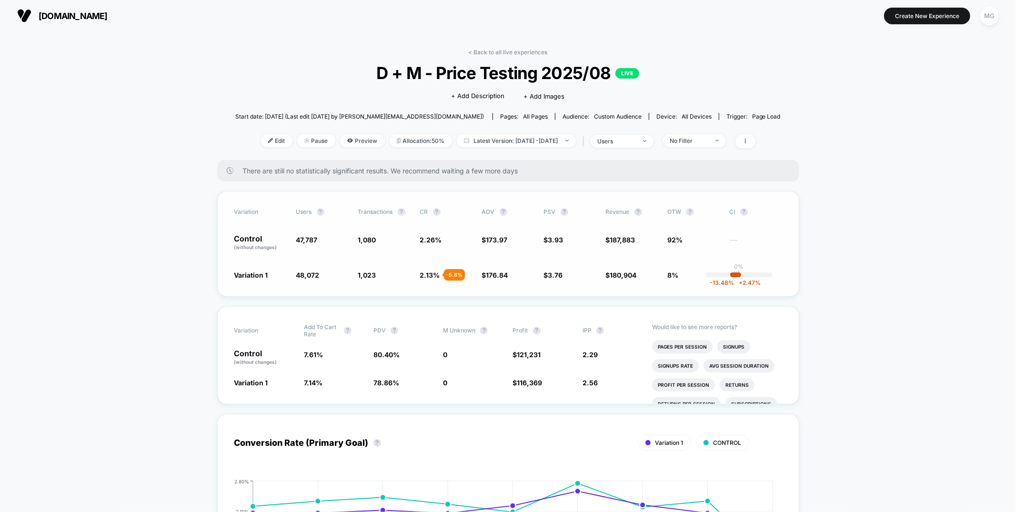
scroll to position [1, 0]
click at [508, 51] on link "< Back to all live experiences" at bounding box center [508, 51] width 79 height 7
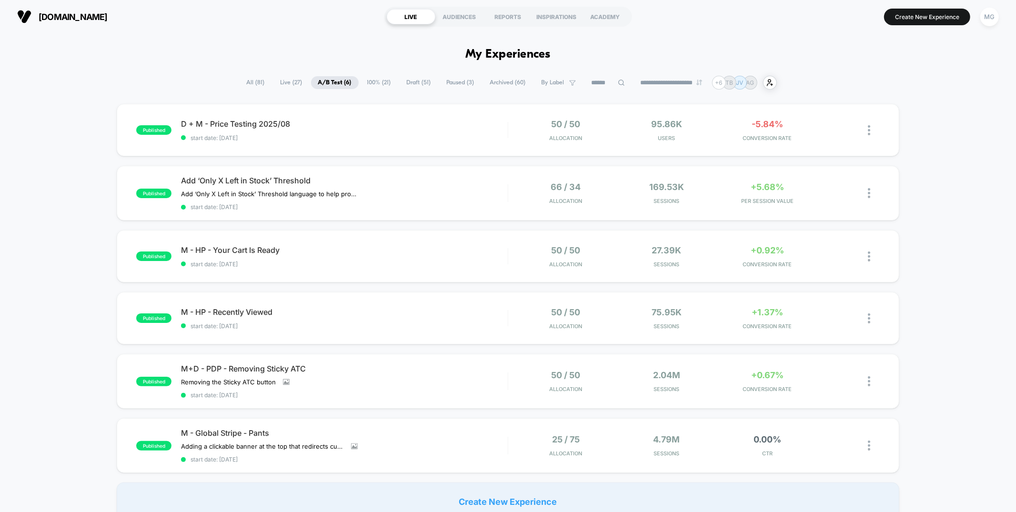
click at [418, 85] on span "Draft ( 51 )" at bounding box center [419, 82] width 39 height 13
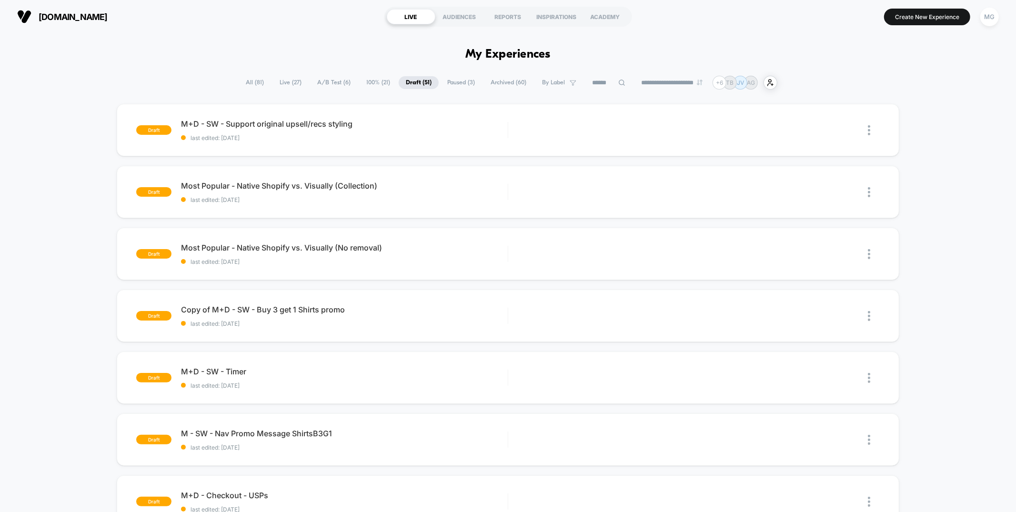
click at [377, 87] on span "100% ( 21 )" at bounding box center [378, 82] width 38 height 13
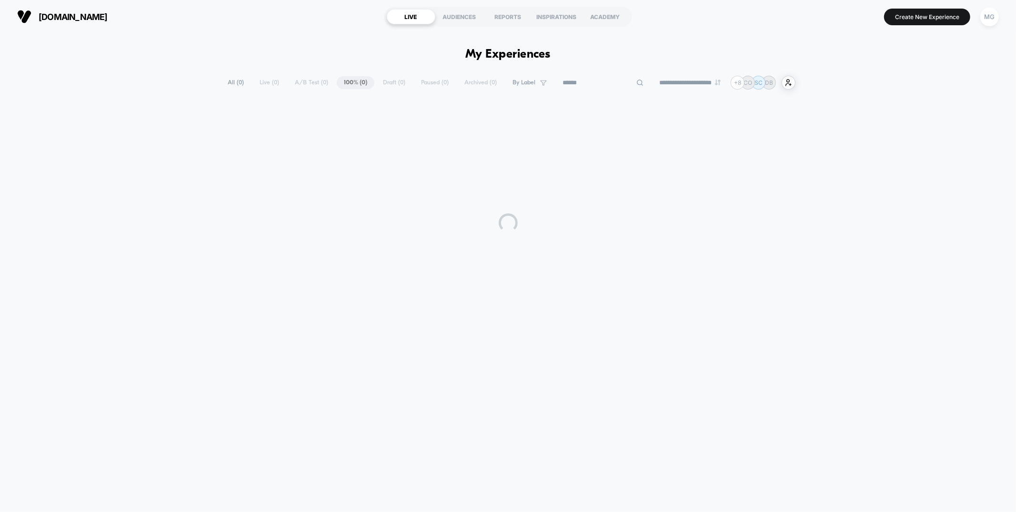
click at [584, 79] on input at bounding box center [603, 82] width 95 height 11
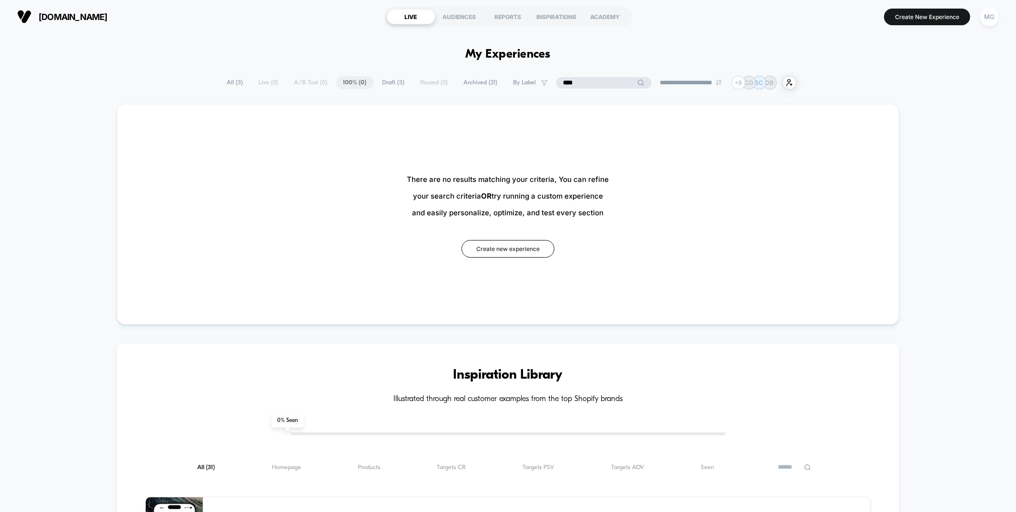
type input "****"
click at [244, 84] on span "All ( 3 )" at bounding box center [259, 82] width 30 height 13
click at [252, 85] on span "All ( 3 )" at bounding box center [259, 82] width 30 height 13
click at [509, 84] on span "Archived ( 21 )" at bounding box center [505, 82] width 48 height 13
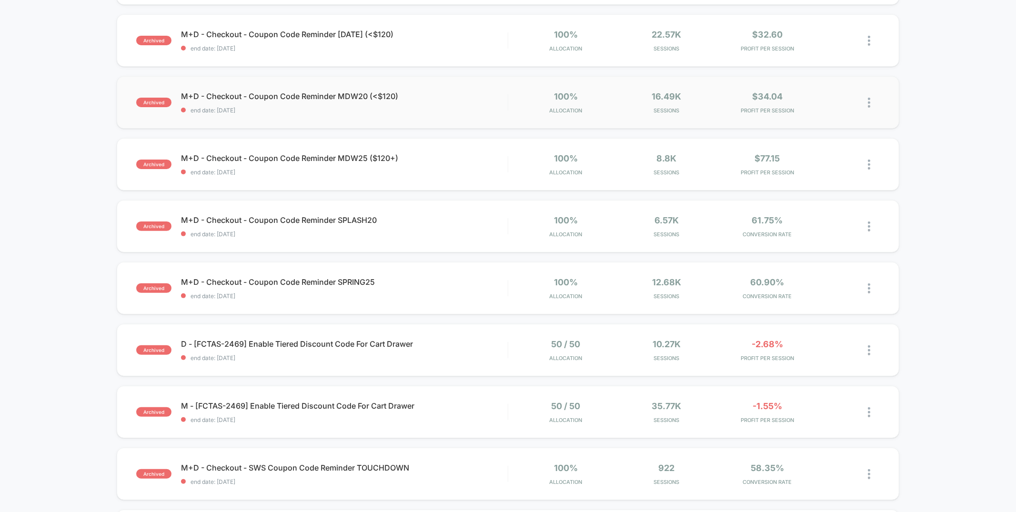
scroll to position [147, 0]
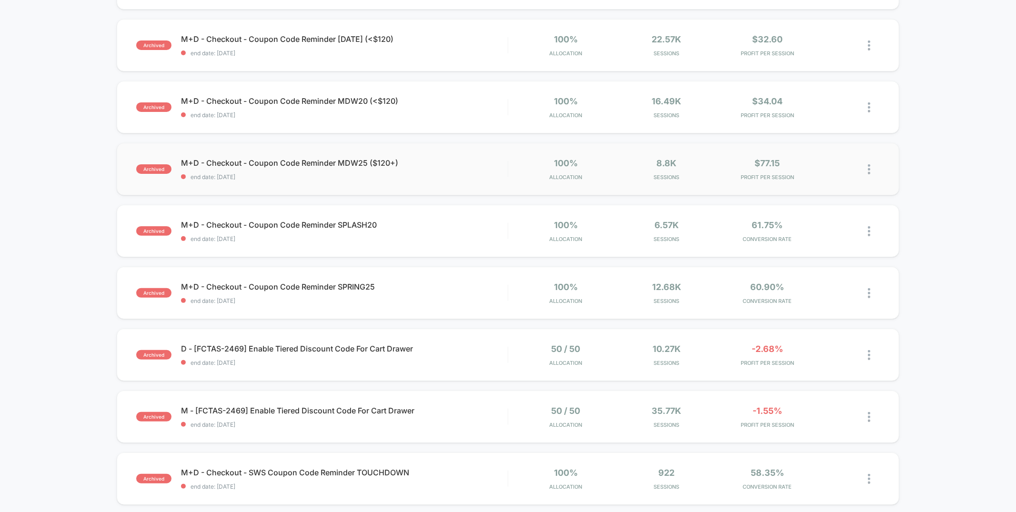
click at [424, 180] on div "archived M+D - Checkout - Coupon Code Reminder MDW25 ($120+) end date: [DATE] 1…" at bounding box center [508, 169] width 782 height 52
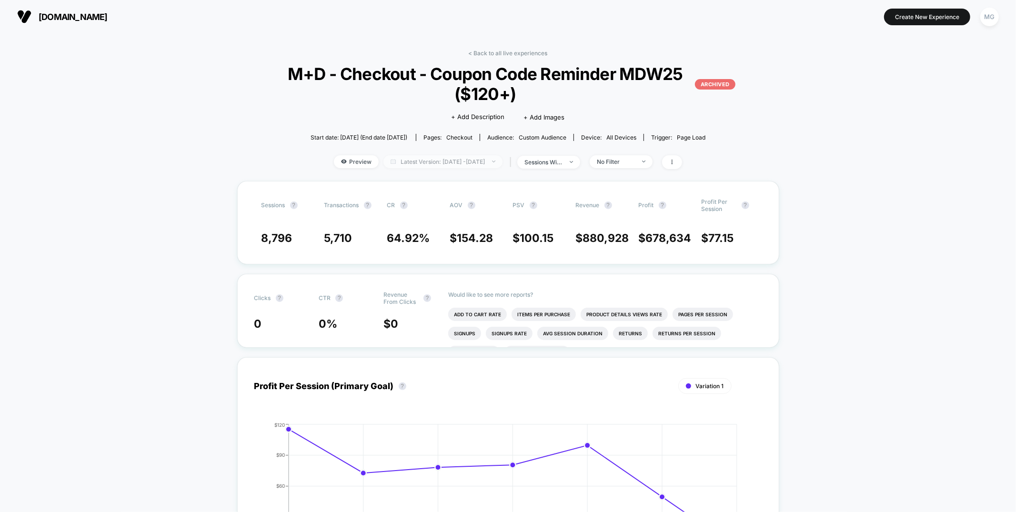
click at [485, 166] on span "Latest Version: [DATE] - [DATE]" at bounding box center [443, 161] width 119 height 13
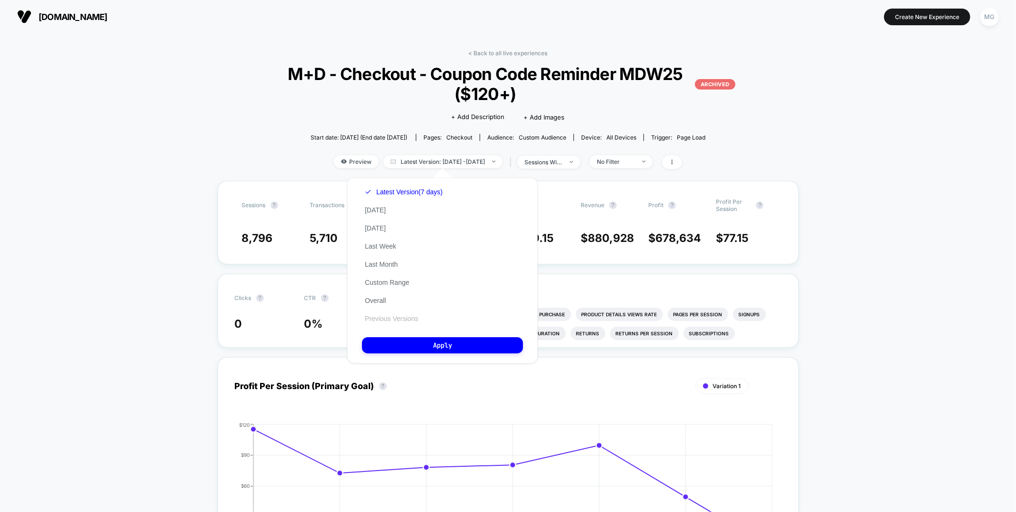
click at [392, 315] on button "Previous Versions" at bounding box center [391, 319] width 59 height 9
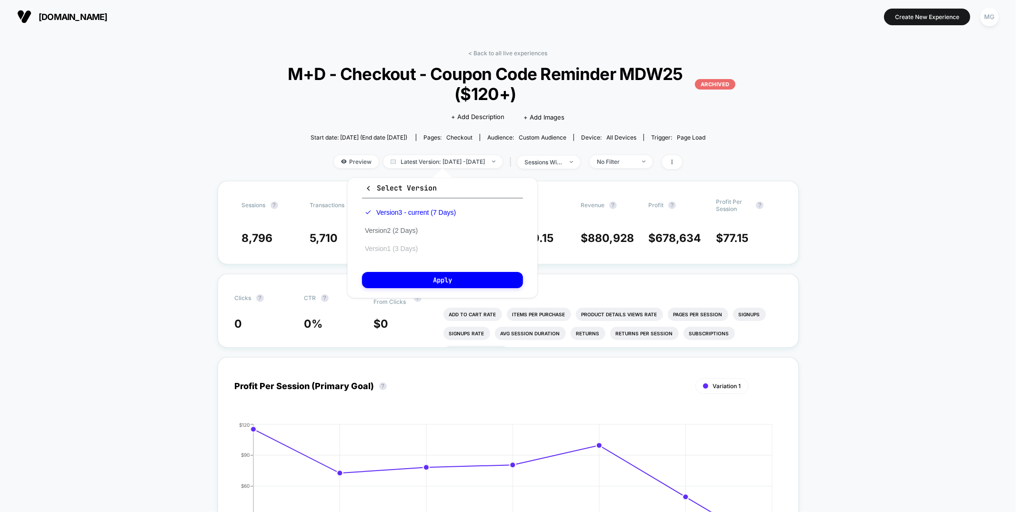
click at [413, 248] on button "Version 1 (3 Days)" at bounding box center [391, 248] width 59 height 9
click at [416, 279] on button "Apply" at bounding box center [442, 280] width 161 height 16
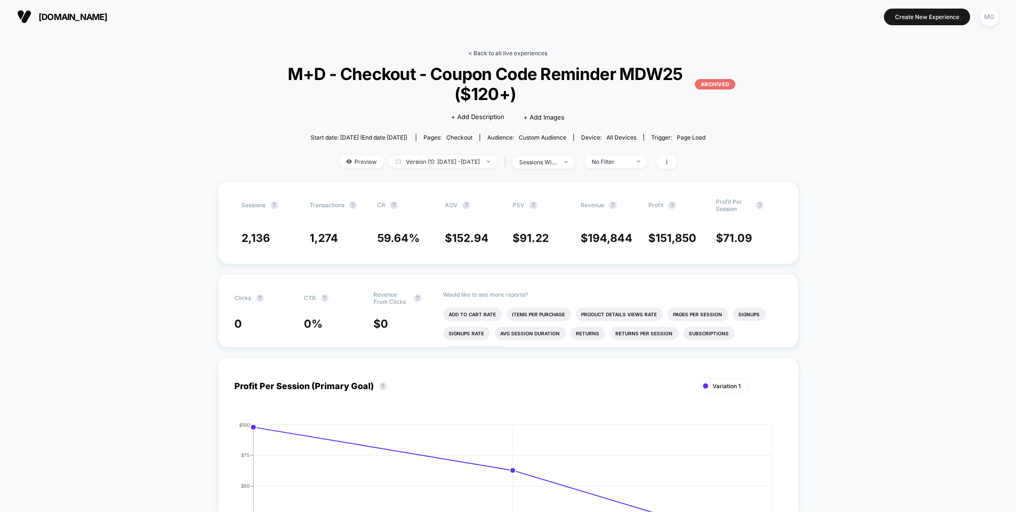
click at [528, 50] on link "< Back to all live experiences" at bounding box center [507, 53] width 79 height 7
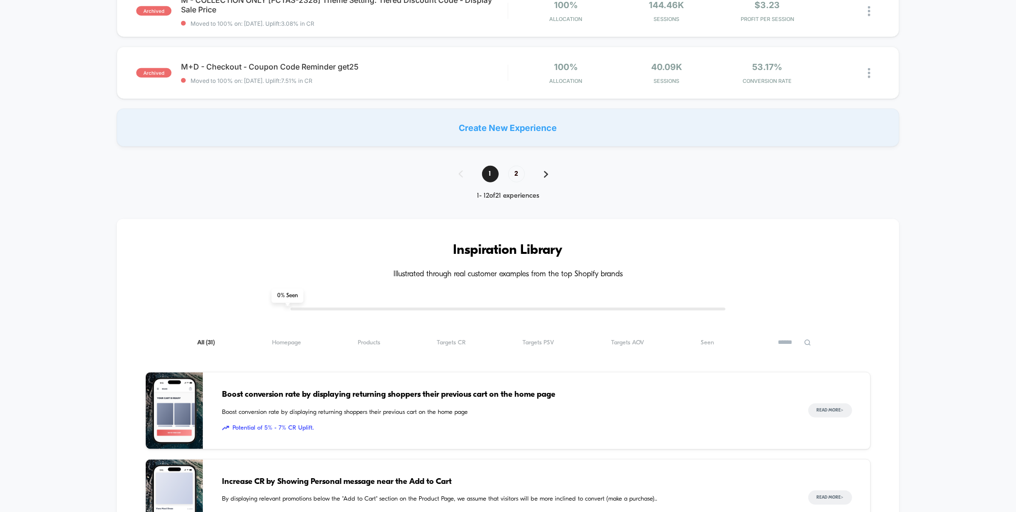
scroll to position [551, 0]
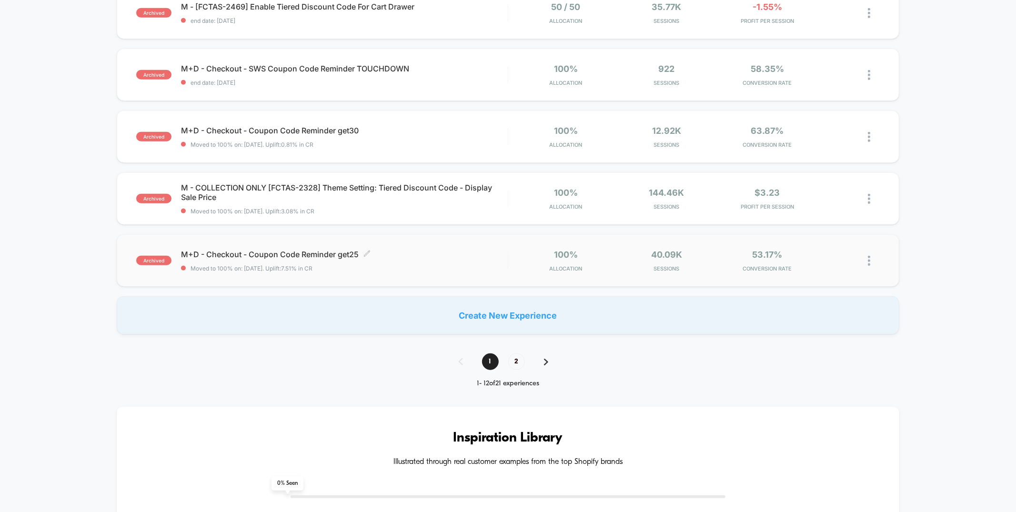
click at [441, 260] on div "M+D - Checkout - Coupon Code Reminder get25 Click to edit experience details Cl…" at bounding box center [344, 261] width 326 height 22
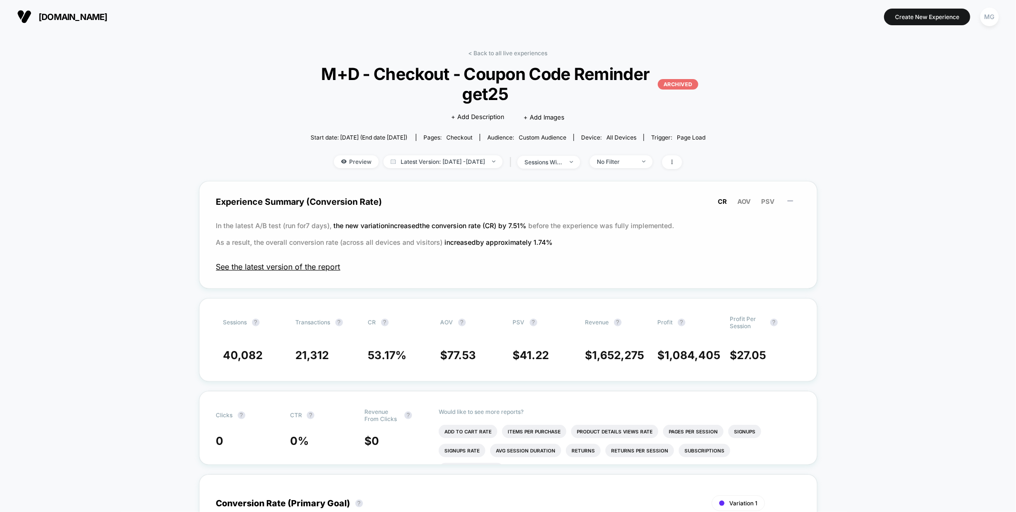
click at [315, 264] on span "See the latest version of the report" at bounding box center [508, 267] width 584 height 10
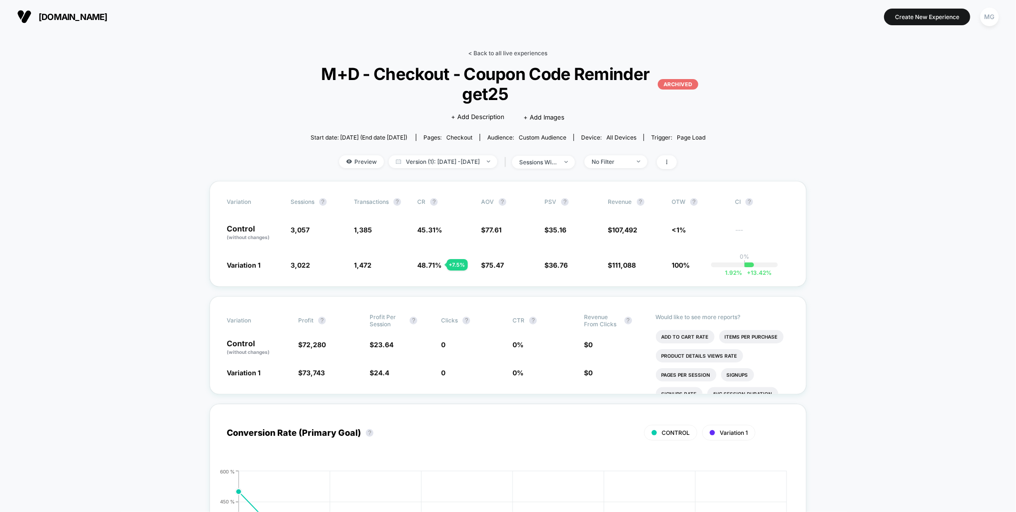
click at [502, 50] on link "< Back to all live experiences" at bounding box center [507, 53] width 79 height 7
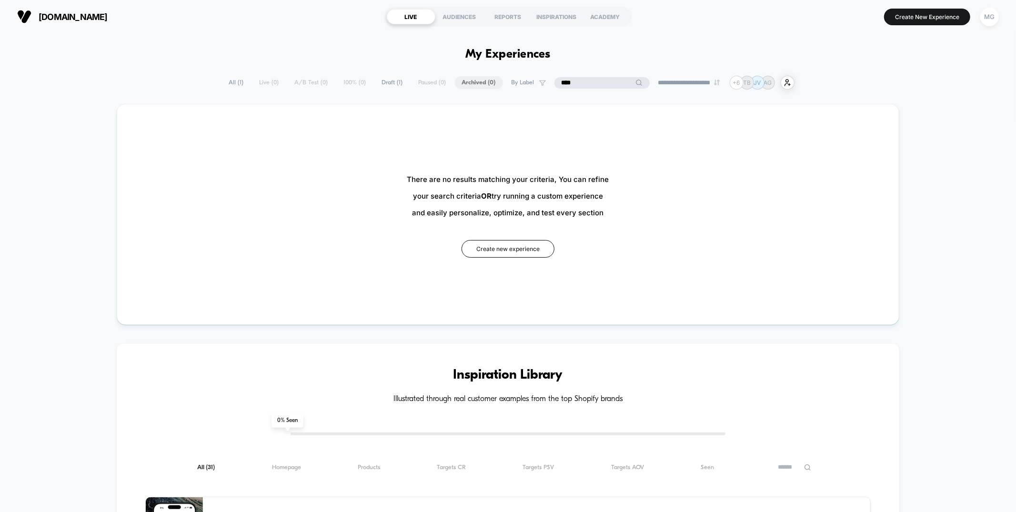
click at [587, 77] on input "****" at bounding box center [602, 82] width 95 height 11
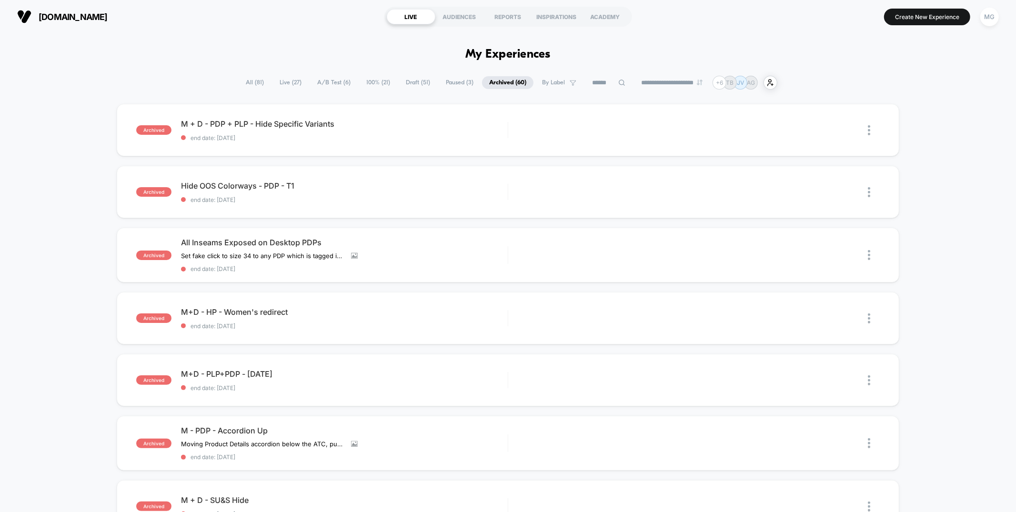
drag, startPoint x: 312, startPoint y: 82, endPoint x: 315, endPoint y: 87, distance: 6.0
click at [312, 82] on span "A/B Test ( 6 )" at bounding box center [334, 82] width 48 height 13
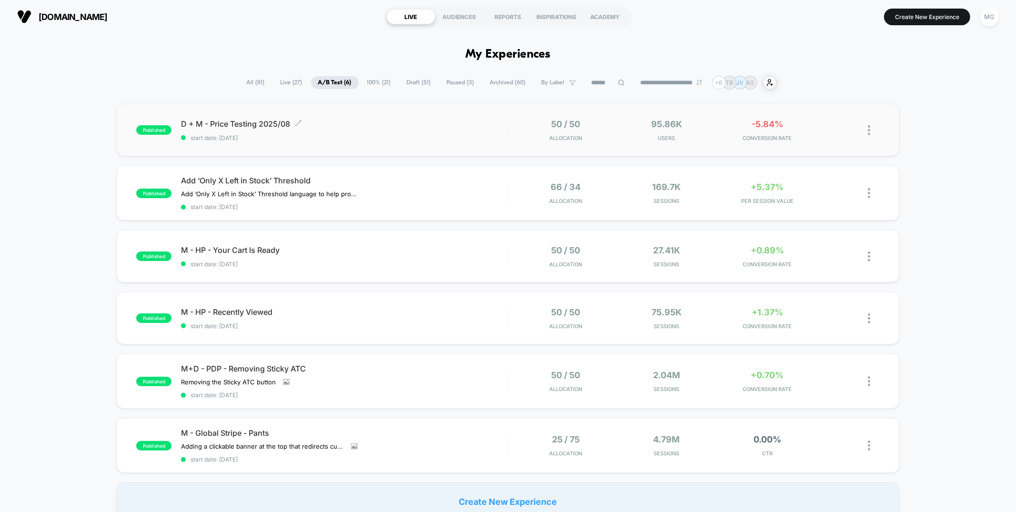
click at [387, 140] on span "start date: 8/12/2025" at bounding box center [344, 137] width 326 height 7
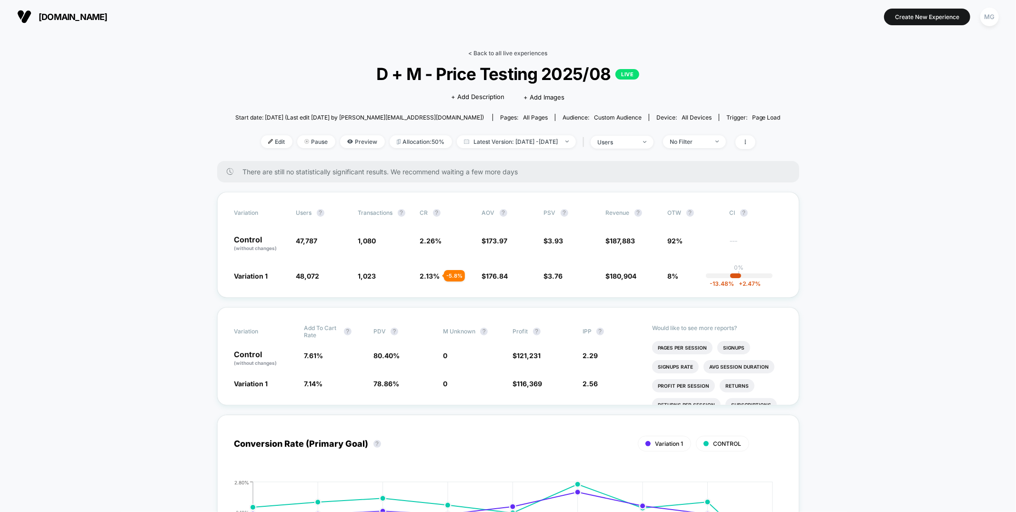
click at [492, 55] on link "< Back to all live experiences" at bounding box center [508, 53] width 79 height 7
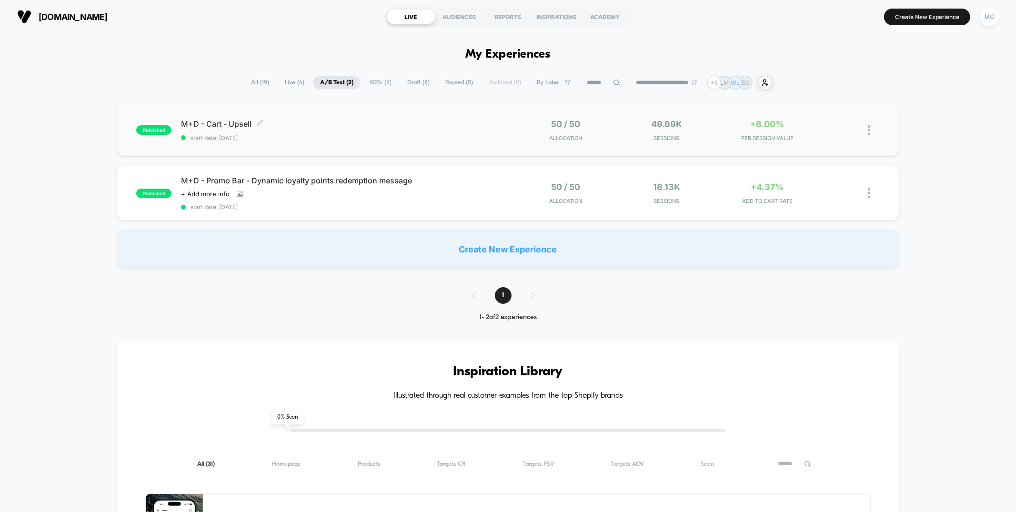
click at [454, 126] on span "M+D - Cart - Upsell Click to edit experience details" at bounding box center [344, 124] width 326 height 10
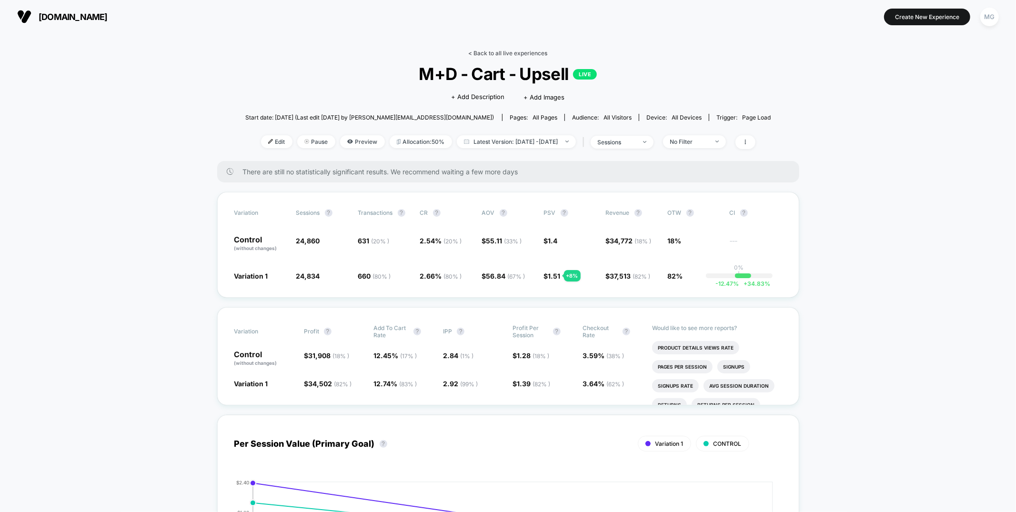
click at [523, 52] on link "< Back to all live experiences" at bounding box center [508, 53] width 79 height 7
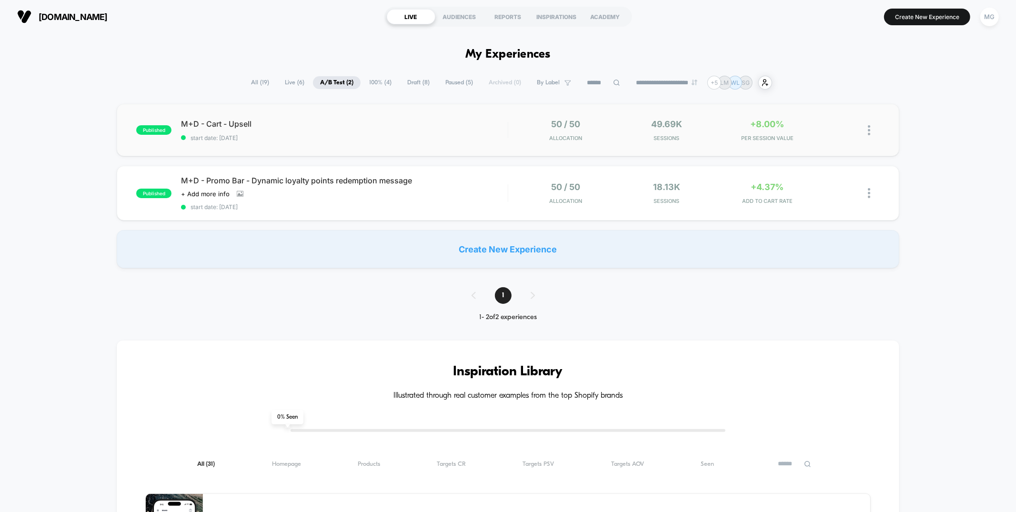
click at [354, 118] on div "published M+D - Cart - Upsell start date: [DATE] 50 / 50 Allocation 49.69k Sess…" at bounding box center [508, 130] width 782 height 52
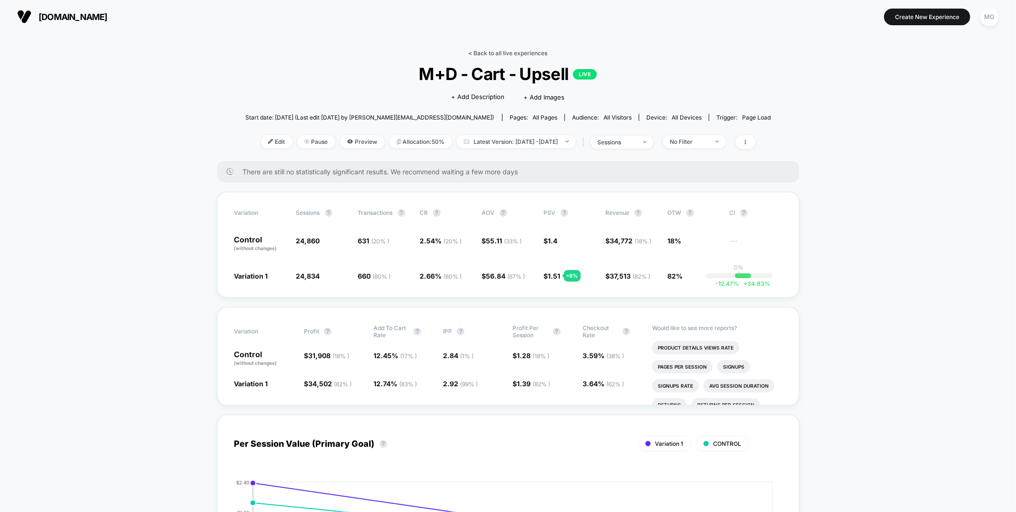
click at [517, 54] on link "< Back to all live experiences" at bounding box center [508, 53] width 79 height 7
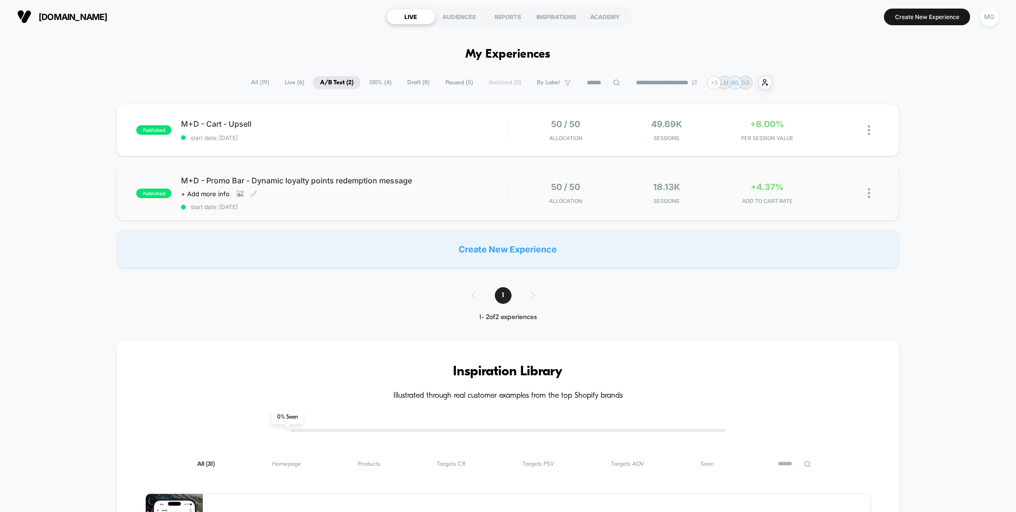
click at [480, 209] on span "start date: [DATE]" at bounding box center [344, 206] width 326 height 7
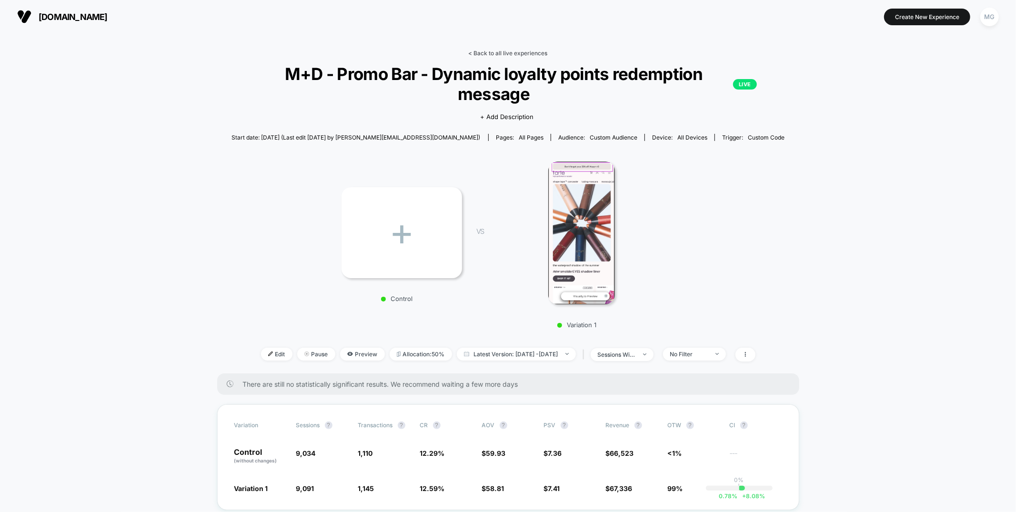
click at [541, 51] on link "< Back to all live experiences" at bounding box center [508, 53] width 79 height 7
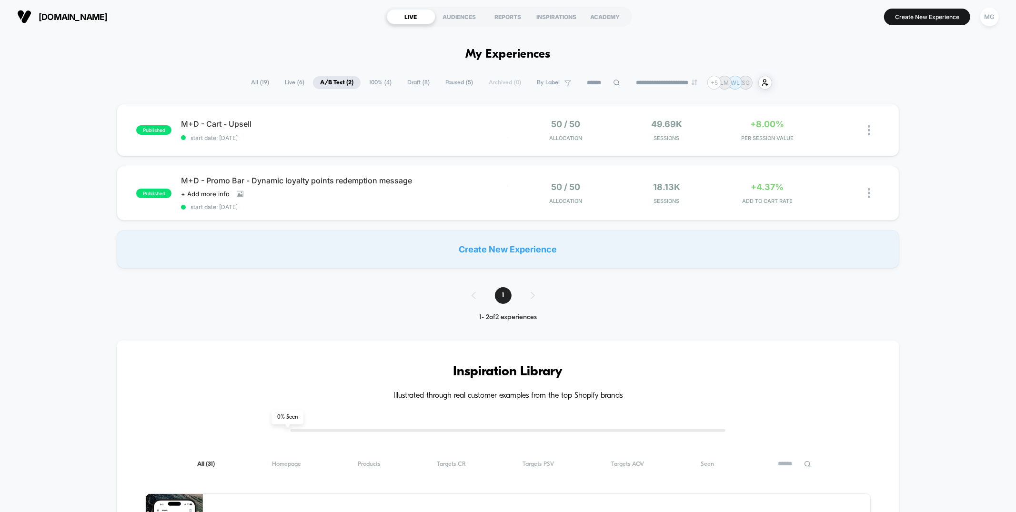
click at [438, 82] on span "Paused ( 5 )" at bounding box center [459, 82] width 42 height 13
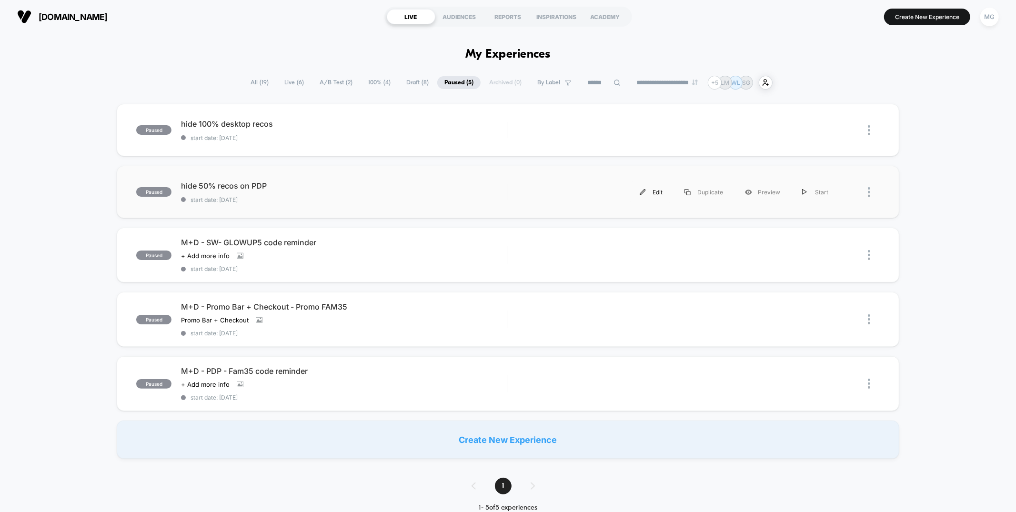
click at [650, 192] on div "Edit" at bounding box center [651, 192] width 45 height 21
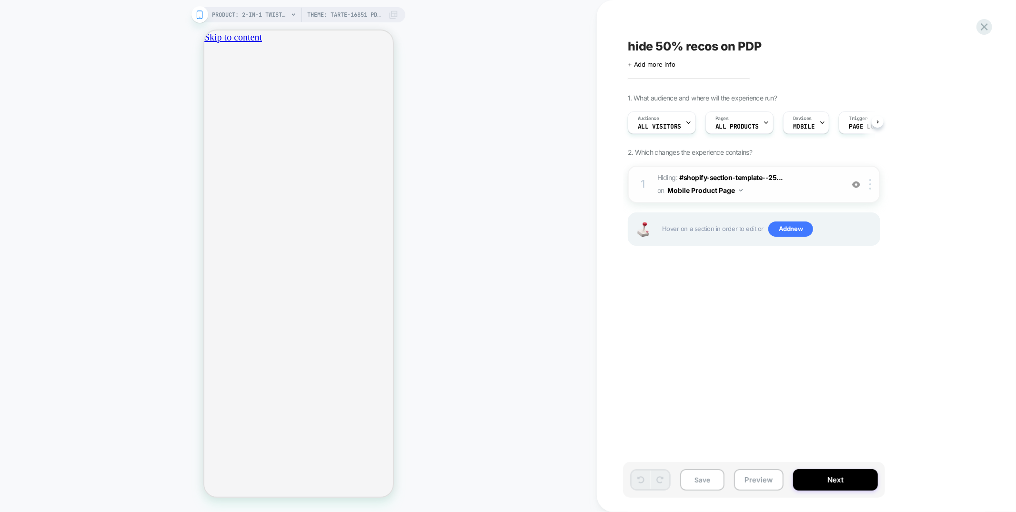
scroll to position [0, 0]
click at [872, 179] on img at bounding box center [871, 184] width 2 height 10
click at [872, 184] on div at bounding box center [872, 184] width 16 height 10
click at [783, 183] on span "Hiding : #shopify-section-template--25... #shopify-section-template--2562853391…" at bounding box center [749, 185] width 182 height 26
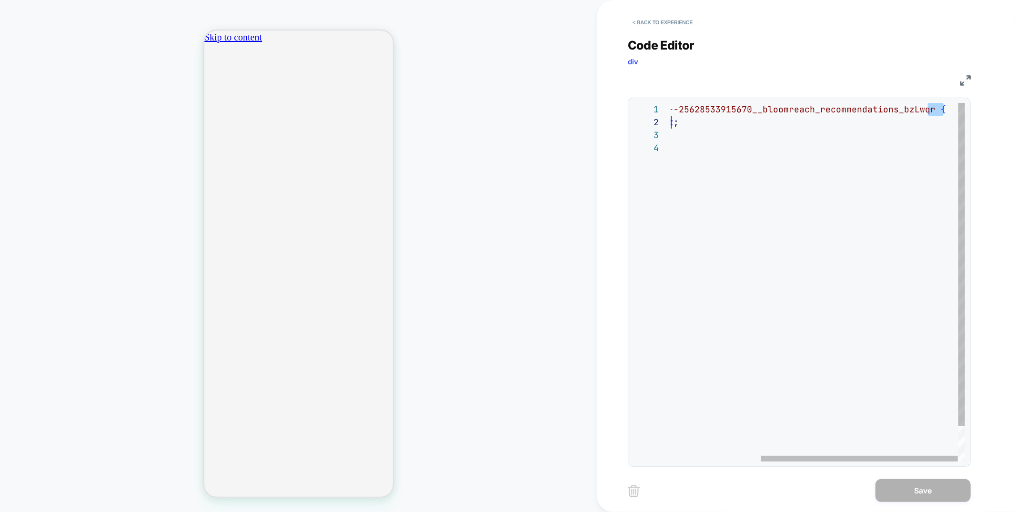
scroll to position [0, 0]
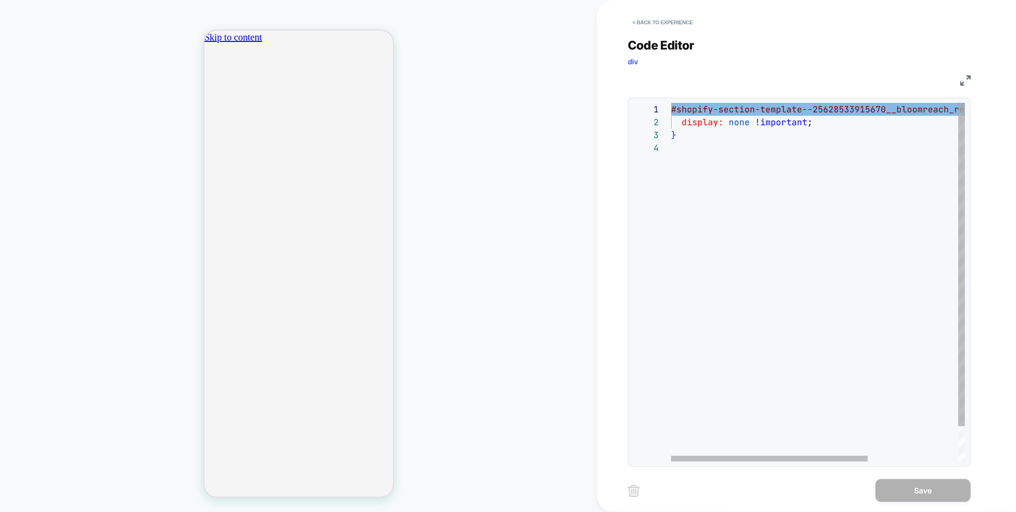
drag, startPoint x: 928, startPoint y: 110, endPoint x: 632, endPoint y: 112, distance: 295.5
click at [671, 112] on div "#shopify-section-template--25628533915670__bloomre ach_recommendations_bzLwqr {…" at bounding box center [885, 301] width 428 height 397
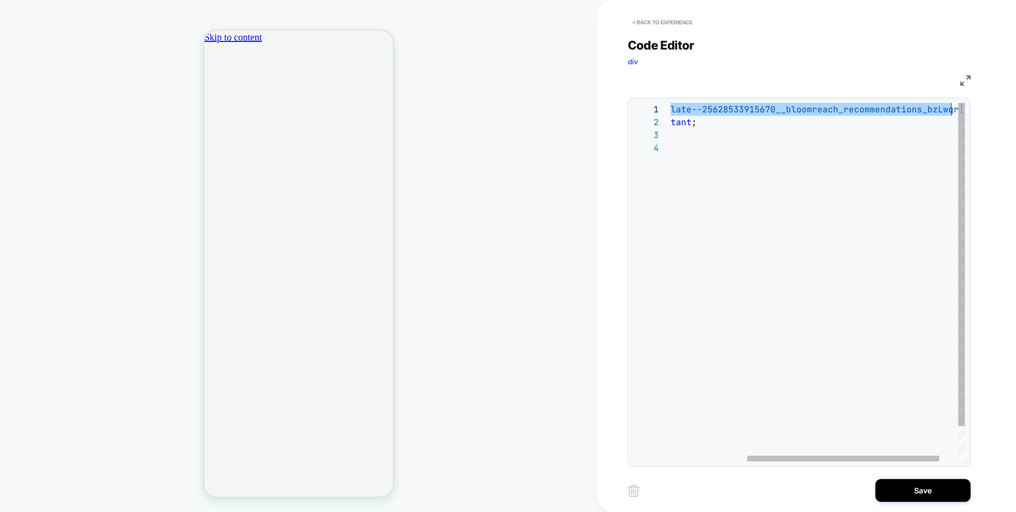
scroll to position [0, 396]
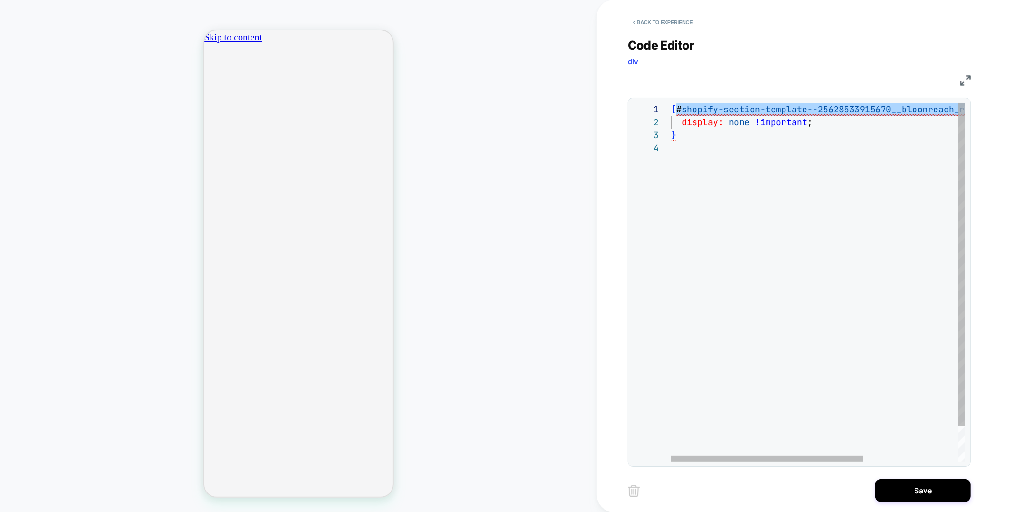
drag, startPoint x: 884, startPoint y: 109, endPoint x: 889, endPoint y: 109, distance: 5.2
click at [884, 109] on span "shopify-section-template--25628533915670__bloomrea" at bounding box center [813, 109] width 262 height 11
click at [888, 109] on div "[ # shopify-section-template--25628533915670__bloomrea ch_recommendations_bzLwq…" at bounding box center [890, 301] width 439 height 397
click at [888, 110] on div "[ # shopify-section-template--25628533915670__bloomrea ch_recommendations_bzLwq…" at bounding box center [890, 301] width 439 height 397
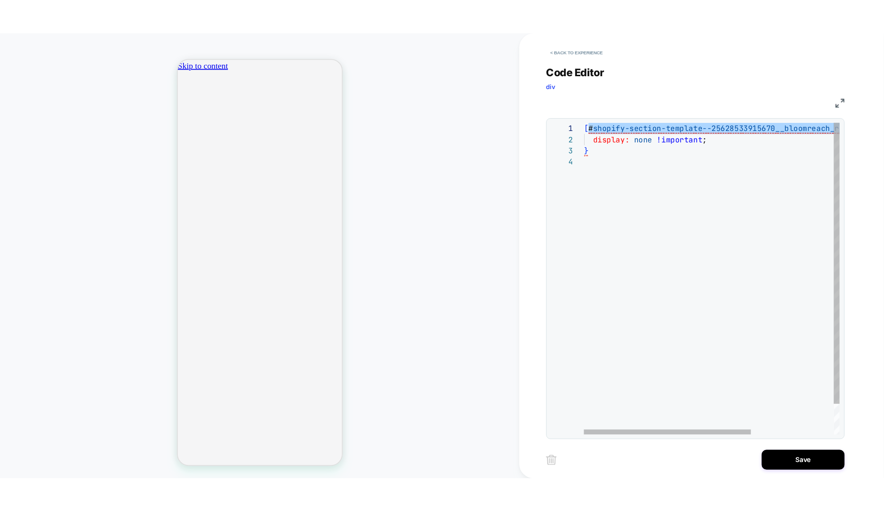
scroll to position [0, 216]
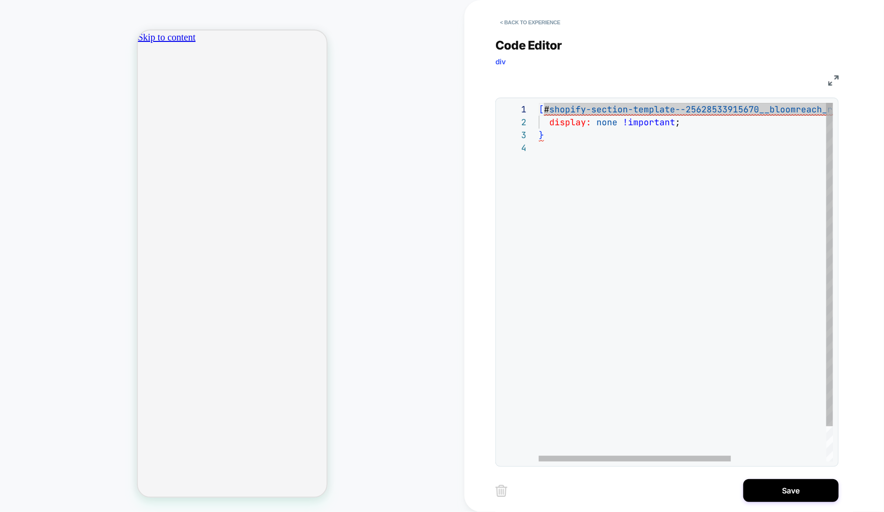
click at [748, 111] on div "[ # shopify-section-template--25628533915670__bloomrea ch_recommendations_bzLwq…" at bounding box center [757, 301] width 439 height 397
drag, startPoint x: 757, startPoint y: 110, endPoint x: 541, endPoint y: 107, distance: 215.9
click at [541, 107] on div "[ # shopify-section-template--25628533915670__bloomrea ch_recommendations_bzLwq…" at bounding box center [757, 301] width 439 height 397
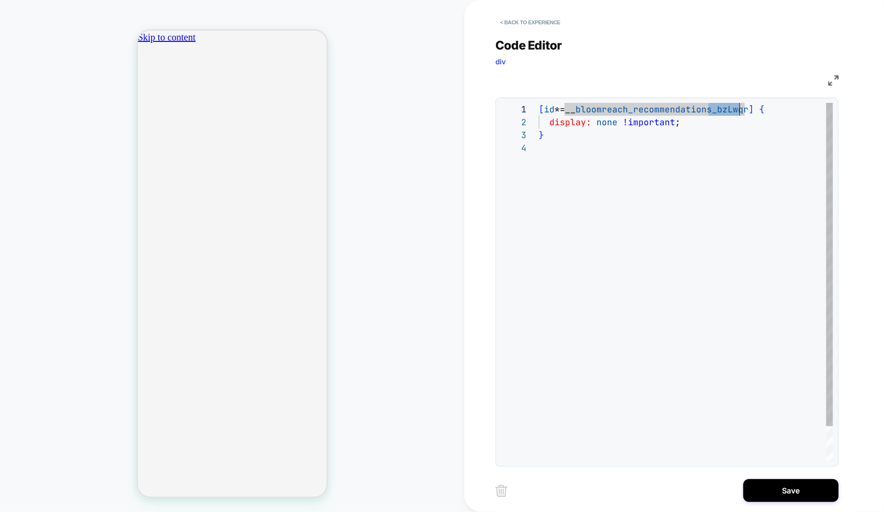
scroll to position [0, 206]
drag, startPoint x: 708, startPoint y: 110, endPoint x: 742, endPoint y: 110, distance: 33.8
click at [742, 110] on div "[ id *=__ bloomreach_recommendations_bzLwqr ] { display: none !important ; }" at bounding box center [685, 301] width 294 height 397
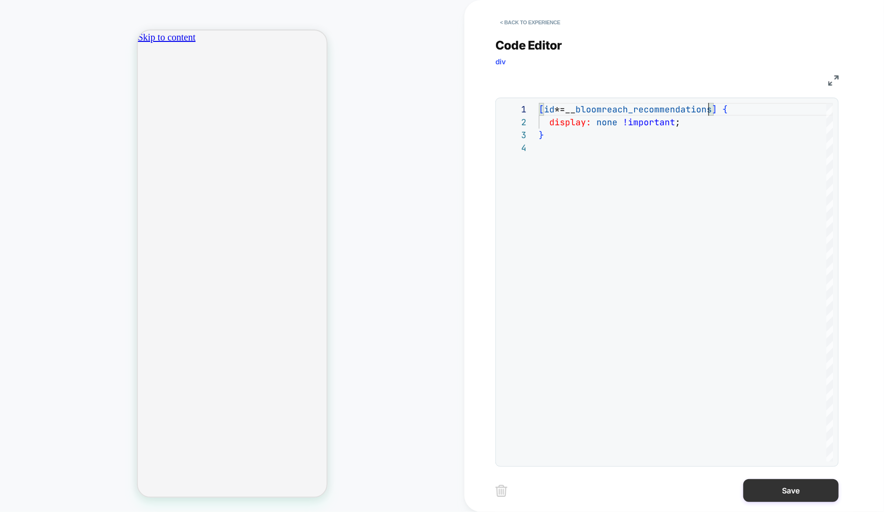
type textarea "**********"
click at [778, 498] on button "Save" at bounding box center [790, 490] width 95 height 23
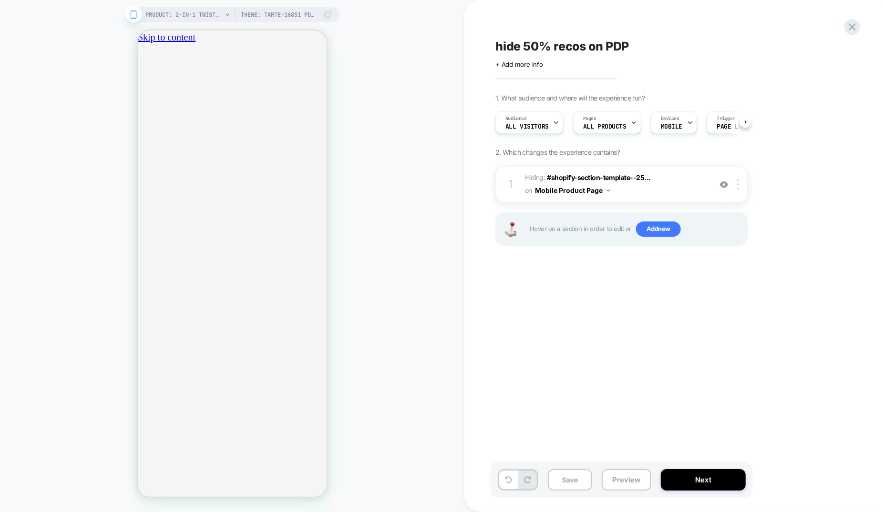
scroll to position [0, 0]
click at [141, 89] on icon "close" at bounding box center [141, 89] width 0 height 0
click at [725, 182] on img at bounding box center [724, 185] width 8 height 8
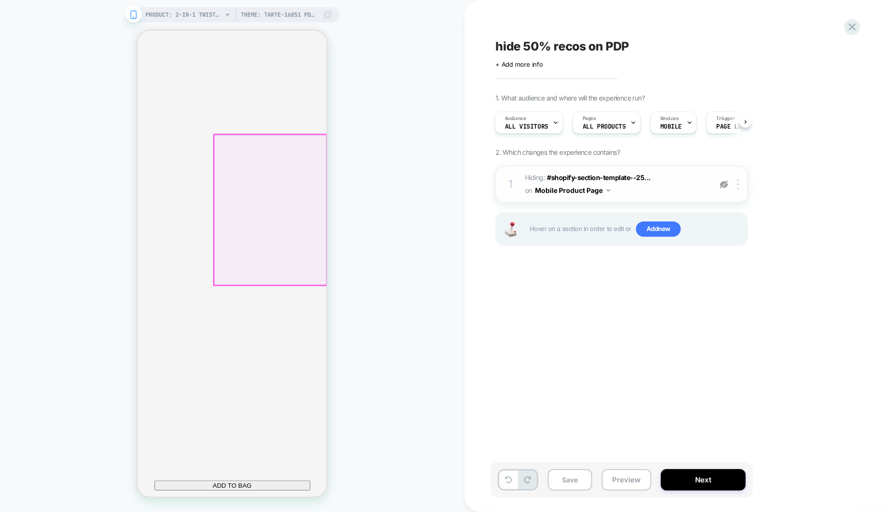
scroll to position [480, 0]
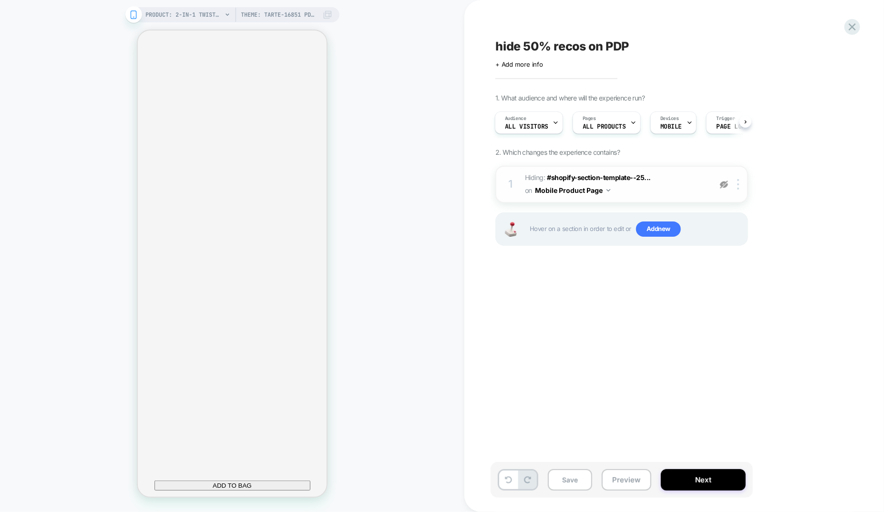
click at [725, 182] on img at bounding box center [724, 185] width 8 height 8
click at [565, 484] on button "Save" at bounding box center [570, 479] width 44 height 21
click at [640, 193] on span "Hiding : #shopify-section-template--25... #shopify-section-template--2562853391…" at bounding box center [616, 185] width 182 height 26
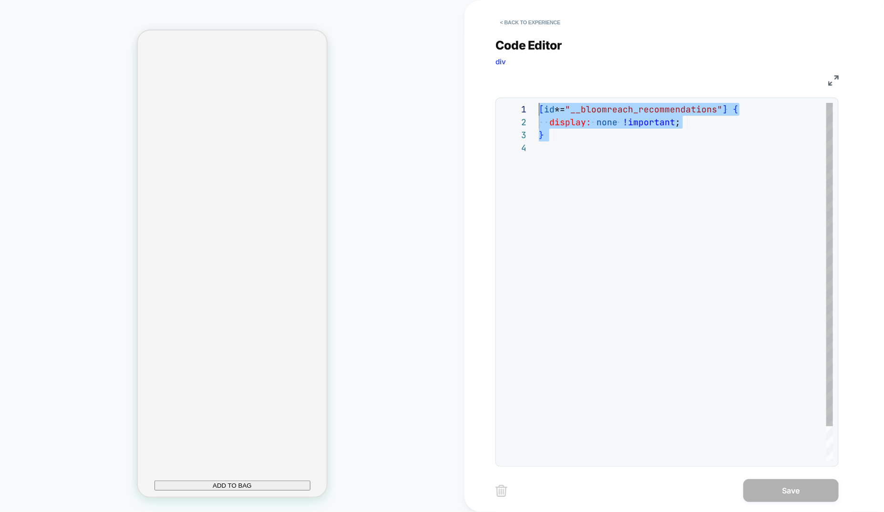
scroll to position [0, 0]
drag, startPoint x: 634, startPoint y: 200, endPoint x: 516, endPoint y: 87, distance: 163.5
click at [538, 103] on div "[ id *= "__bloomreach_recommendations" ] { display: none !important ; }" at bounding box center [685, 301] width 294 height 397
click at [541, 18] on button "< Back to experience" at bounding box center [530, 22] width 70 height 15
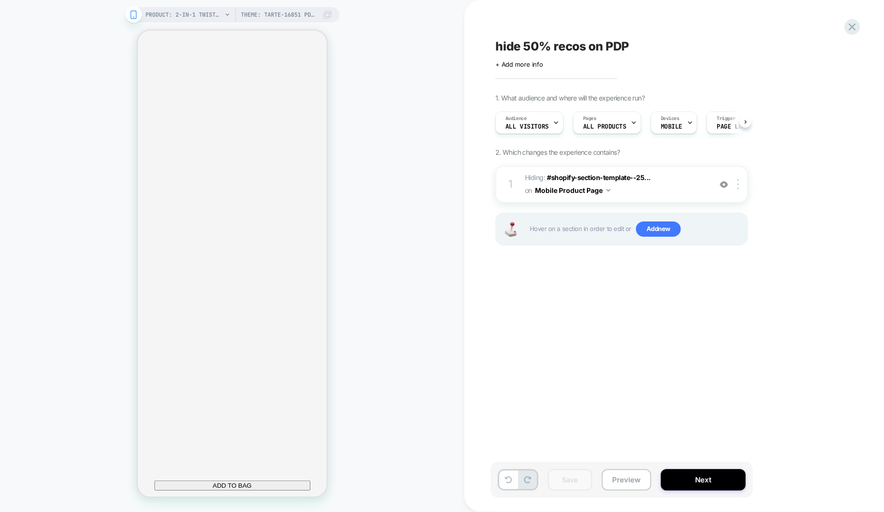
scroll to position [0, 0]
click at [853, 30] on icon at bounding box center [851, 26] width 13 height 13
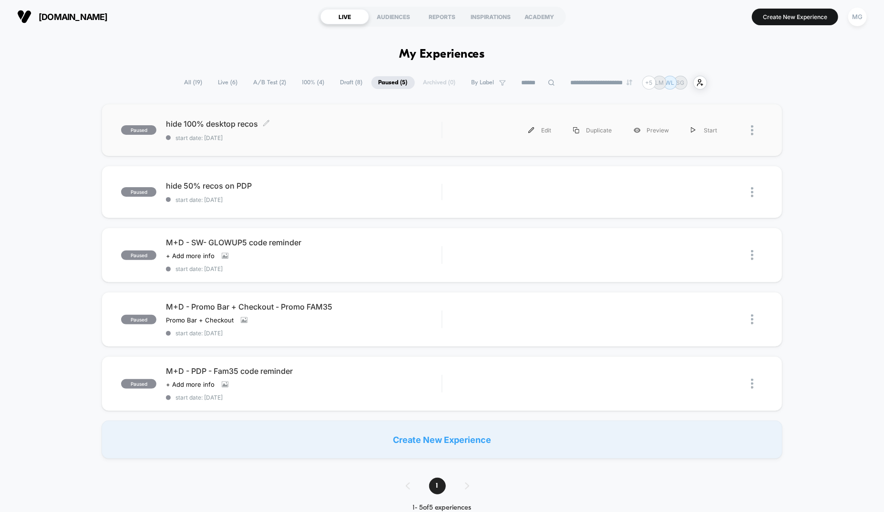
click at [343, 135] on span "start date: [DATE]" at bounding box center [303, 137] width 275 height 7
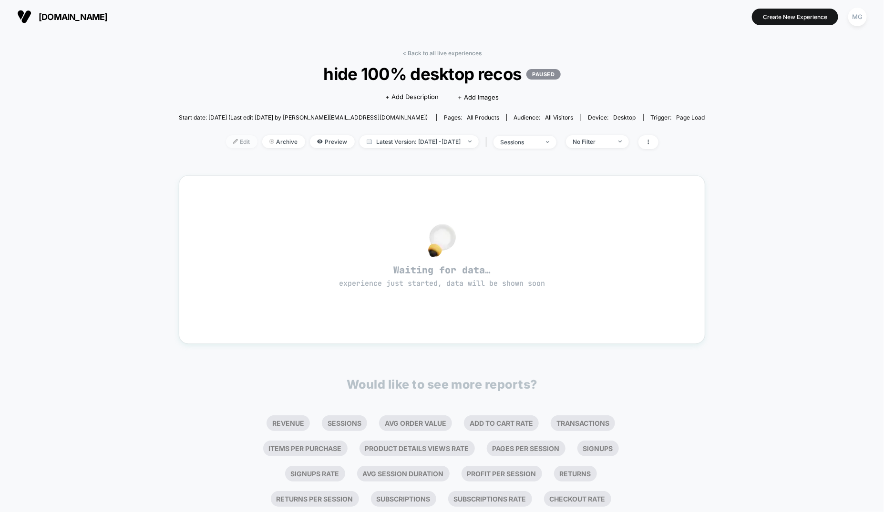
click at [228, 143] on span "Edit" at bounding box center [241, 141] width 31 height 13
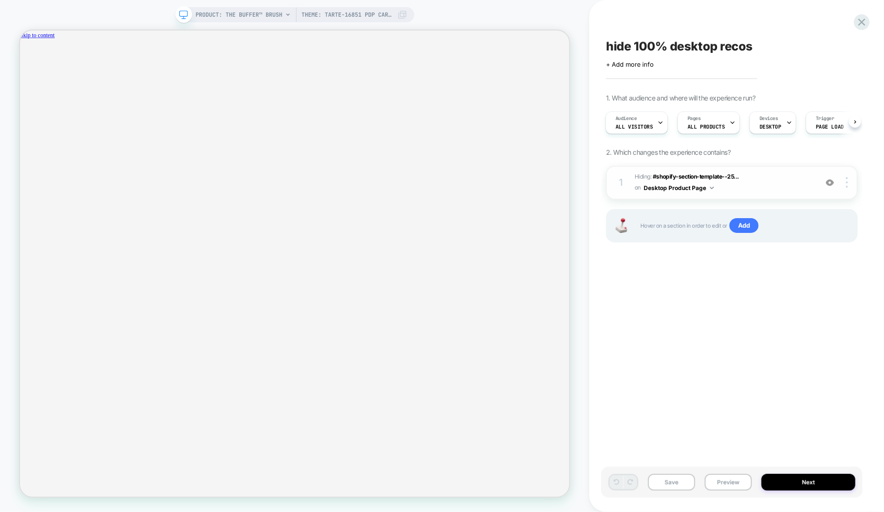
click at [737, 188] on span "Hiding : #shopify-section-template--25... #shopify-section-template--2562853391…" at bounding box center [723, 183] width 178 height 22
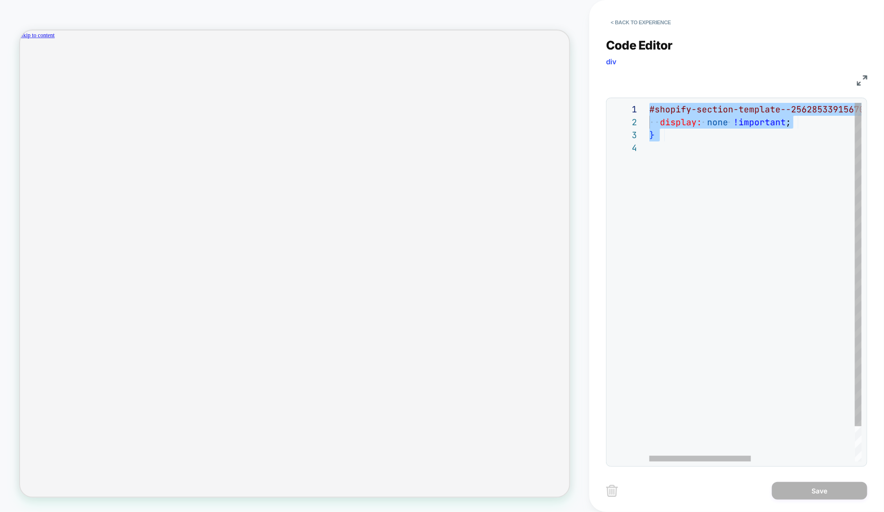
drag, startPoint x: 728, startPoint y: 198, endPoint x: 649, endPoint y: 105, distance: 121.7
click at [649, 105] on div "#shopify-section-template--25628533915670__bloomre ach_recommendations_bzLwqr {…" at bounding box center [863, 301] width 428 height 397
click at [686, 122] on div "#shopify-section-template--25628533915670__bloomre ach_recommendations_bzLwqr {…" at bounding box center [867, 295] width 437 height 385
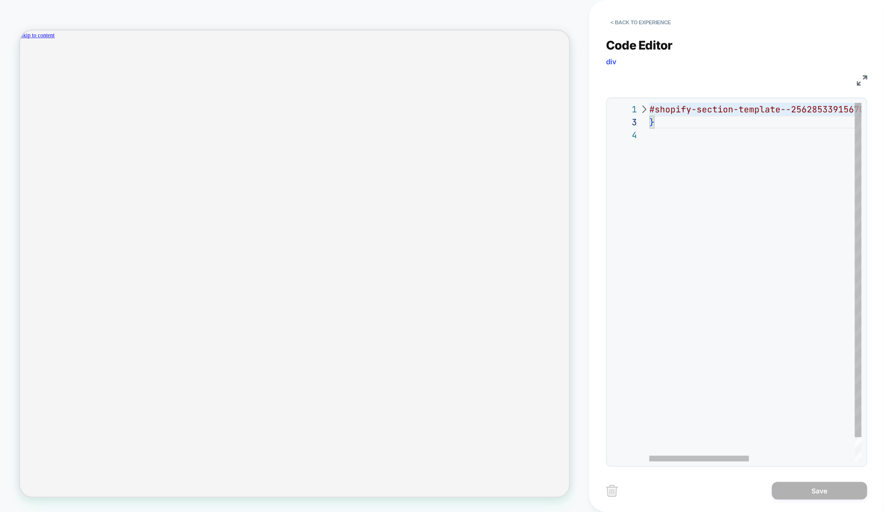
click at [666, 125] on div "#shopify-section-template--25628533915670__bloomre ach_recommendations_bzLwqr {…" at bounding box center [867, 295] width 437 height 385
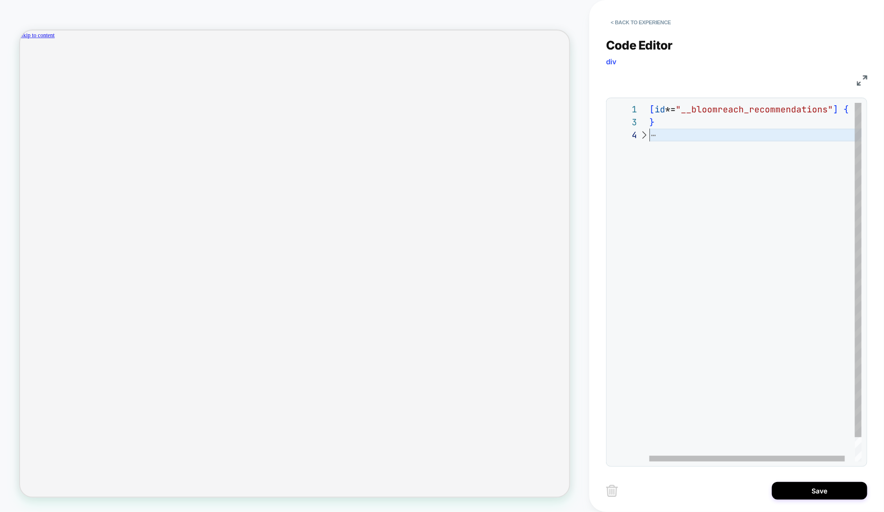
scroll to position [39, 0]
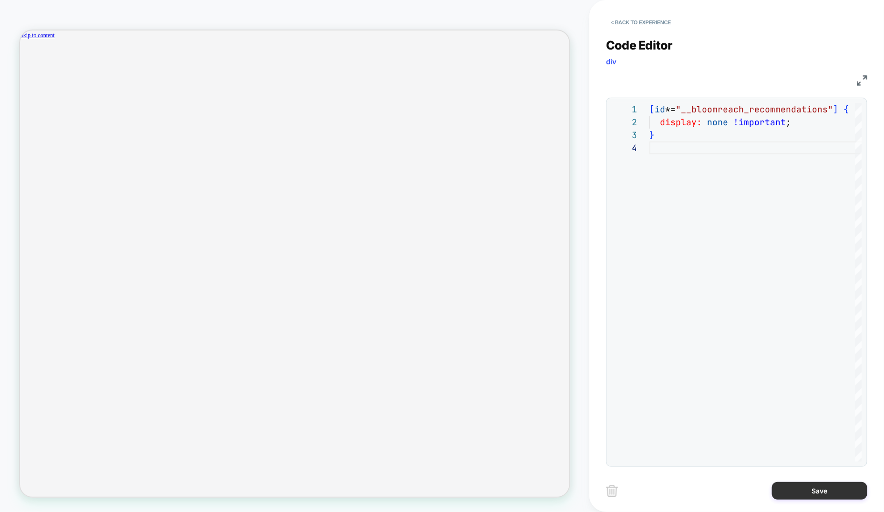
type textarea "**********"
click at [825, 483] on button "Save" at bounding box center [819, 491] width 95 height 18
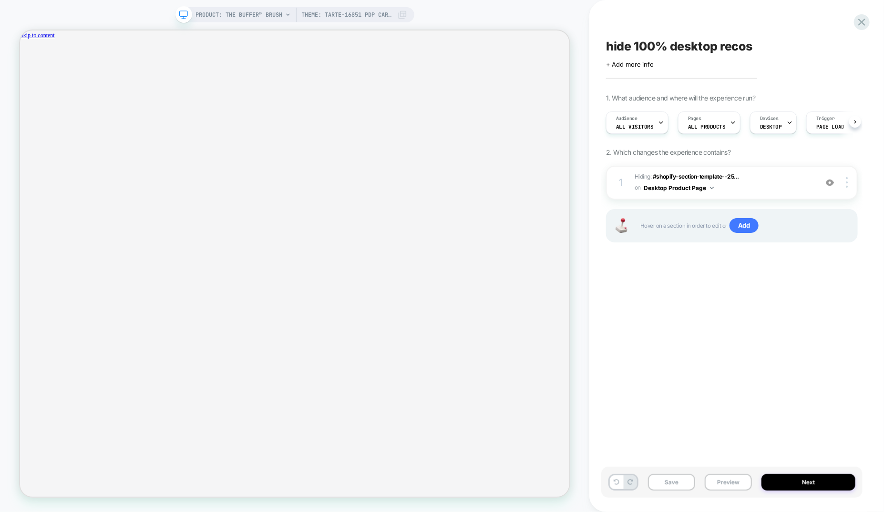
scroll to position [0, 0]
click at [674, 482] on button "Save" at bounding box center [671, 482] width 47 height 17
click at [863, 20] on icon at bounding box center [861, 22] width 7 height 7
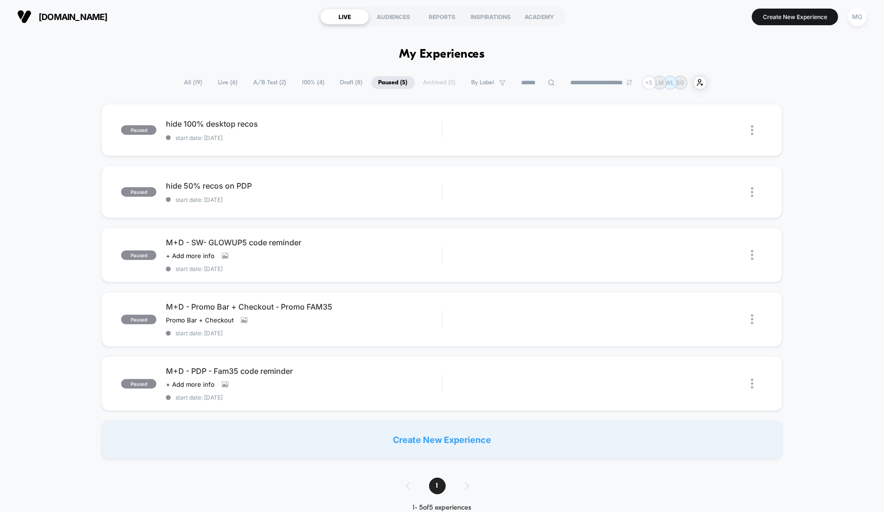
scroll to position [0, 0]
click at [855, 19] on div "MG" at bounding box center [857, 16] width 19 height 19
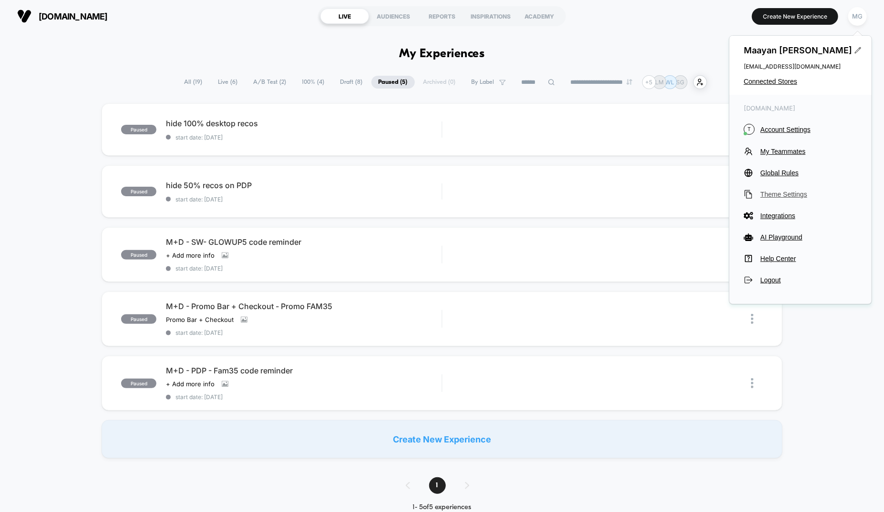
click at [781, 196] on span "Theme Settings" at bounding box center [808, 195] width 97 height 8
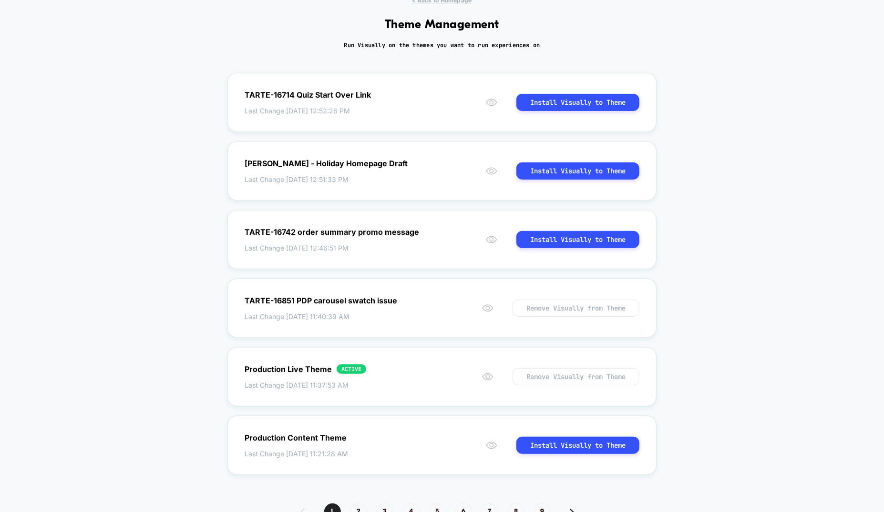
scroll to position [35, 0]
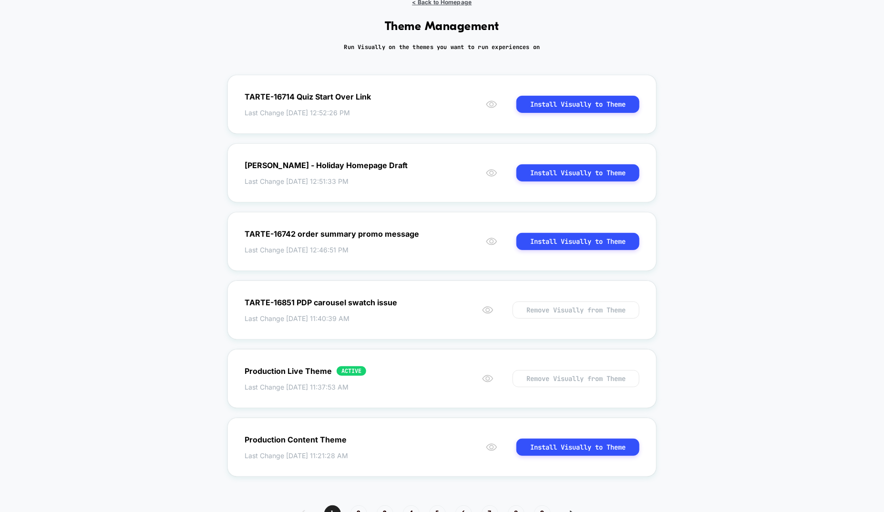
click at [430, 3] on span "< Back to Homepage" at bounding box center [442, 2] width 60 height 7
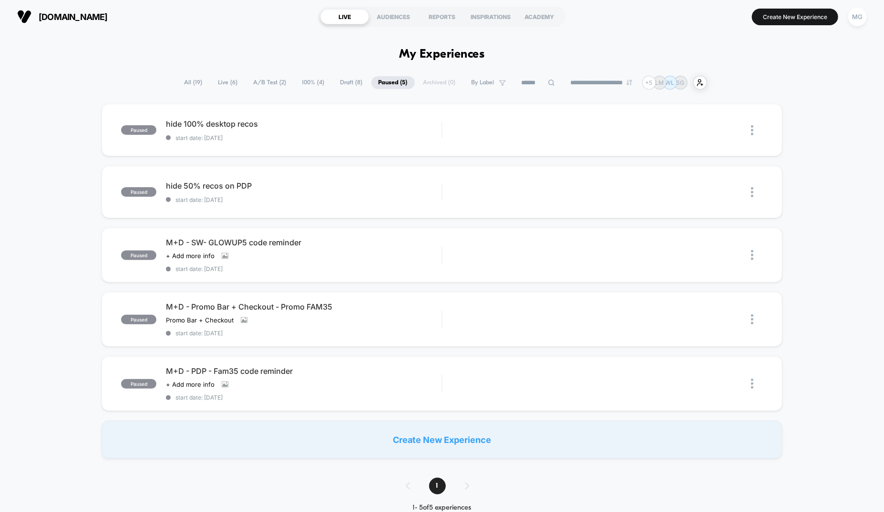
click at [278, 87] on span "A/B Test ( 2 )" at bounding box center [269, 82] width 47 height 13
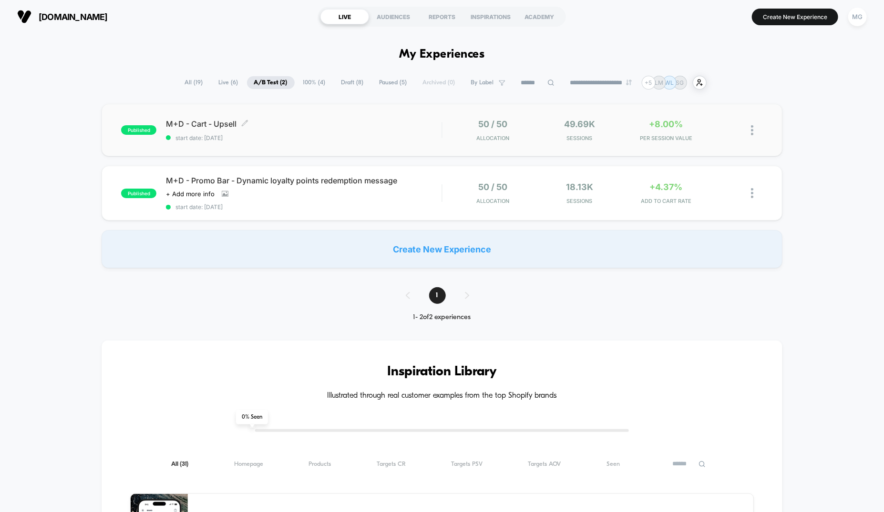
click at [352, 138] on span "start date: [DATE]" at bounding box center [303, 137] width 275 height 7
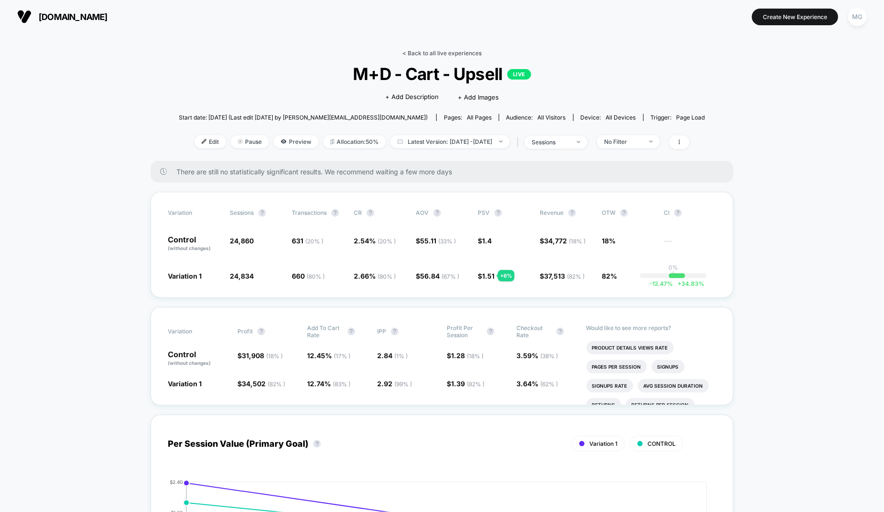
click at [434, 51] on link "< Back to all live experiences" at bounding box center [441, 53] width 79 height 7
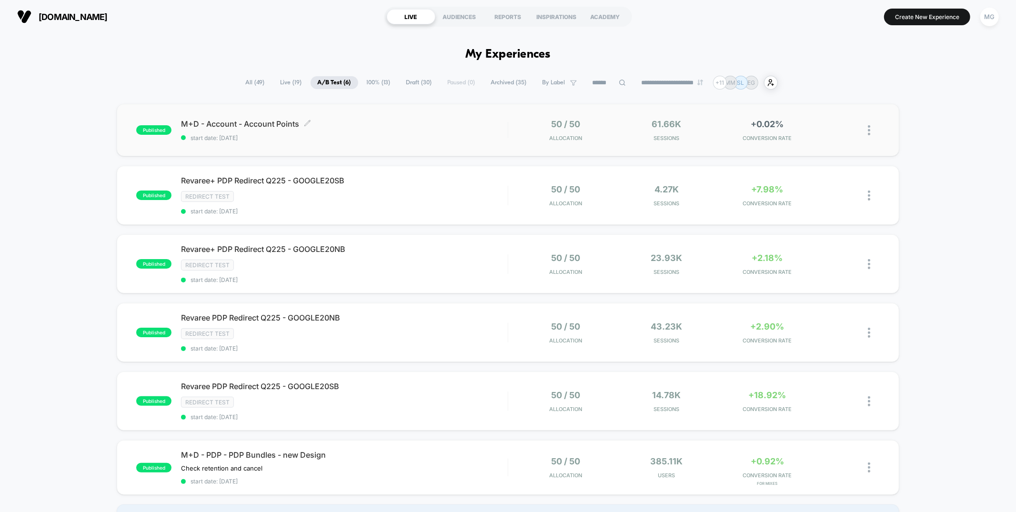
click at [452, 133] on div "M+D - Account - Account Points Click to edit experience details Click to edit e…" at bounding box center [344, 130] width 326 height 22
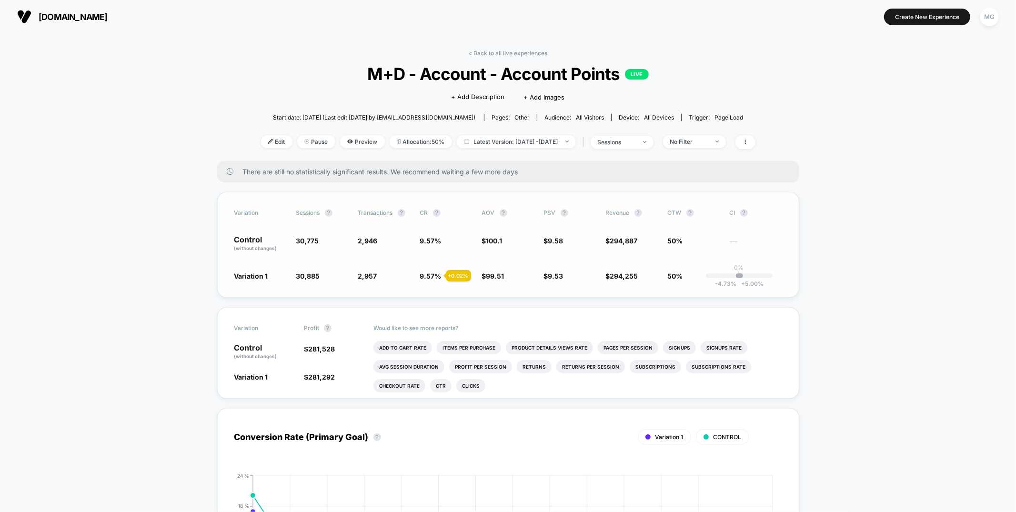
click at [429, 273] on span "9.57 %" at bounding box center [430, 276] width 21 height 8
click at [530, 55] on link "< Back to all live experiences" at bounding box center [508, 53] width 79 height 7
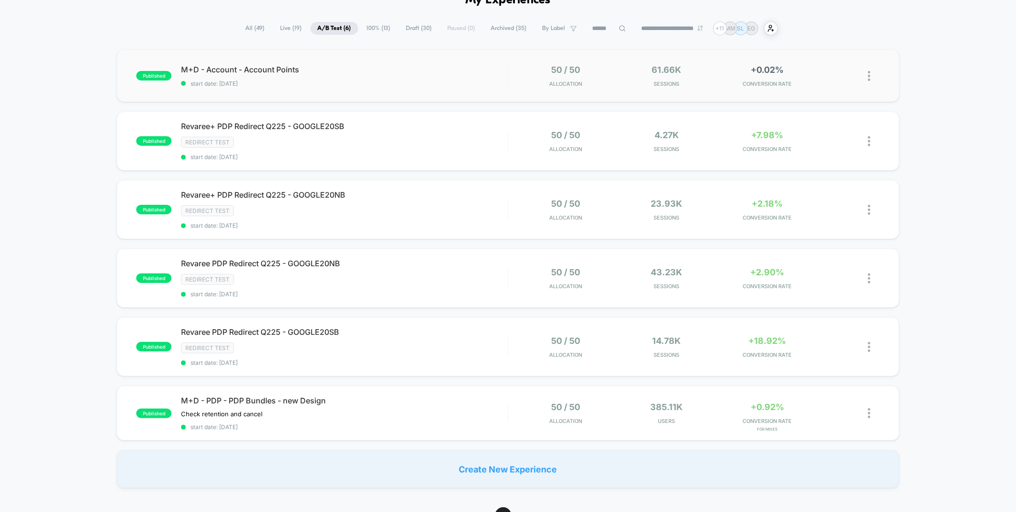
scroll to position [26, 0]
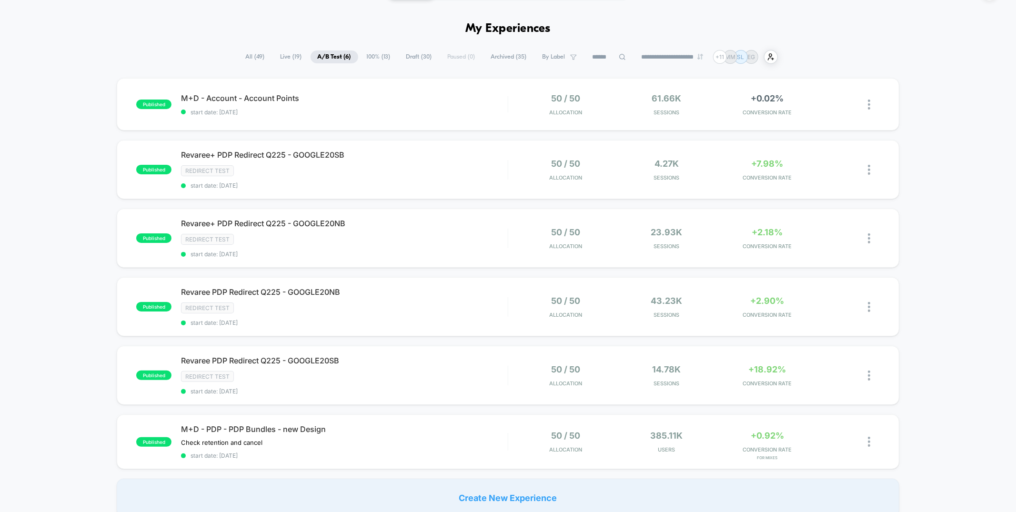
click at [366, 60] on span "100% ( 13 )" at bounding box center [379, 57] width 38 height 13
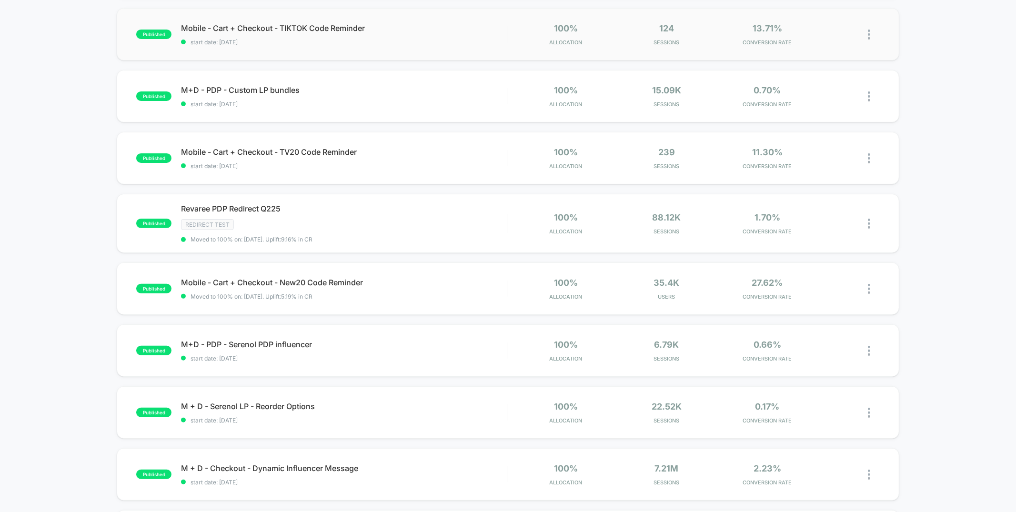
scroll to position [173, 0]
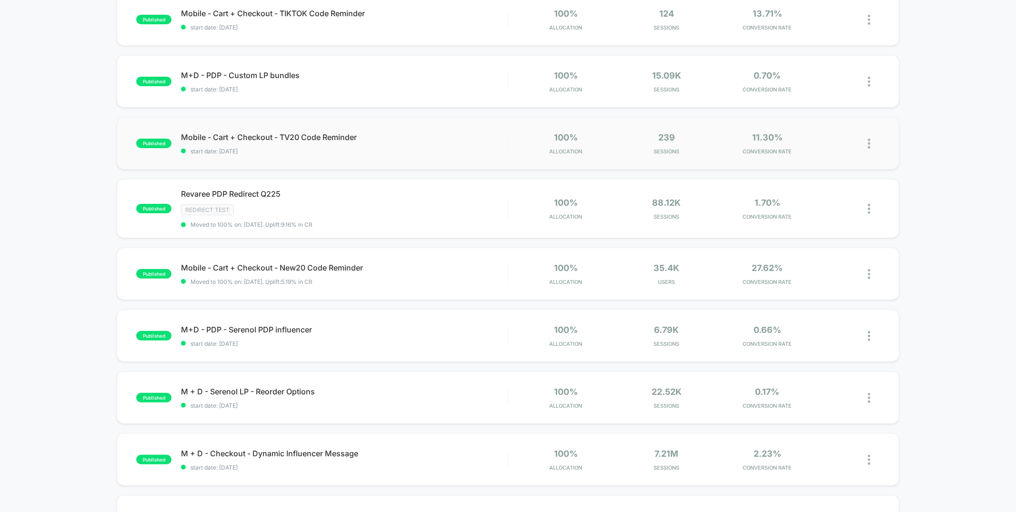
click at [870, 145] on img at bounding box center [869, 144] width 2 height 10
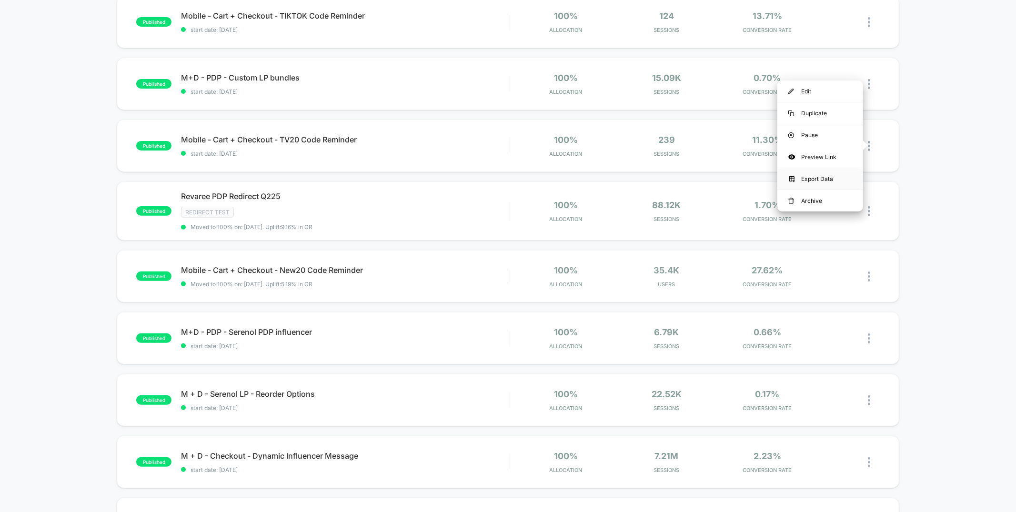
scroll to position [171, 0]
click at [814, 116] on div "Duplicate" at bounding box center [821, 112] width 86 height 21
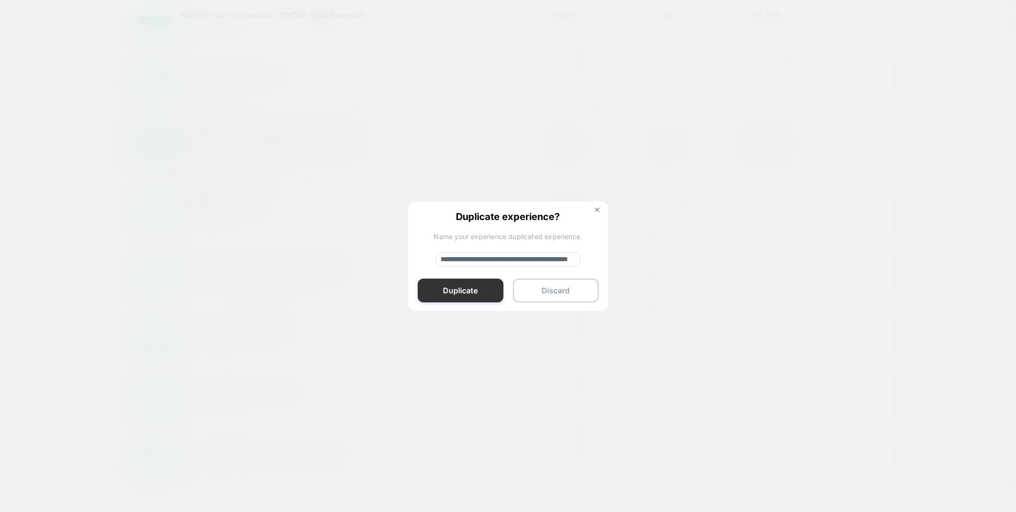
click at [451, 289] on button "Duplicate" at bounding box center [461, 291] width 86 height 24
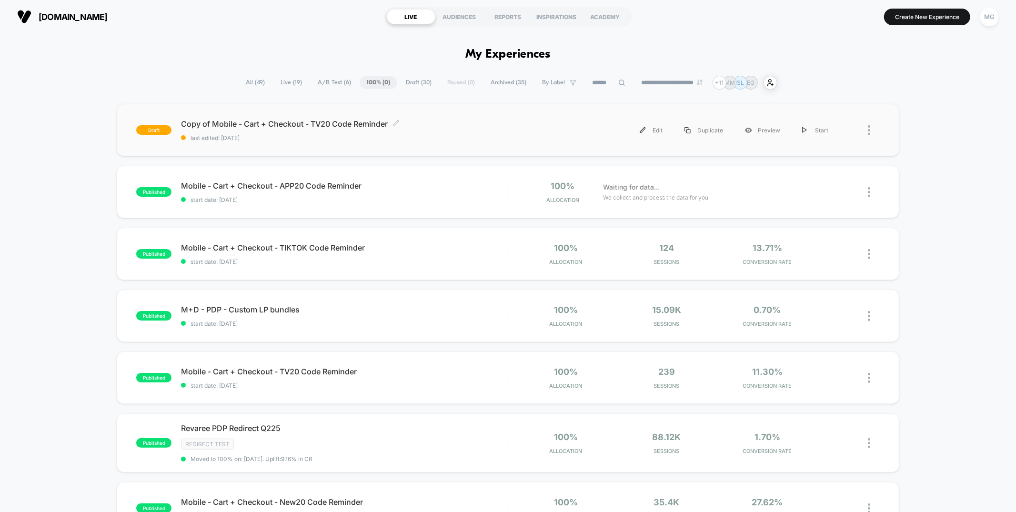
click at [452, 126] on span "Copy of Mobile - Cart + Checkout - TV20 Code Reminder Click to edit experience …" at bounding box center [344, 124] width 326 height 10
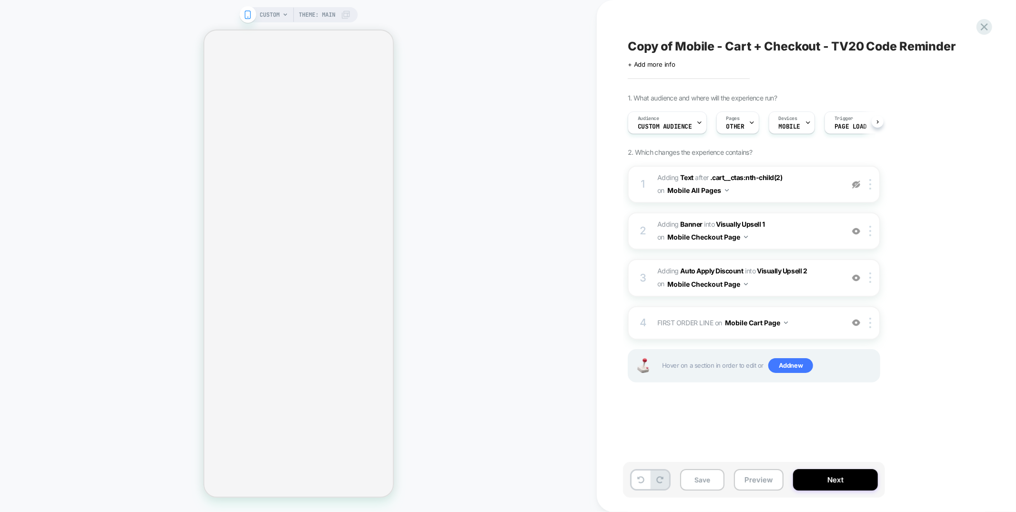
scroll to position [0, 0]
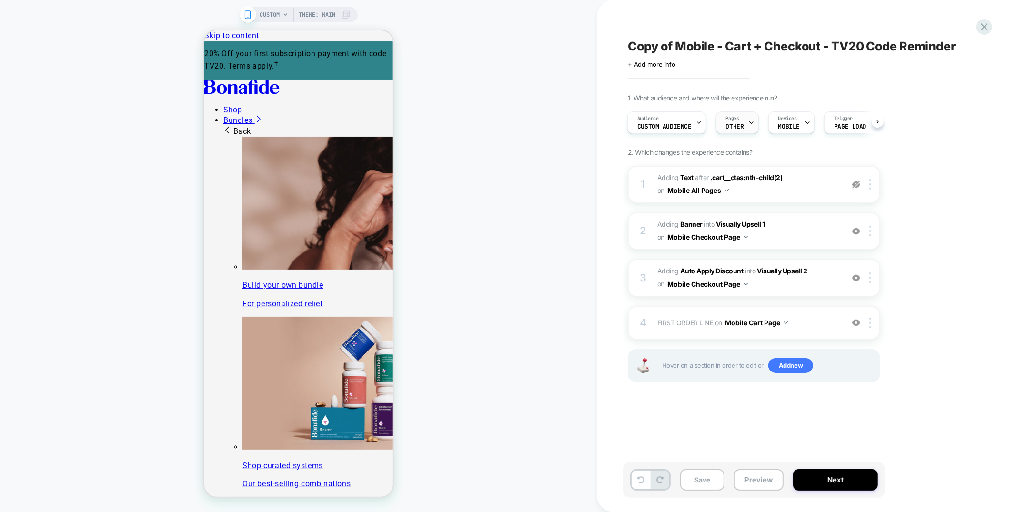
click at [743, 130] on div "Pages OTHER" at bounding box center [735, 122] width 37 height 21
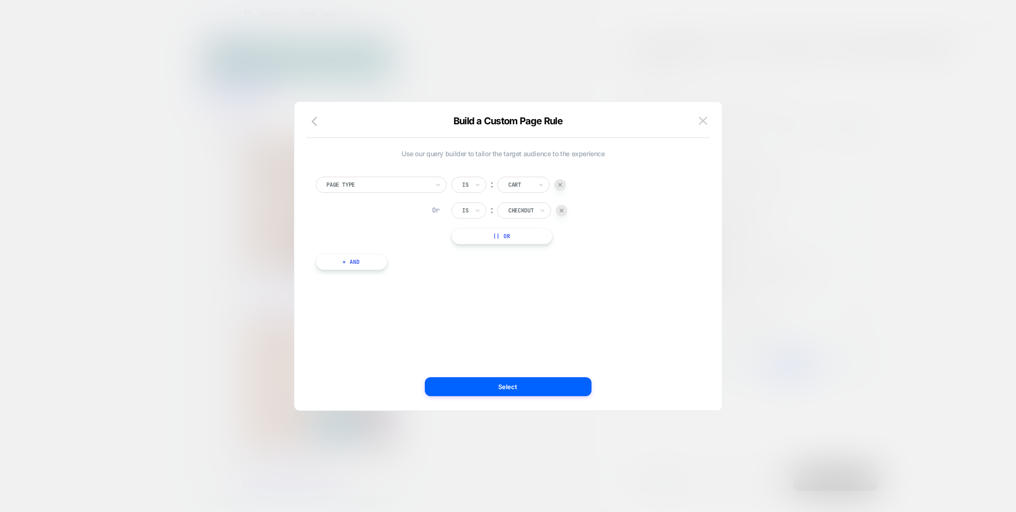
scroll to position [0, 0]
click at [701, 119] on img at bounding box center [703, 121] width 9 height 8
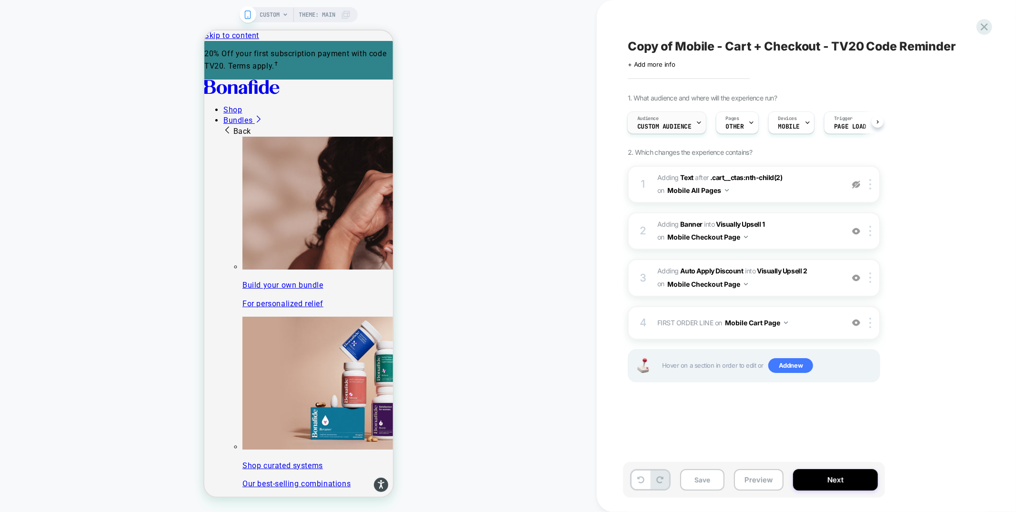
click at [655, 120] on span "Audience" at bounding box center [648, 118] width 21 height 7
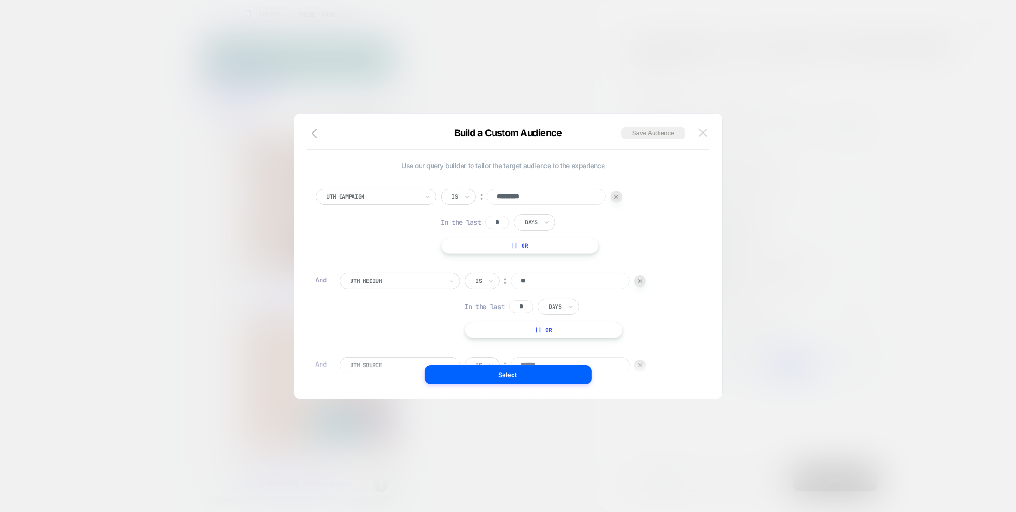
click at [707, 133] on img at bounding box center [703, 133] width 9 height 8
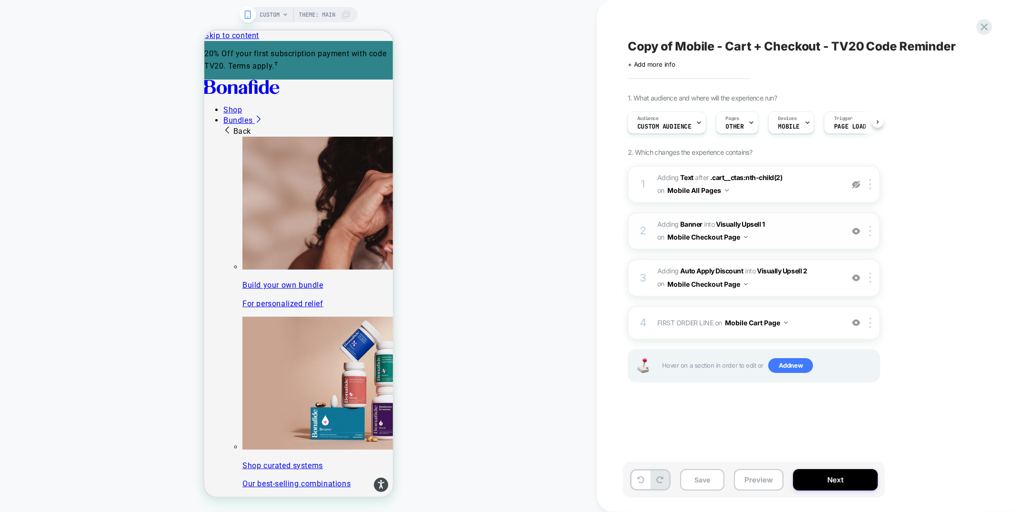
click at [766, 235] on span "#_loomi_addon_1728586553798_dup1750083456_dup1755709949 Adding Banner INTO Visu…" at bounding box center [749, 231] width 182 height 26
click at [746, 311] on div "4 FIRST ORDER LINE Adding Code Block BEFORE #cart__totals .totals on Mobile Car…" at bounding box center [754, 322] width 253 height 33
click at [270, 24] on div "CUSTOM Theme: MAIN" at bounding box center [298, 256] width 597 height 493
click at [272, 14] on span "CUSTOM" at bounding box center [270, 14] width 20 height 15
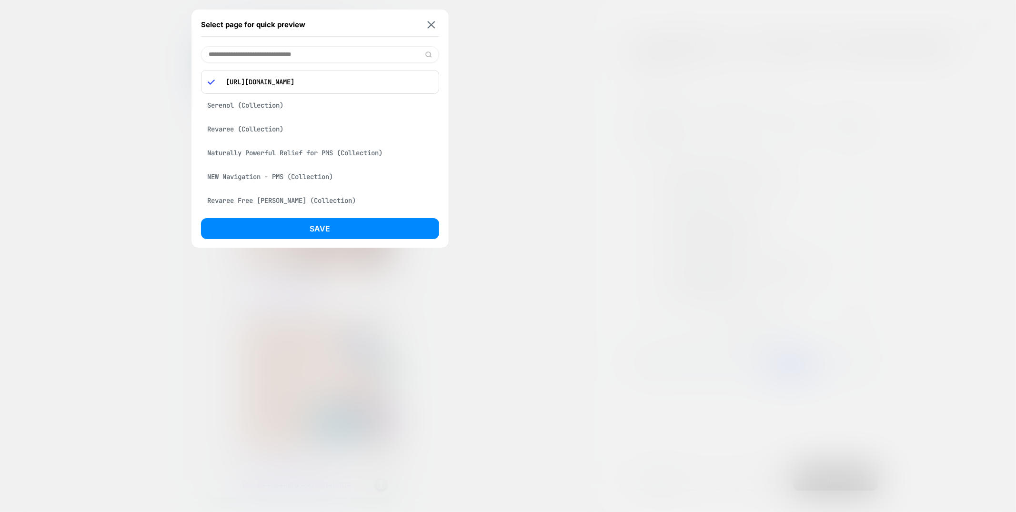
click at [300, 58] on input at bounding box center [320, 54] width 238 height 17
click at [307, 47] on input at bounding box center [320, 54] width 238 height 17
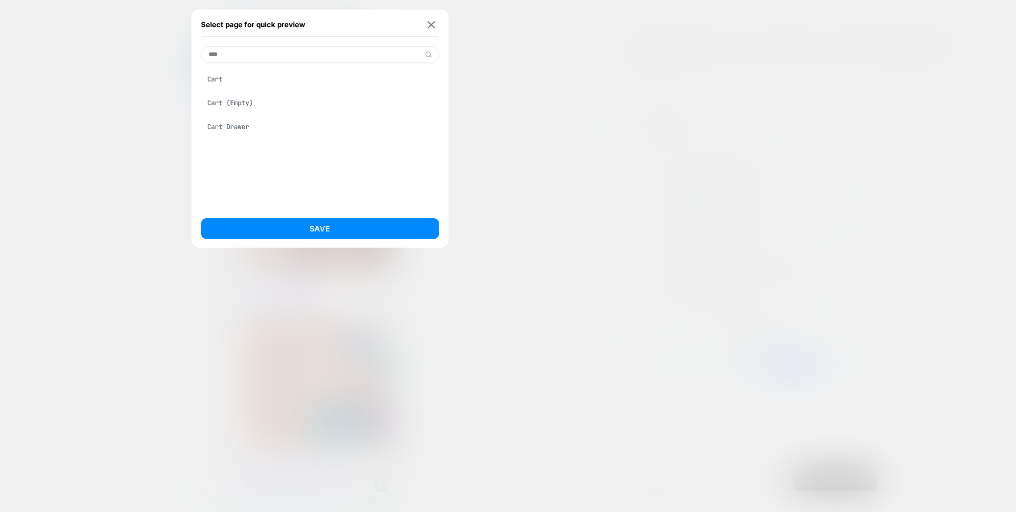
type input "****"
click at [302, 76] on div "Cart" at bounding box center [320, 79] width 238 height 18
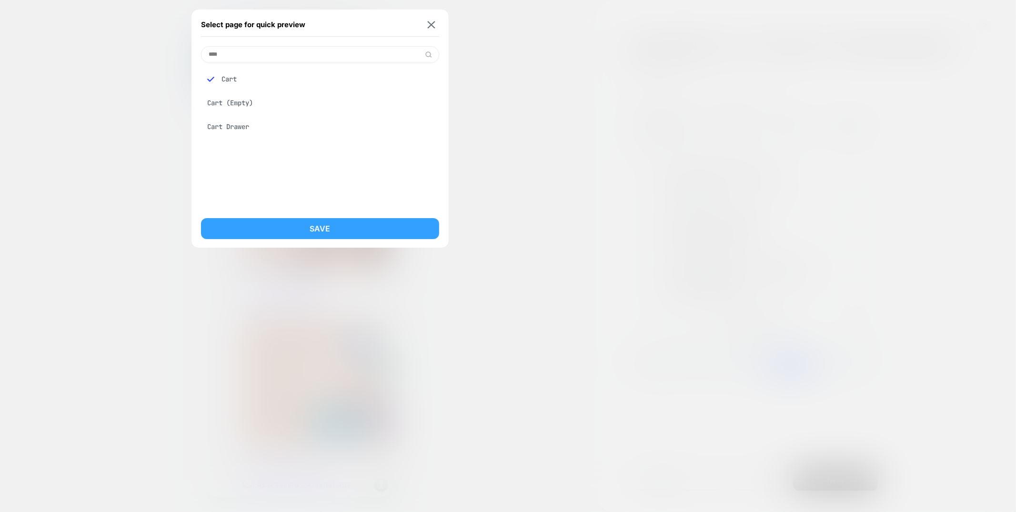
click at [306, 235] on button "Save" at bounding box center [320, 228] width 238 height 21
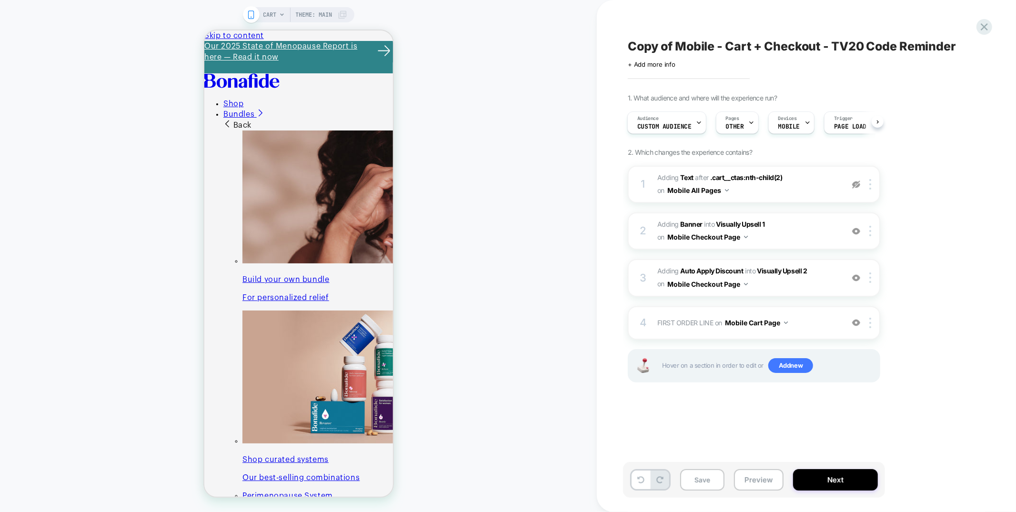
scroll to position [0, 1]
click at [795, 322] on span "FIRST ORDER LINE Adding Code Block BEFORE #cart__totals .totals on Mobile Cart …" at bounding box center [749, 323] width 182 height 14
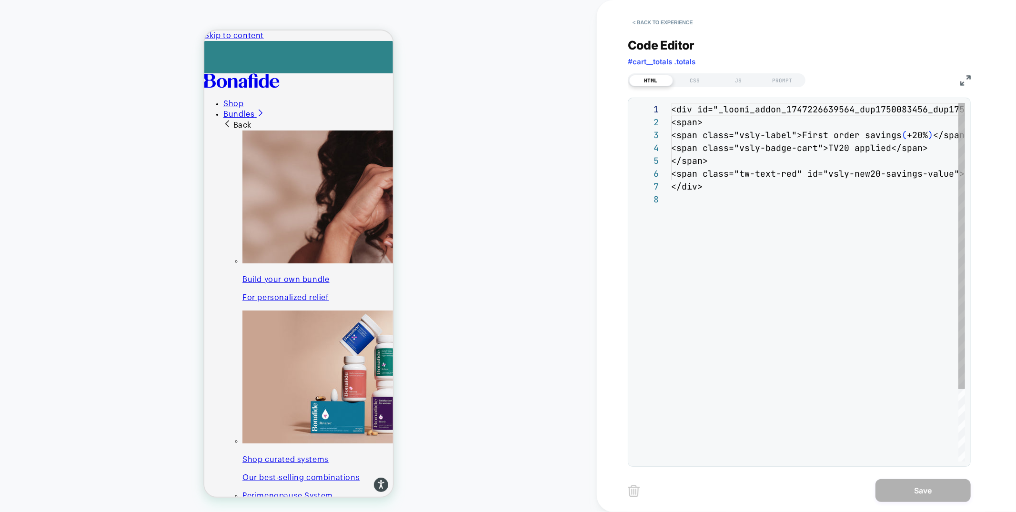
scroll to position [90, 0]
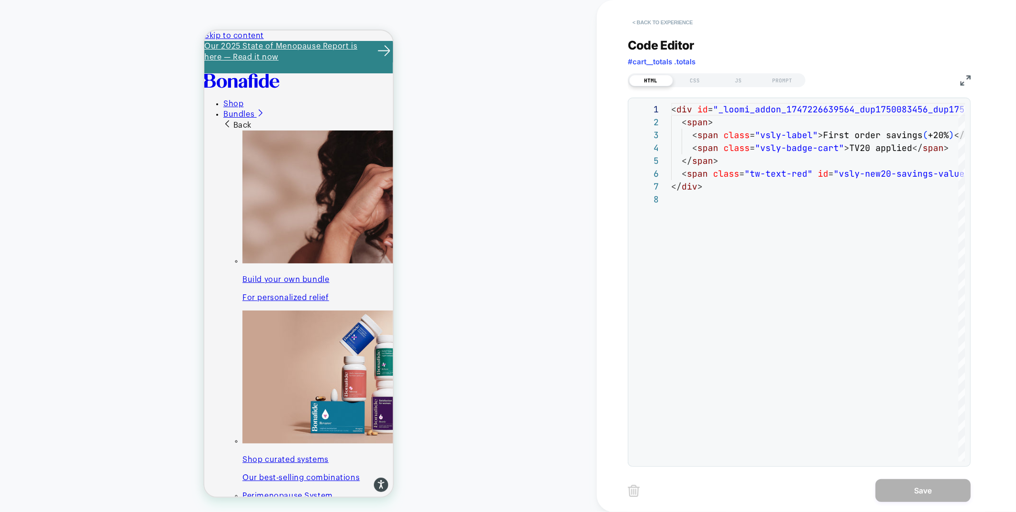
click at [660, 23] on button "< Back to experience" at bounding box center [663, 22] width 70 height 15
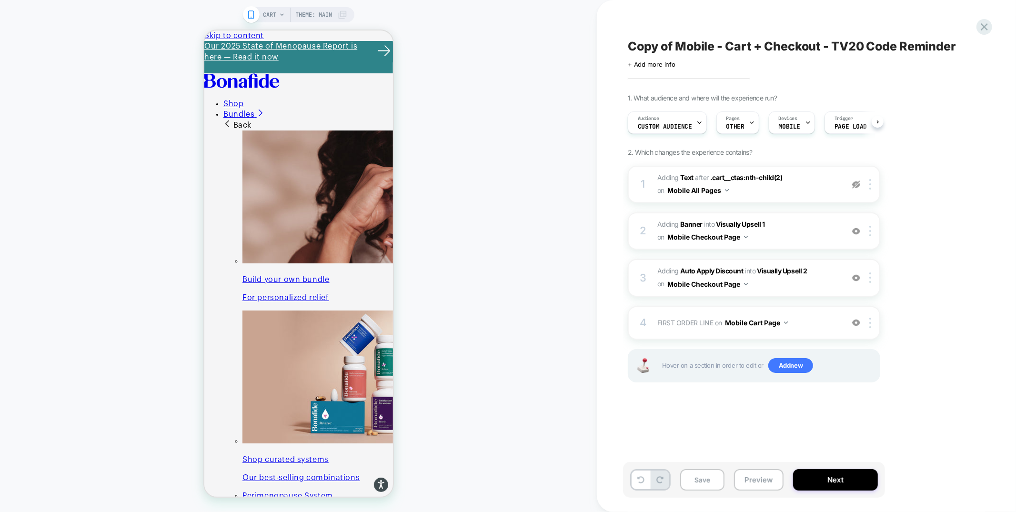
scroll to position [0, 0]
click at [813, 322] on span "FIRST ORDER LINE Adding Code Block BEFORE #cart__totals .totals on Mobile Cart …" at bounding box center [749, 323] width 182 height 14
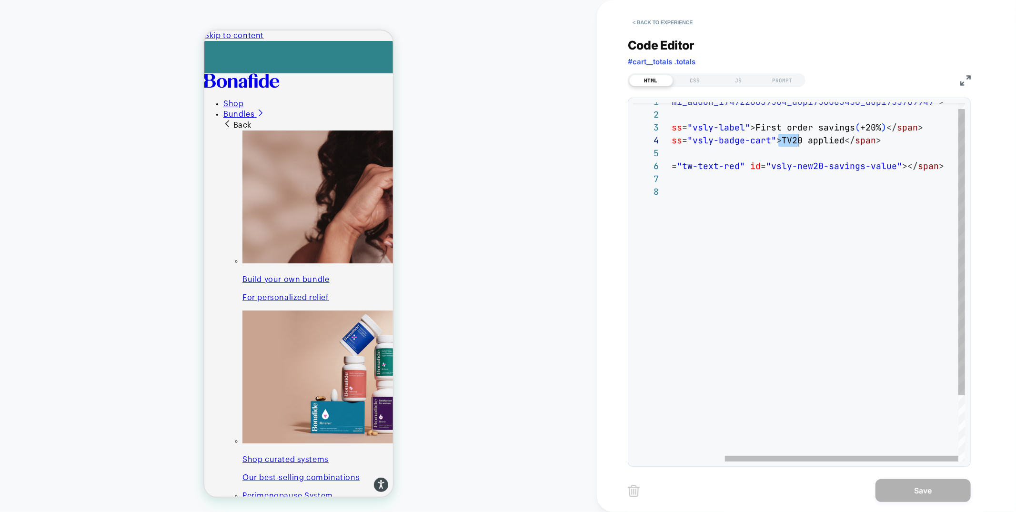
scroll to position [39, 195]
drag, startPoint x: 780, startPoint y: 146, endPoint x: 799, endPoint y: 145, distance: 19.1
click at [799, 145] on div "< div id = "_loomi_addon_1747226639564_dup1750083456_dup17557 09949" > < span >…" at bounding box center [785, 319] width 362 height 449
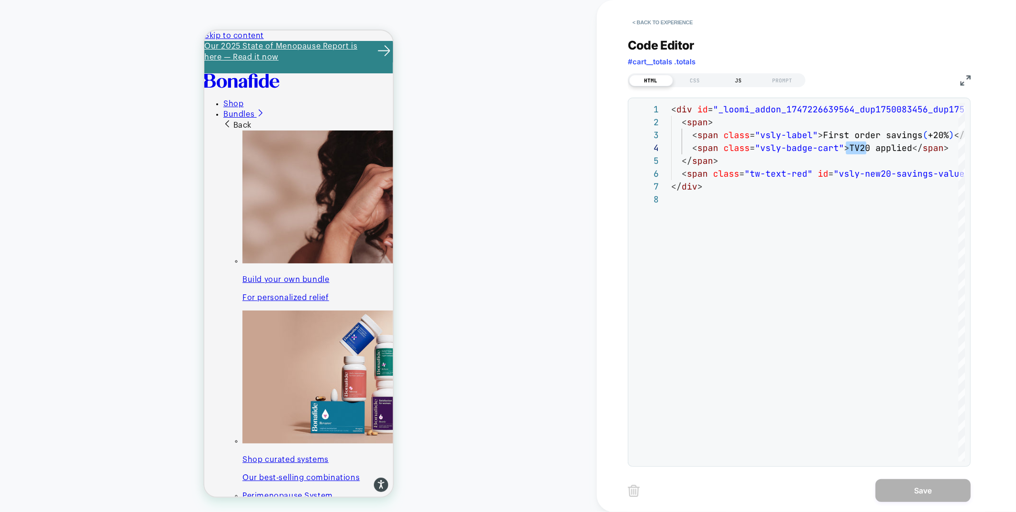
click at [744, 81] on div "JS" at bounding box center [739, 80] width 44 height 11
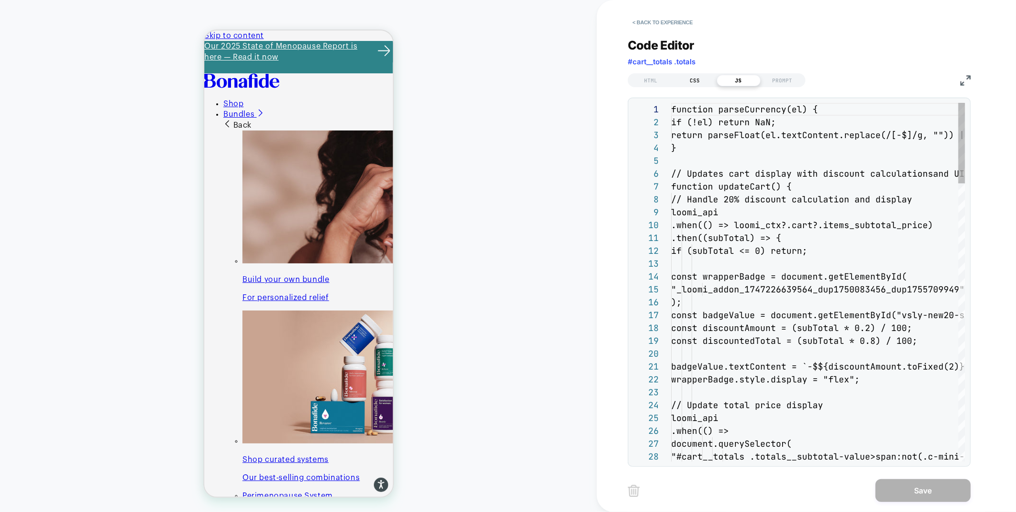
scroll to position [129, 0]
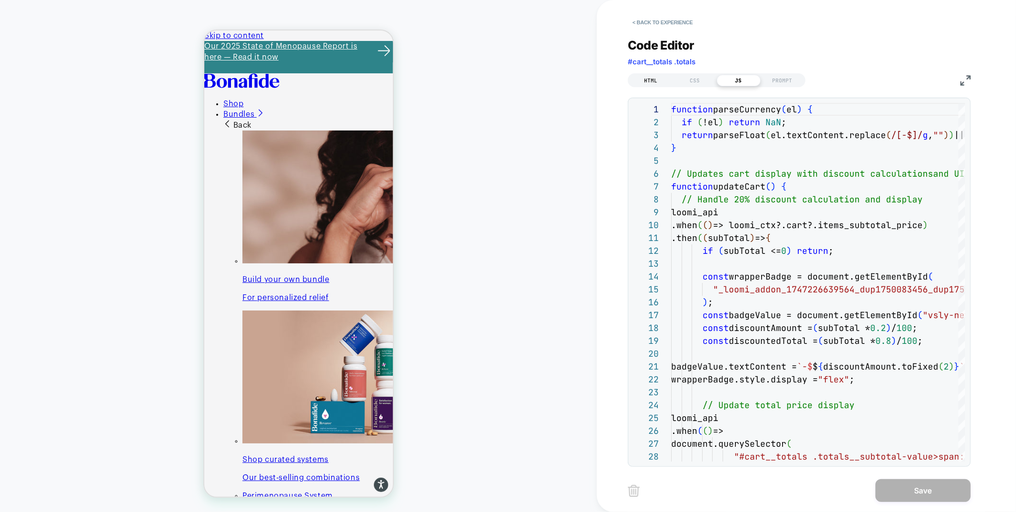
click at [640, 75] on div "HTML" at bounding box center [652, 80] width 44 height 11
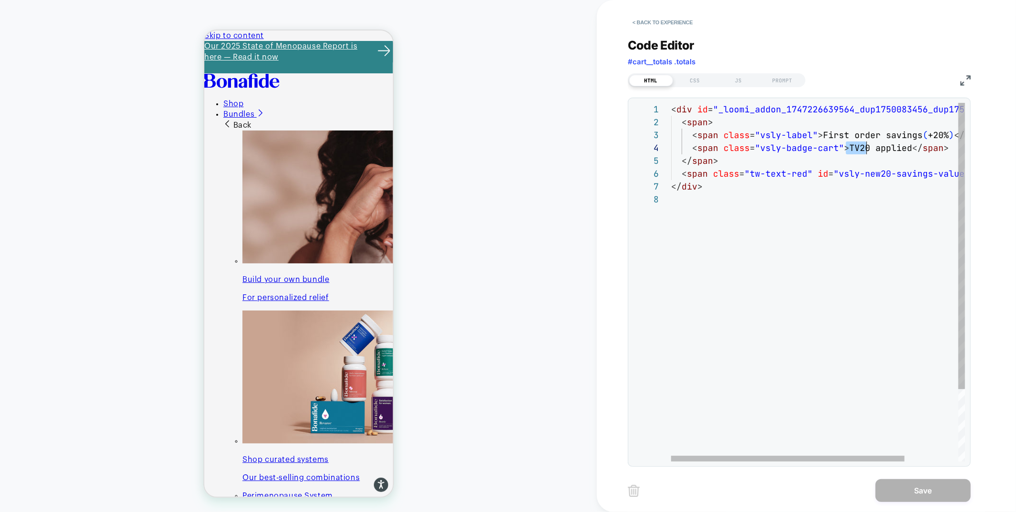
scroll to position [39, 195]
drag, startPoint x: 846, startPoint y: 149, endPoint x: 868, endPoint y: 149, distance: 22.4
click at [868, 149] on div "< div id = "_loomi_addon_1747226639564_dup1750083456_dup17557 09949" > < span >…" at bounding box center [852, 327] width 362 height 449
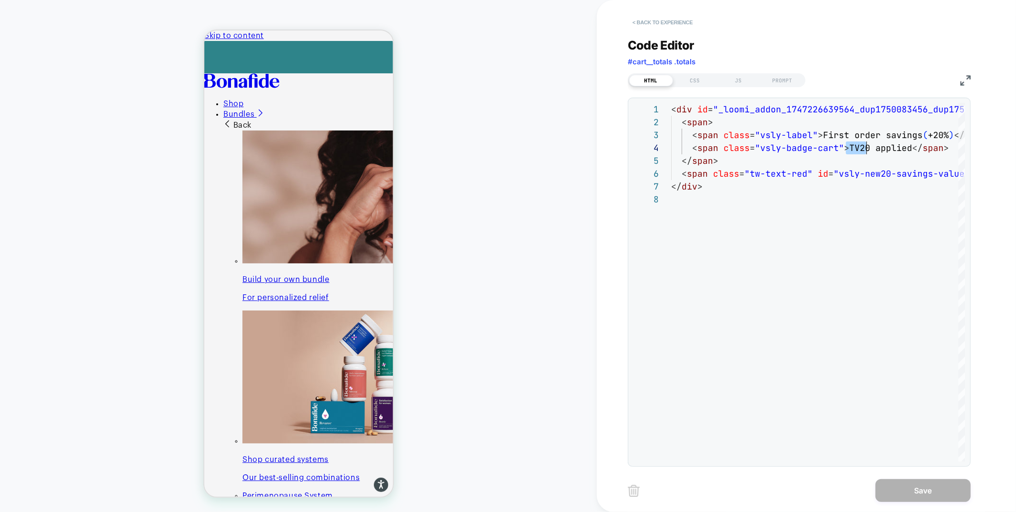
click at [666, 23] on button "< Back to experience" at bounding box center [663, 22] width 70 height 15
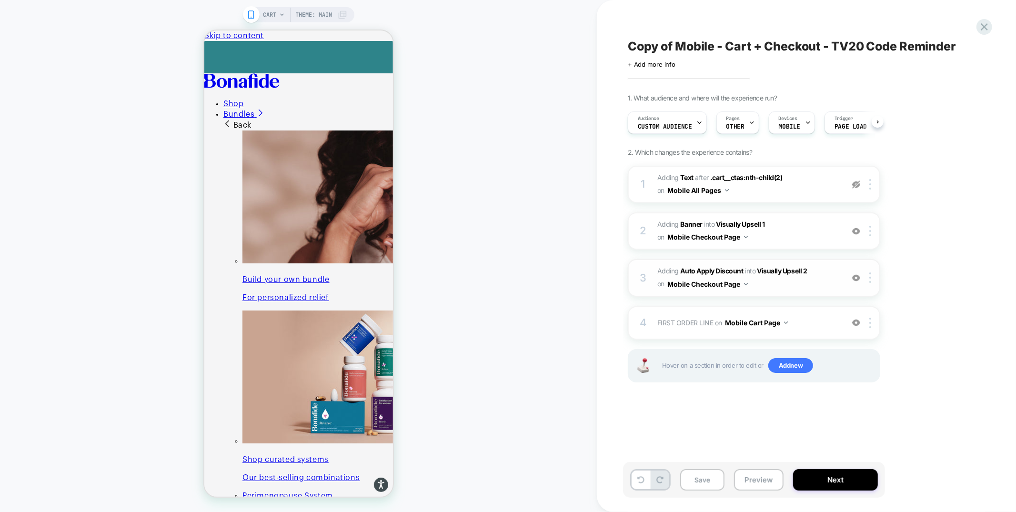
scroll to position [0, 0]
click at [280, 15] on icon at bounding box center [282, 15] width 6 height 6
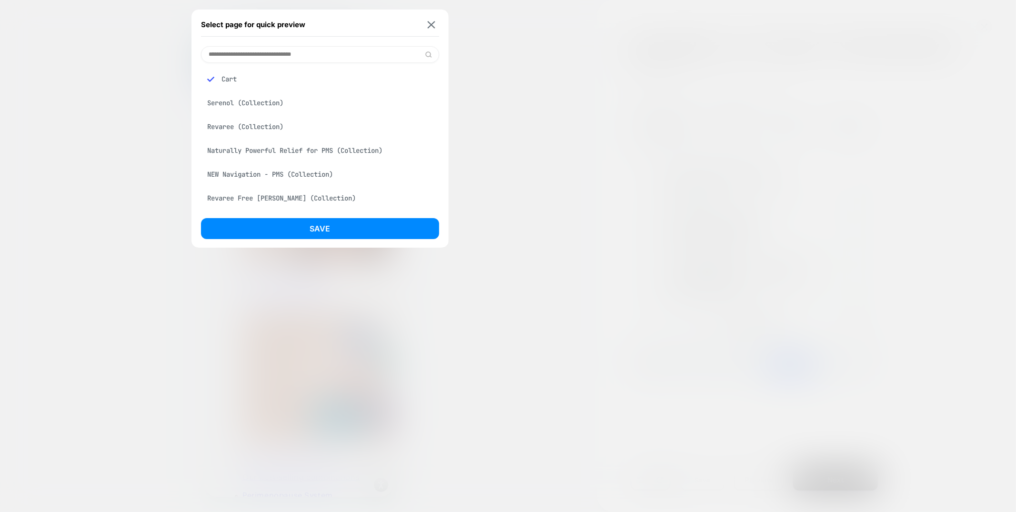
click at [343, 50] on input at bounding box center [320, 54] width 238 height 17
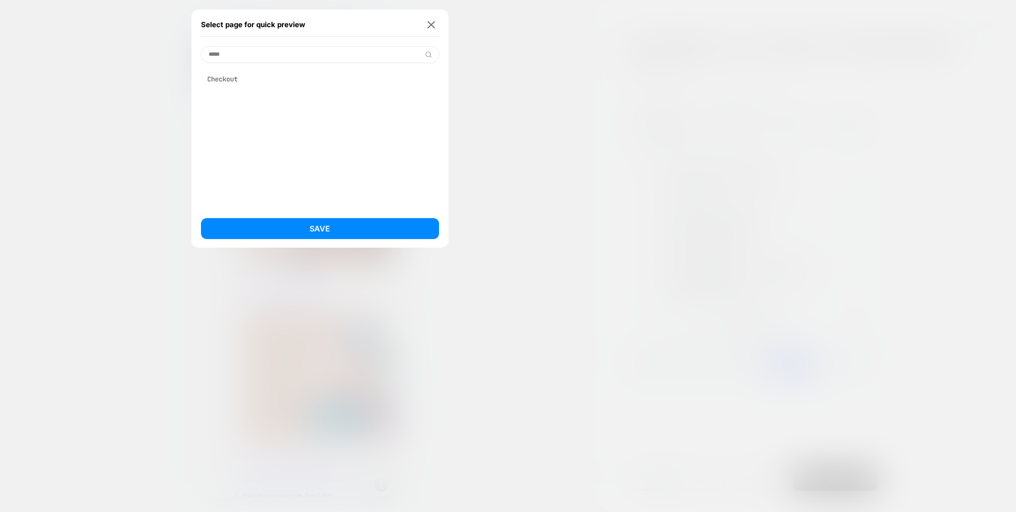
type input "*****"
click at [250, 81] on div "Checkout" at bounding box center [320, 79] width 238 height 18
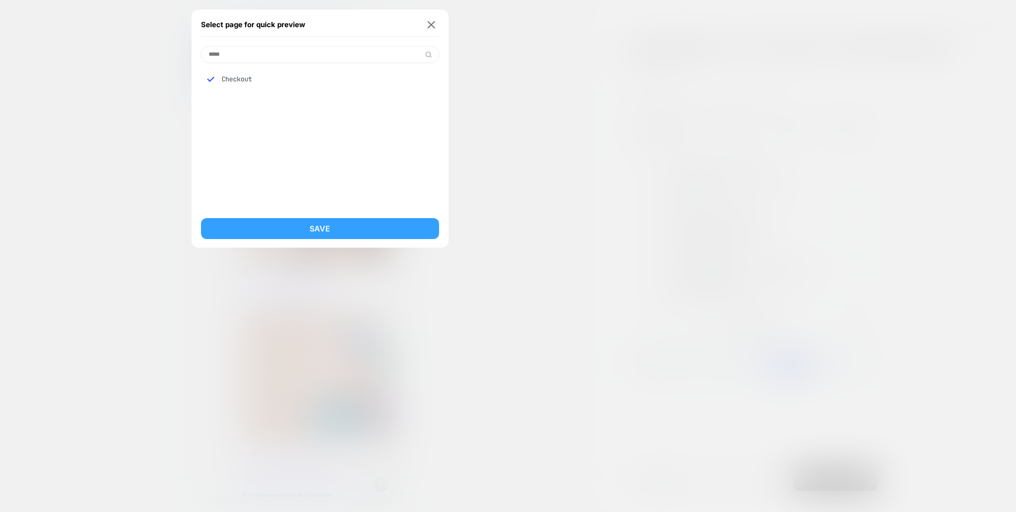
click at [290, 234] on button "Save" at bounding box center [320, 228] width 238 height 21
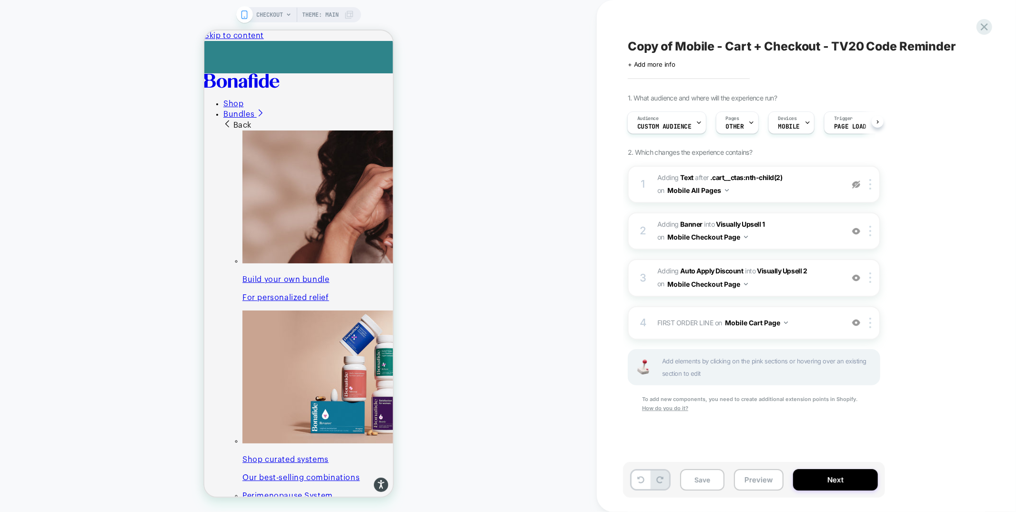
scroll to position [0, 1]
click at [795, 278] on span "#_loomi_addon_1746647938521_dup1750083456_dup1755709949 Adding Auto Apply Disco…" at bounding box center [749, 278] width 182 height 26
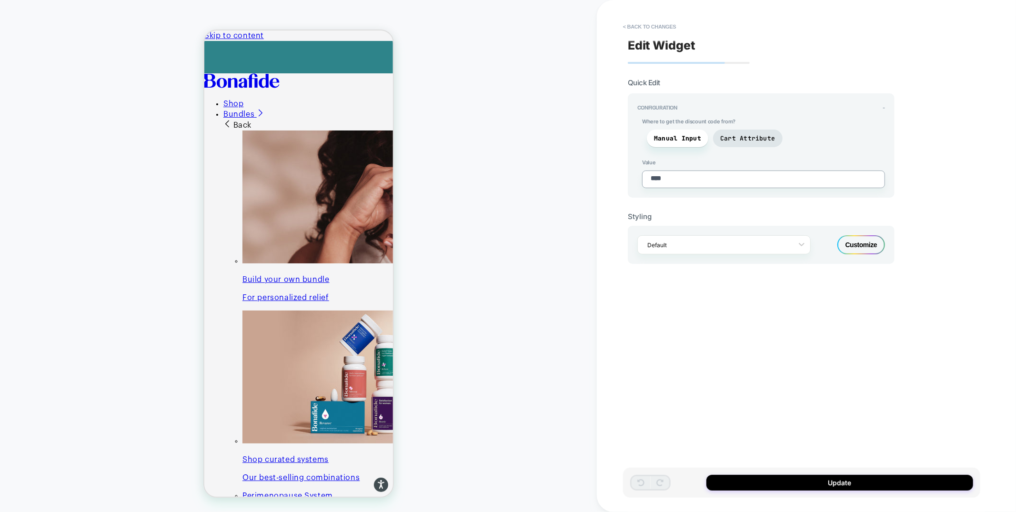
click at [662, 176] on textarea "****" at bounding box center [763, 180] width 243 height 18
click at [656, 27] on button "< Back to changes" at bounding box center [650, 26] width 63 height 15
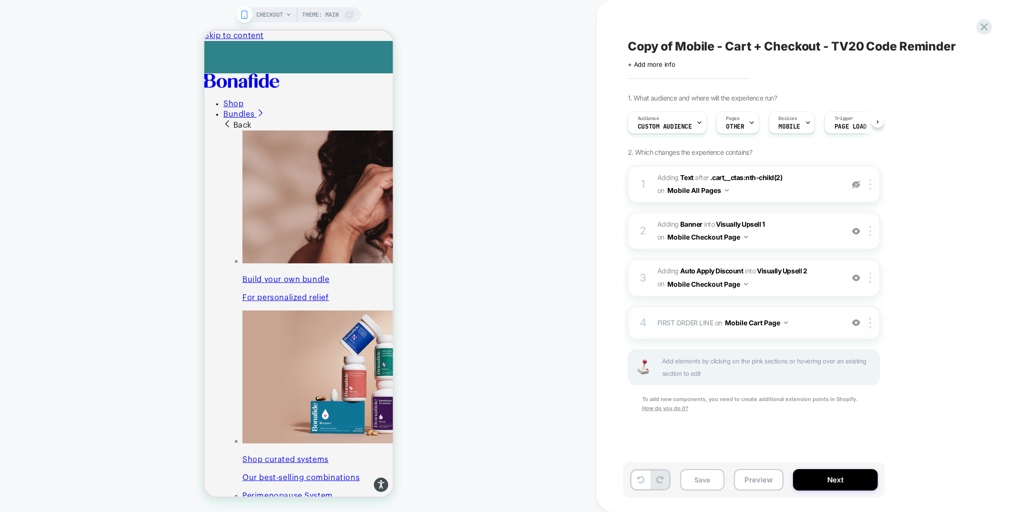
scroll to position [0, 0]
click at [770, 284] on span "#_loomi_addon_1746647938521_dup1750083456_dup1755709949 Adding Auto Apply Disco…" at bounding box center [749, 278] width 182 height 26
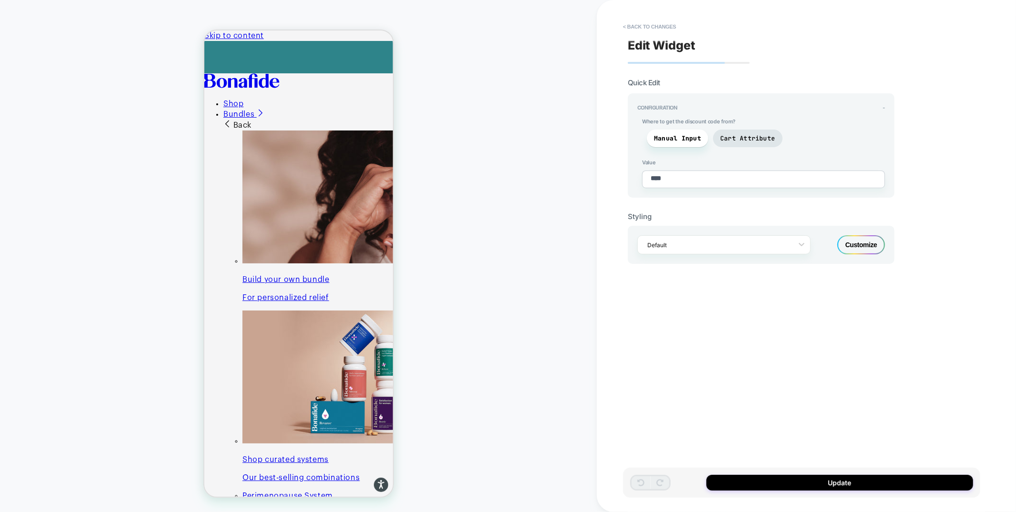
click at [659, 177] on textarea "****" at bounding box center [763, 180] width 243 height 18
click at [653, 26] on button "< Back to changes" at bounding box center [650, 26] width 63 height 15
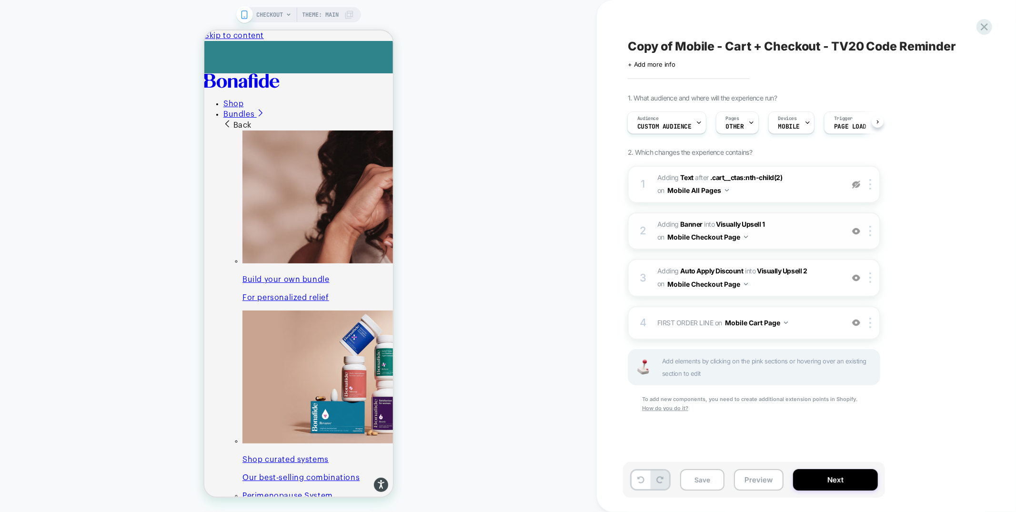
click at [763, 231] on span "#_loomi_addon_1728586553798_dup1750083456_dup1755709949 Adding Banner INTO Visu…" at bounding box center [749, 231] width 182 height 26
type textarea "*"
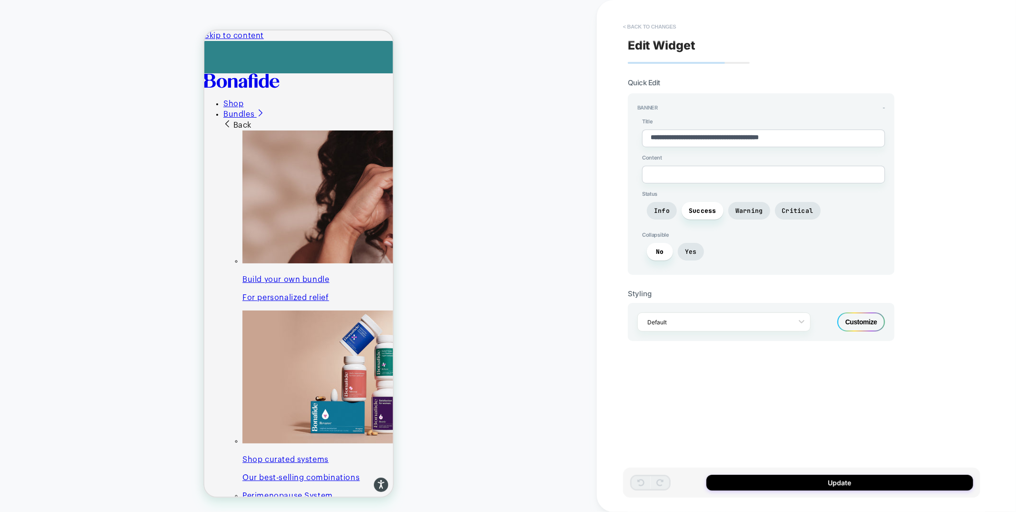
click at [637, 24] on button "< Back to changes" at bounding box center [650, 26] width 63 height 15
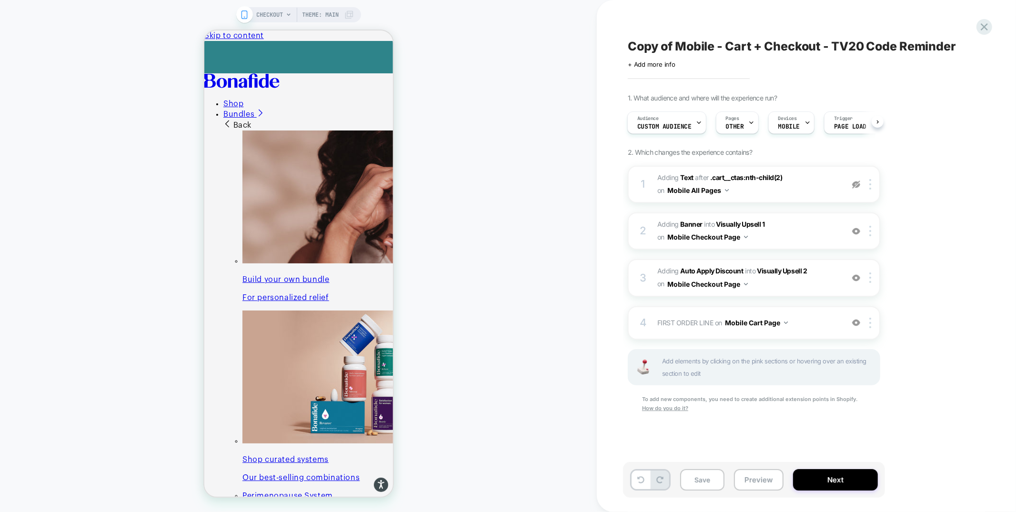
click at [274, 15] on span "CHECKOUT" at bounding box center [270, 14] width 27 height 15
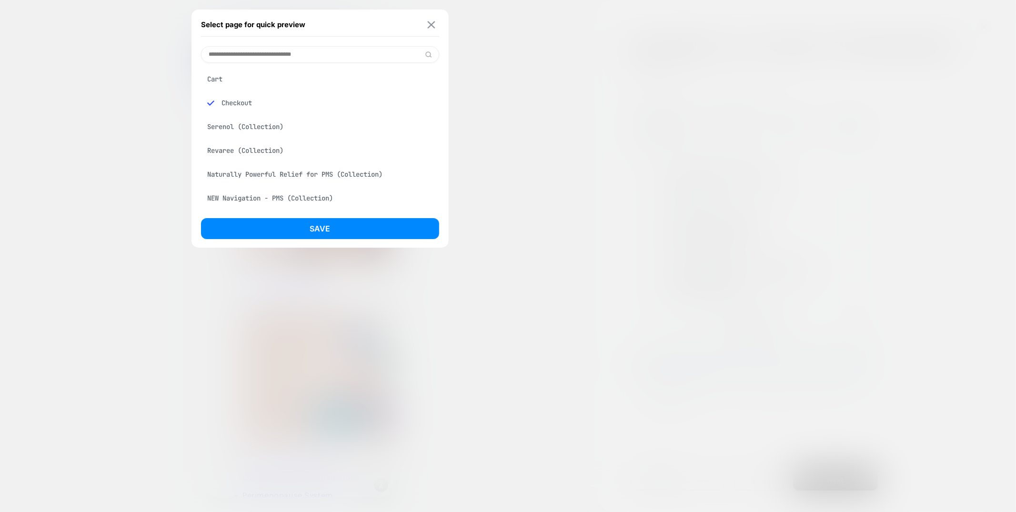
click at [432, 23] on img at bounding box center [431, 24] width 8 height 7
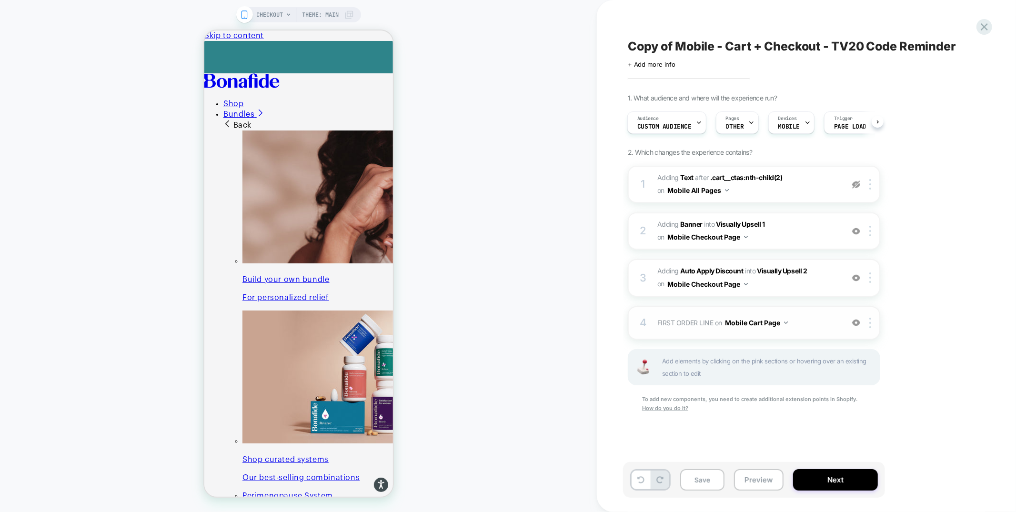
click at [761, 321] on button "Mobile Cart Page" at bounding box center [756, 323] width 63 height 14
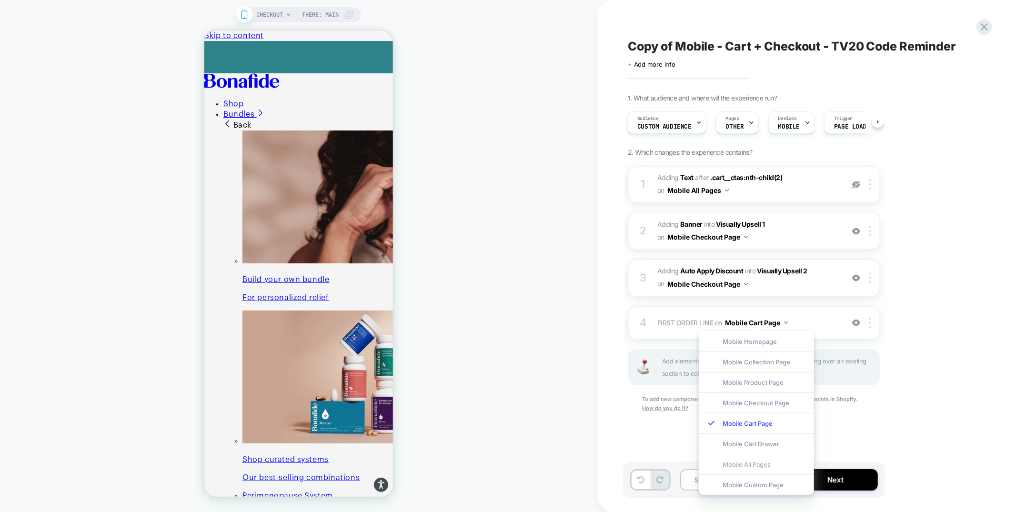
click at [755, 466] on div "Mobile All Pages" at bounding box center [756, 464] width 115 height 20
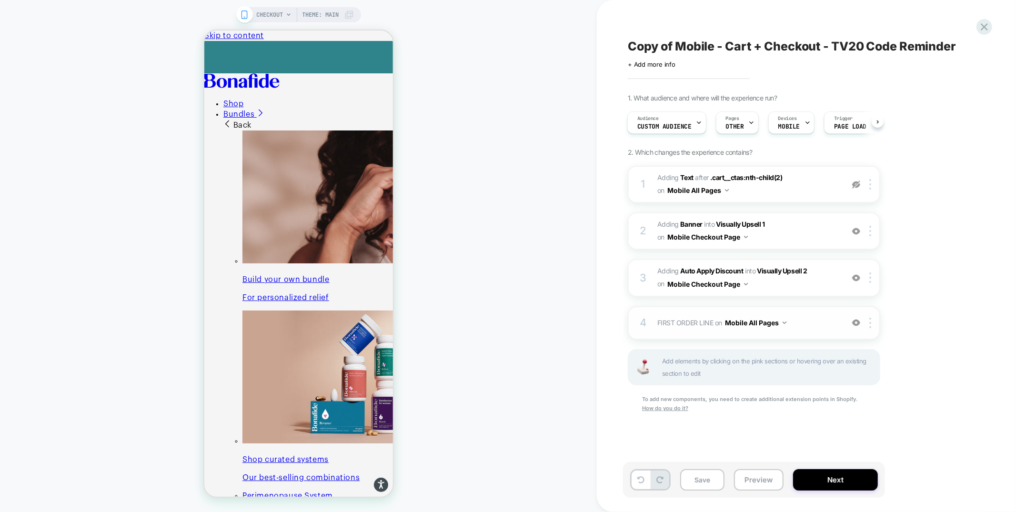
click at [812, 311] on div "4 FIRST ORDER LINE Adding Code Block BEFORE #cart__totals .totals on Mobile All…" at bounding box center [754, 322] width 253 height 33
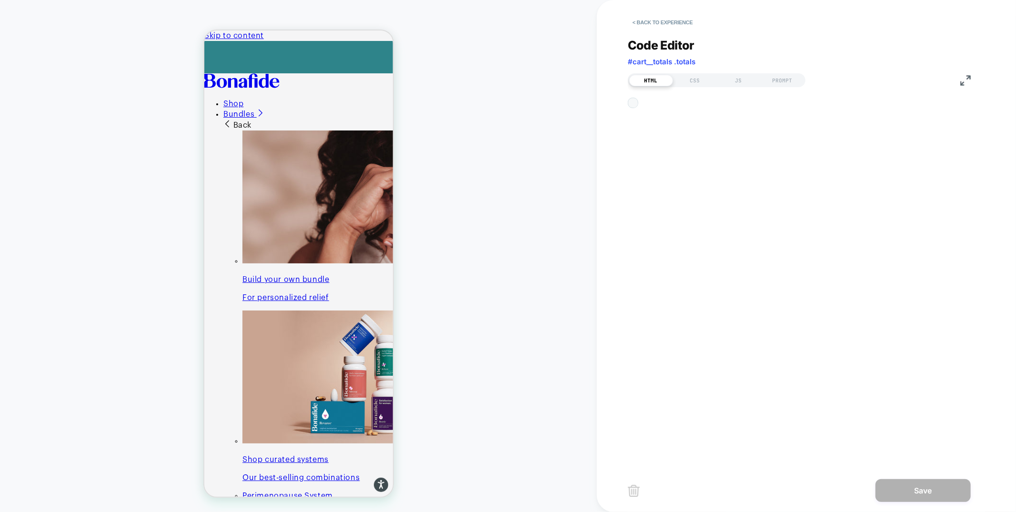
scroll to position [90, 0]
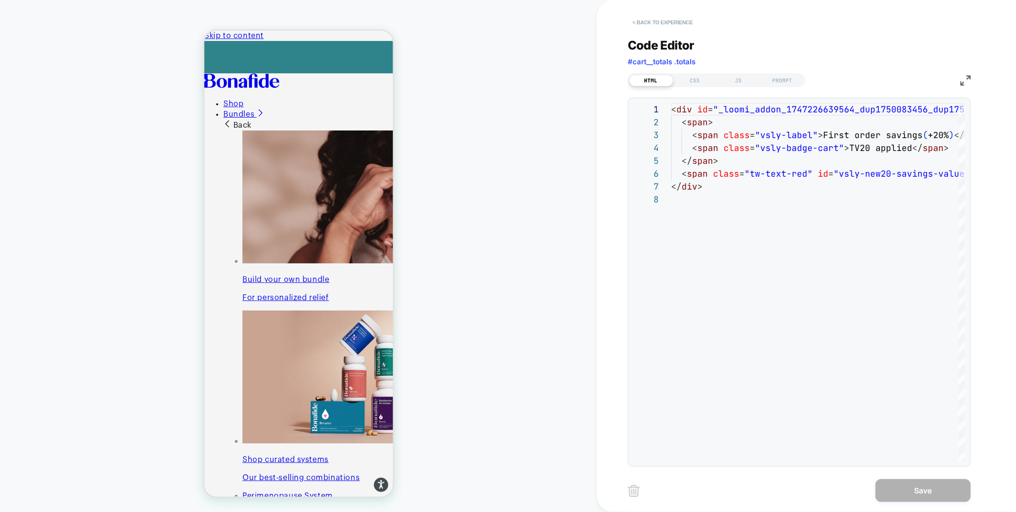
click at [685, 24] on button "< Back to experience" at bounding box center [663, 22] width 70 height 15
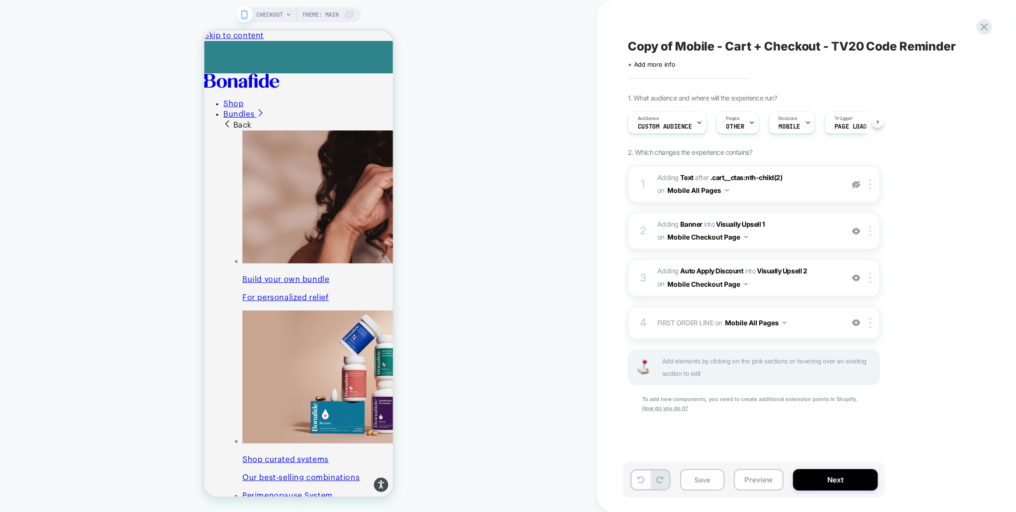
scroll to position [0, 0]
click at [748, 318] on button "Mobile All Pages" at bounding box center [755, 323] width 61 height 14
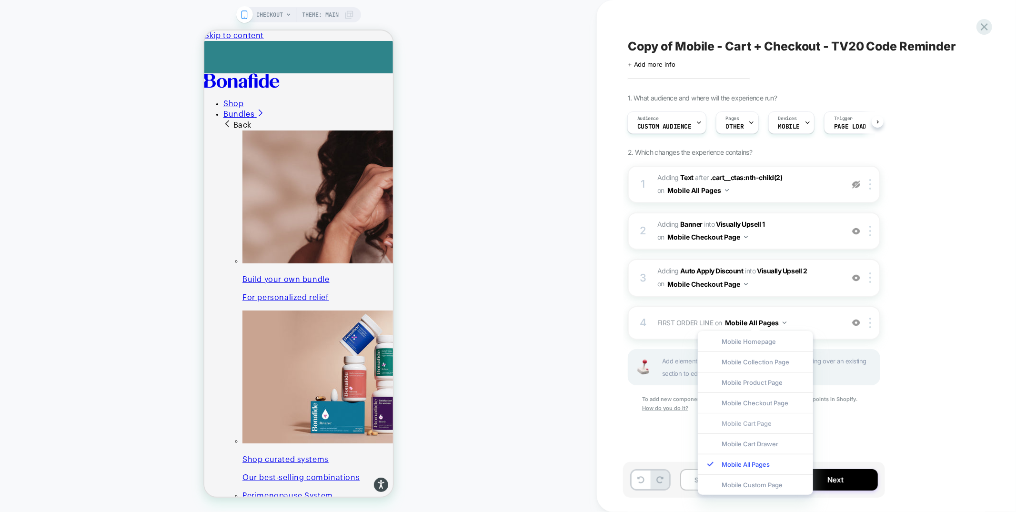
click at [736, 426] on div "Mobile Cart Page" at bounding box center [755, 423] width 115 height 20
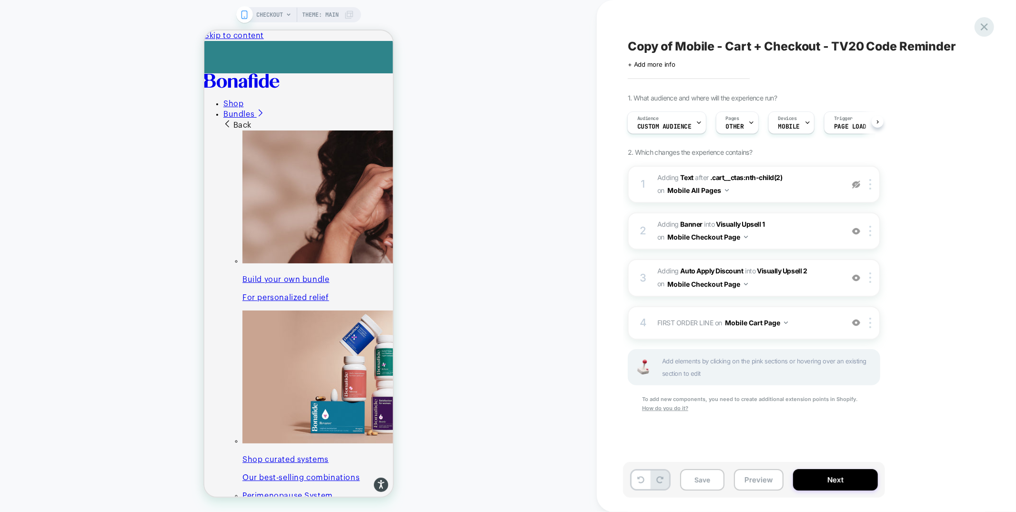
click at [980, 23] on icon at bounding box center [984, 26] width 13 height 13
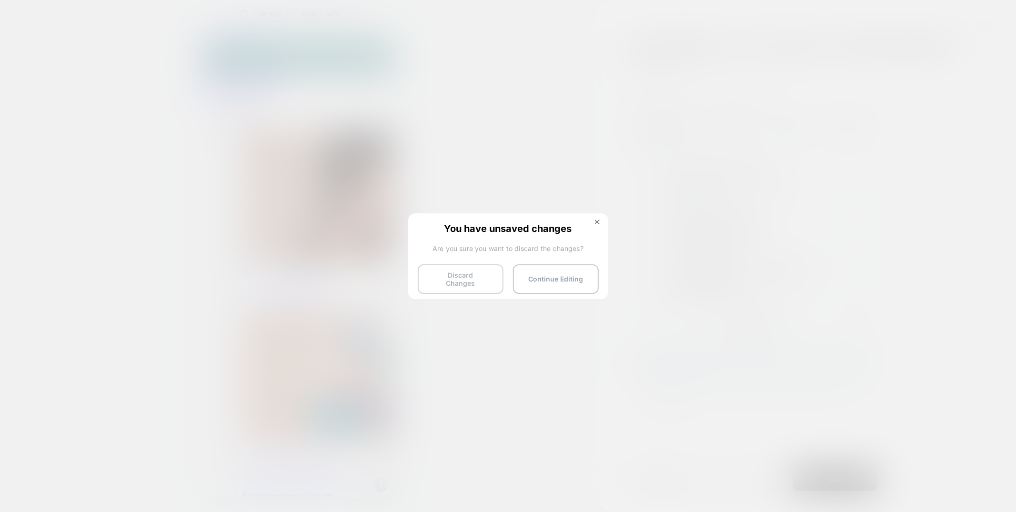
click at [433, 277] on button "Discard Changes" at bounding box center [461, 279] width 86 height 30
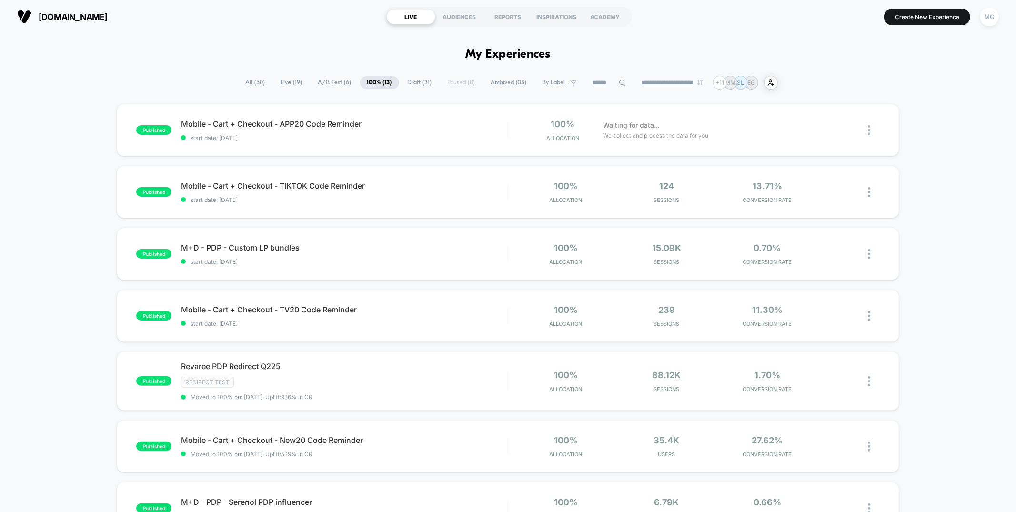
click at [330, 82] on span "A/B Test ( 6 )" at bounding box center [335, 82] width 48 height 13
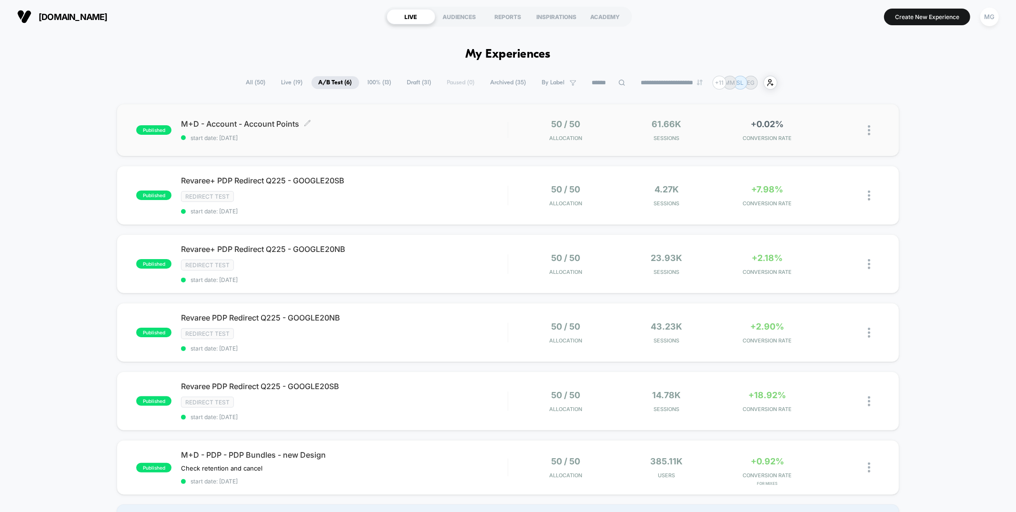
click at [363, 141] on span "start date: 8/6/2025" at bounding box center [344, 137] width 326 height 7
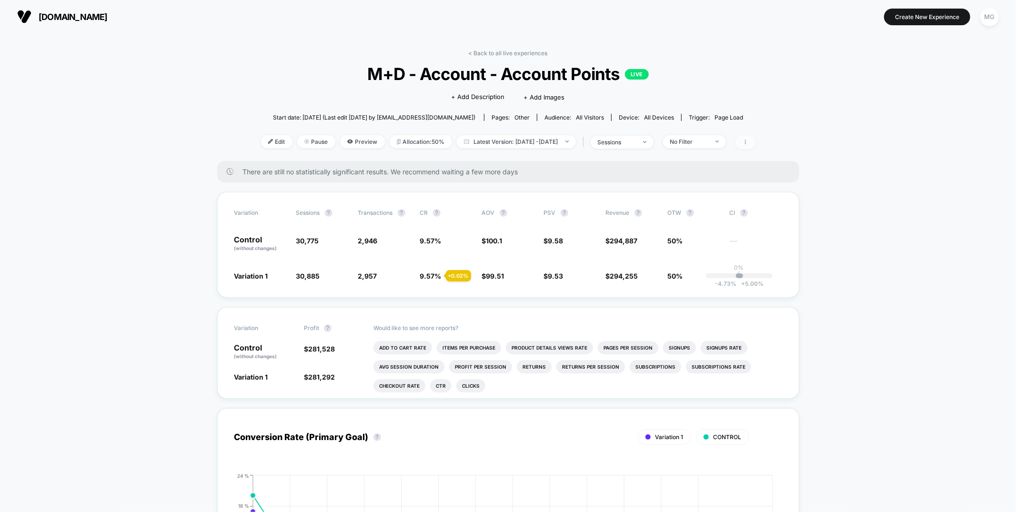
click at [756, 138] on span at bounding box center [746, 142] width 20 height 14
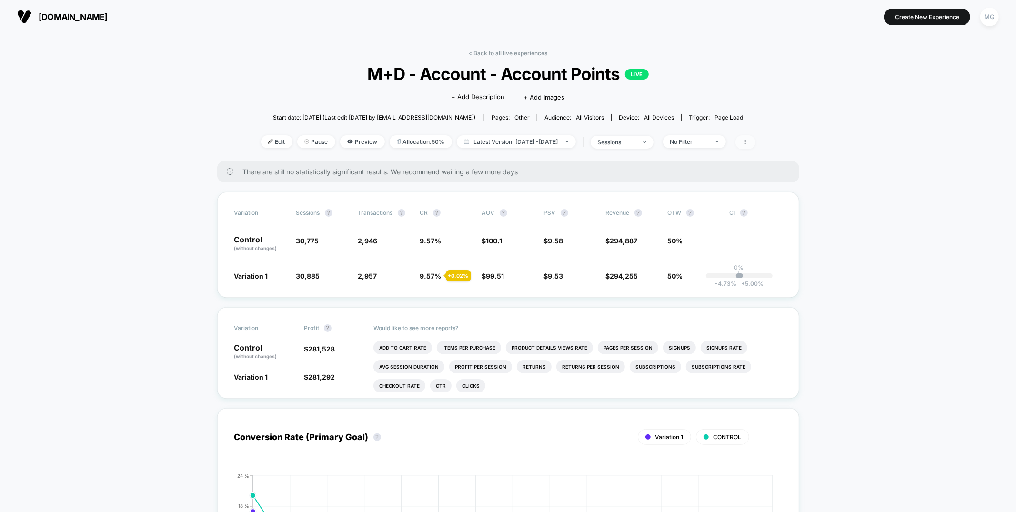
click at [749, 141] on icon at bounding box center [746, 142] width 6 height 6
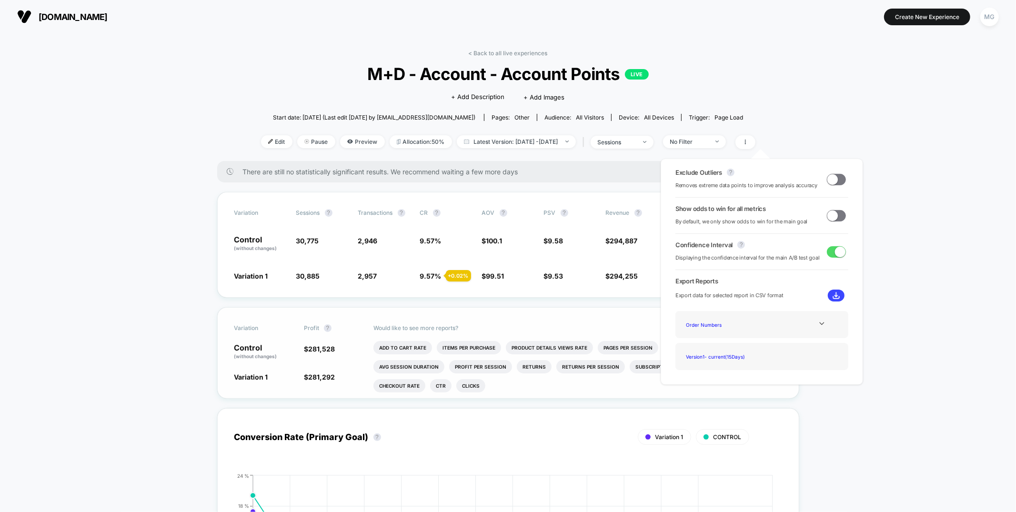
click at [528, 394] on ul "Add To Cart Rate Items Per Purchase Product Details Views Rate Pages Per Sessio…" at bounding box center [578, 369] width 409 height 57
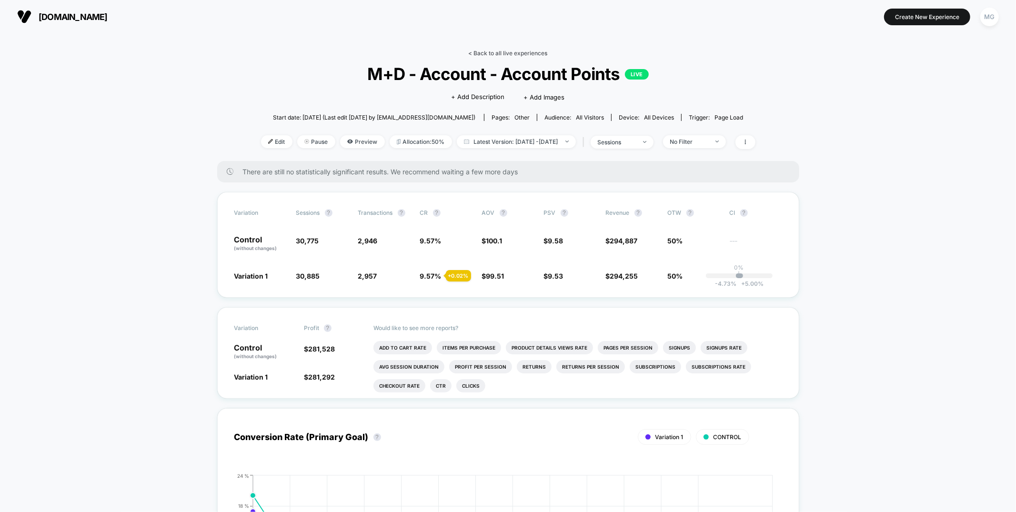
click at [505, 56] on link "< Back to all live experiences" at bounding box center [508, 53] width 79 height 7
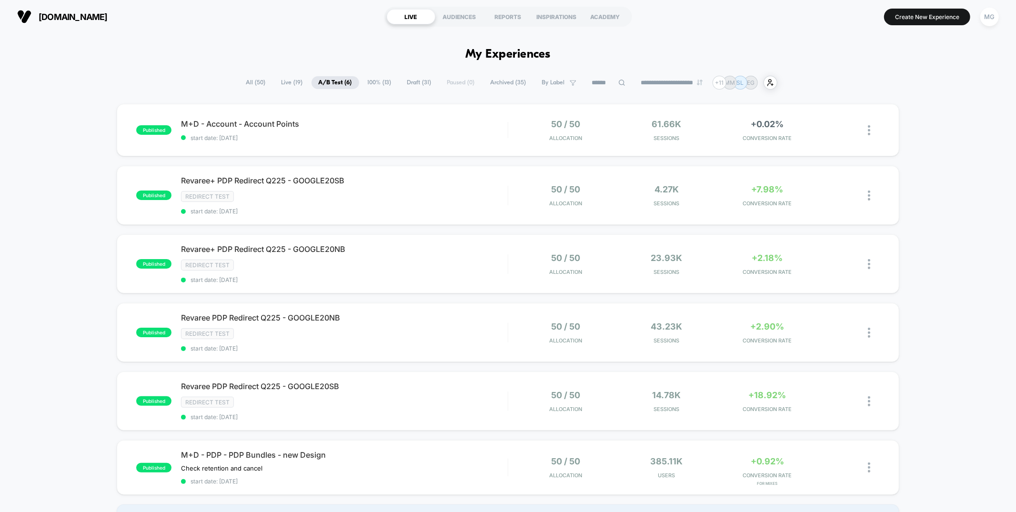
click at [411, 79] on span "Draft ( 31 )" at bounding box center [419, 82] width 39 height 13
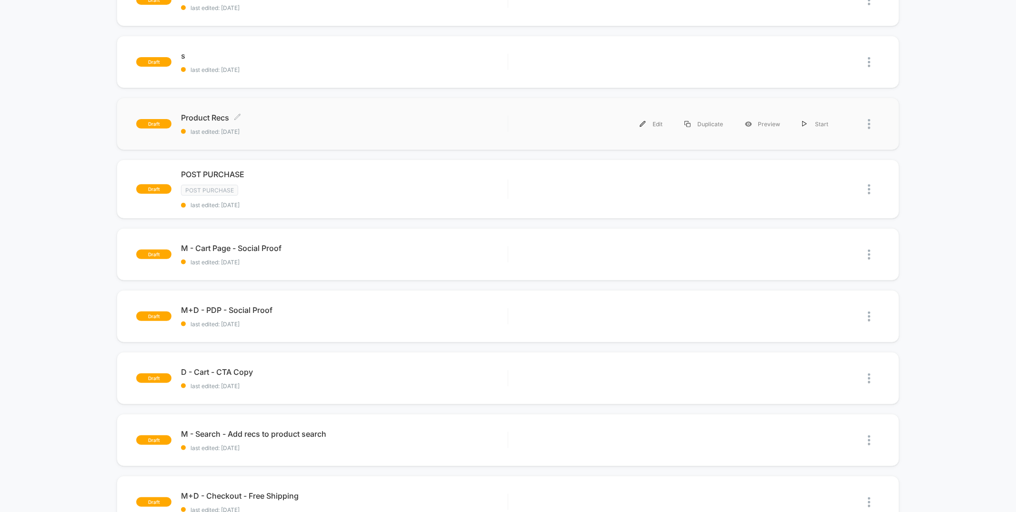
click at [364, 128] on span "last edited: 8/14/2025" at bounding box center [344, 131] width 326 height 7
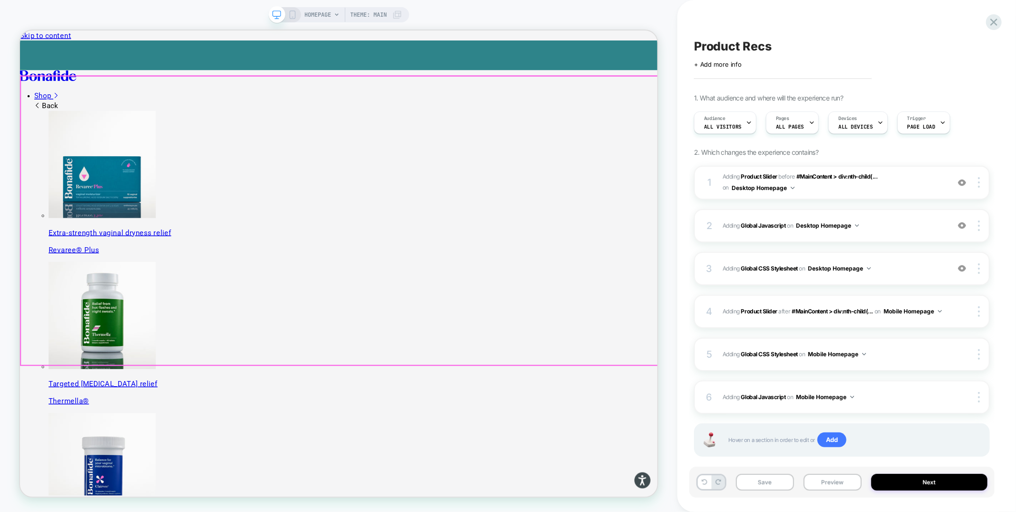
scroll to position [10, 0]
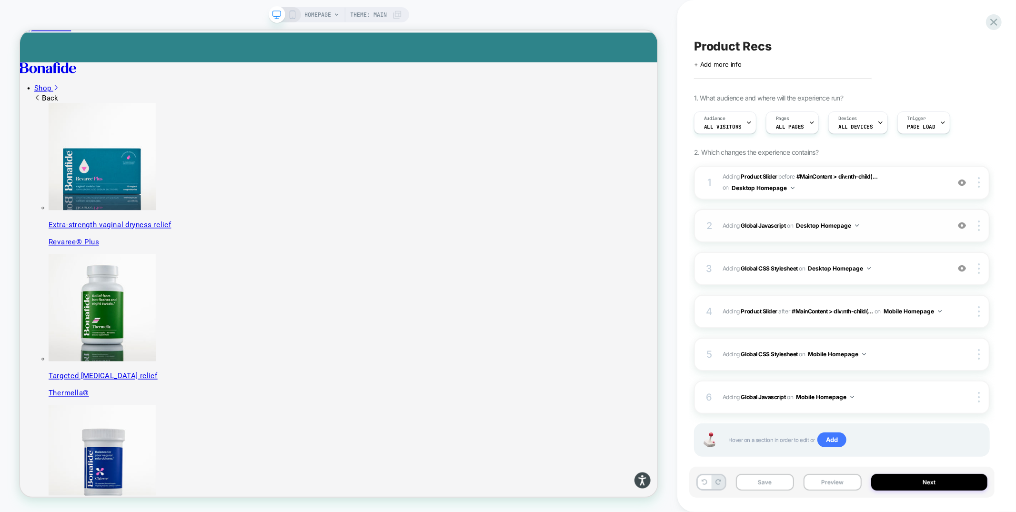
click at [874, 225] on span "Adding Global Javascript on Desktop Homepage" at bounding box center [834, 226] width 222 height 12
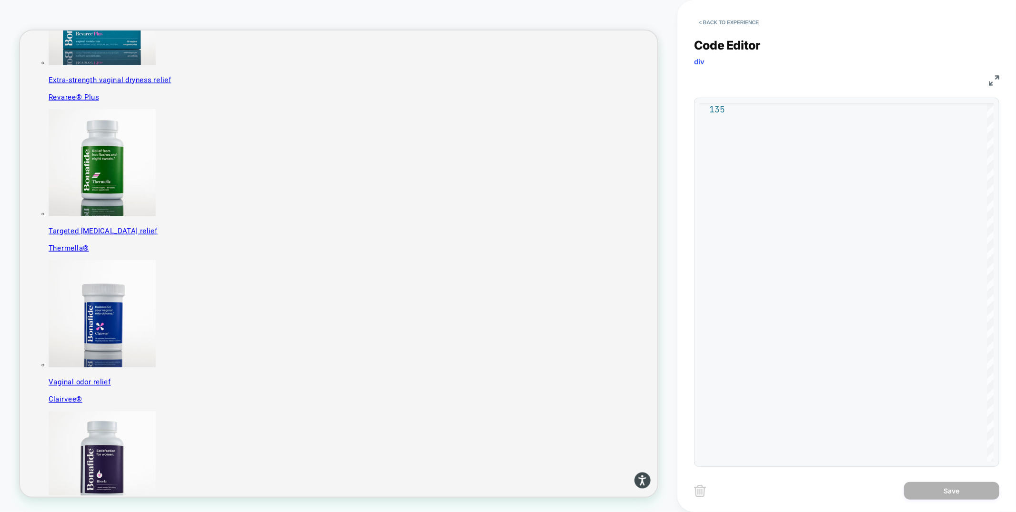
scroll to position [378, 0]
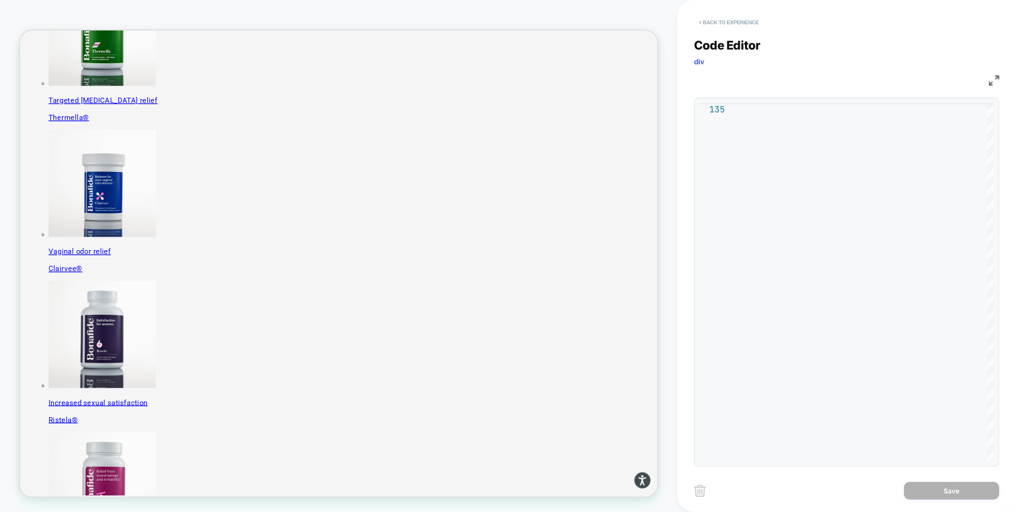
click at [728, 30] on button "< Back to experience" at bounding box center [729, 22] width 70 height 15
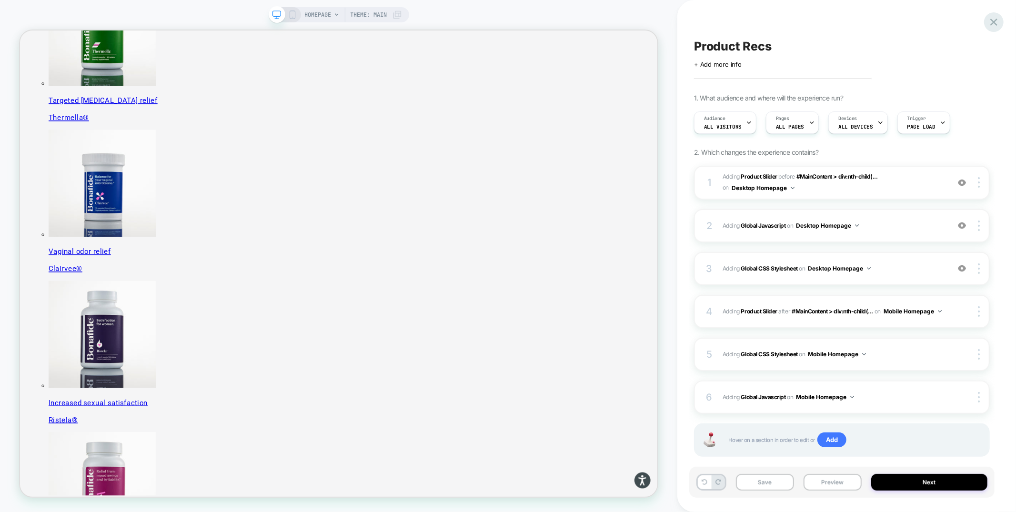
click at [994, 26] on icon at bounding box center [994, 22] width 13 height 13
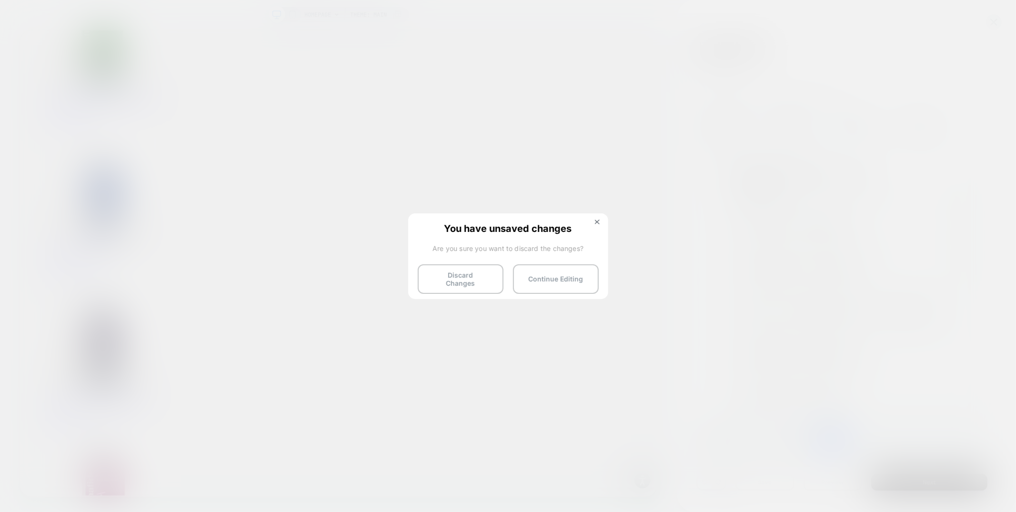
click at [437, 284] on button "Discard Changes" at bounding box center [461, 279] width 86 height 30
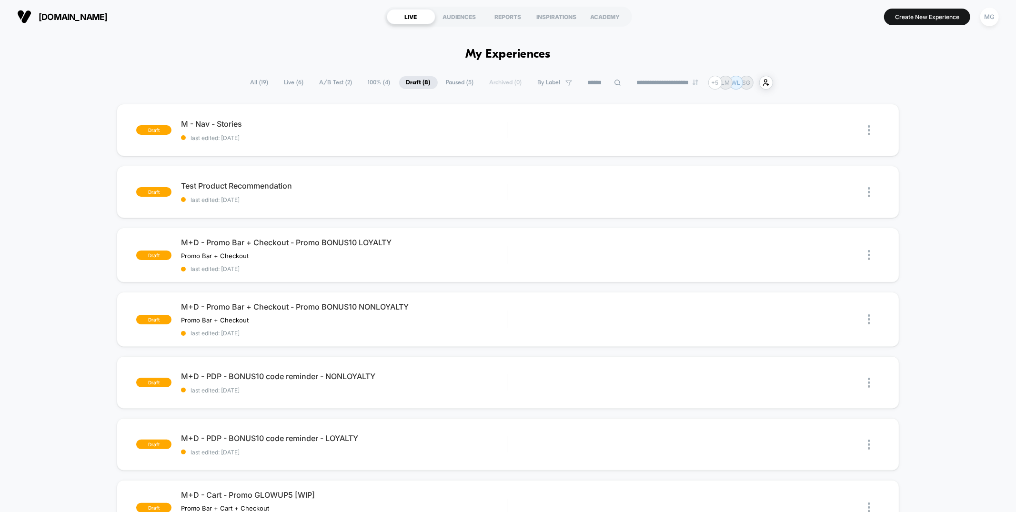
click at [324, 77] on span "A/B Test ( 2 )" at bounding box center [336, 82] width 47 height 13
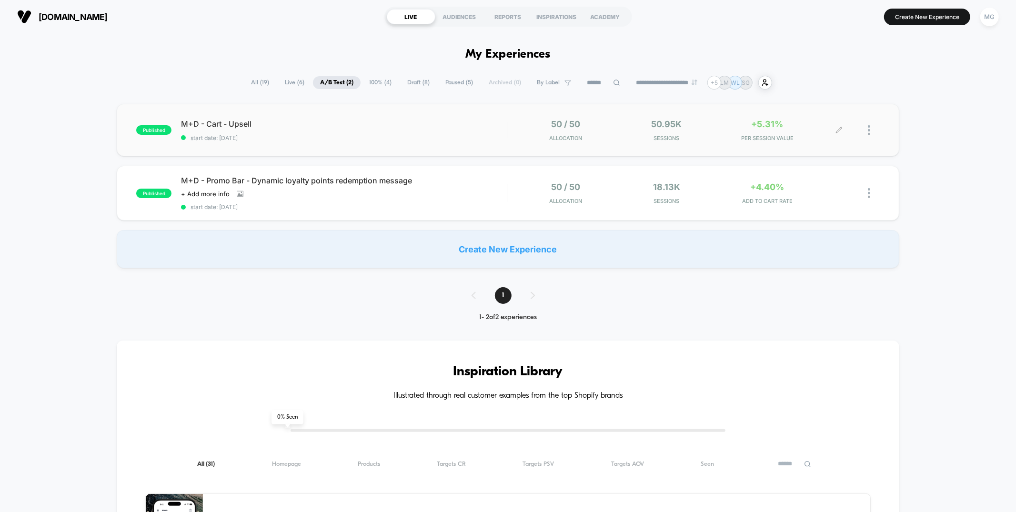
click at [840, 132] on icon at bounding box center [839, 130] width 7 height 7
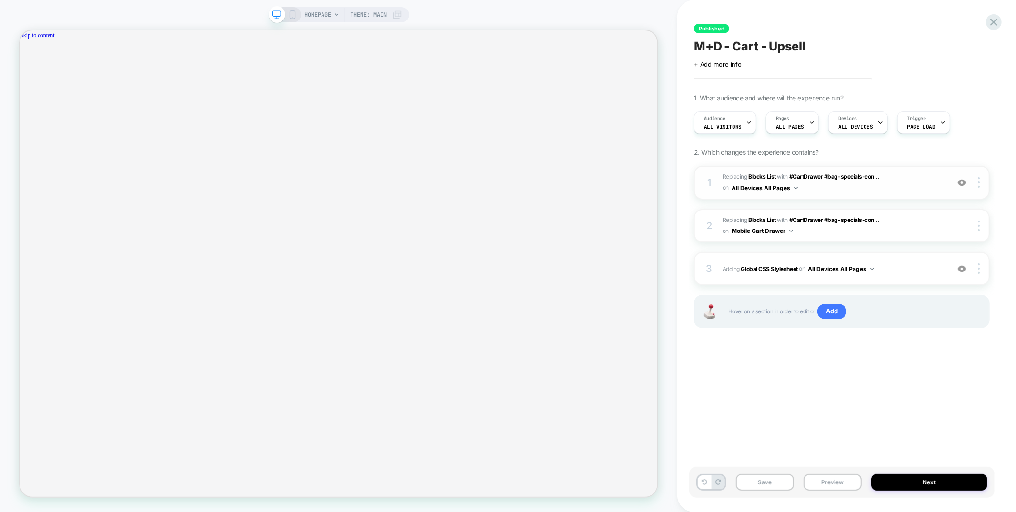
scroll to position [0, 736]
click at [288, 19] on icon at bounding box center [292, 14] width 9 height 9
